Goal: Task Accomplishment & Management: Complete application form

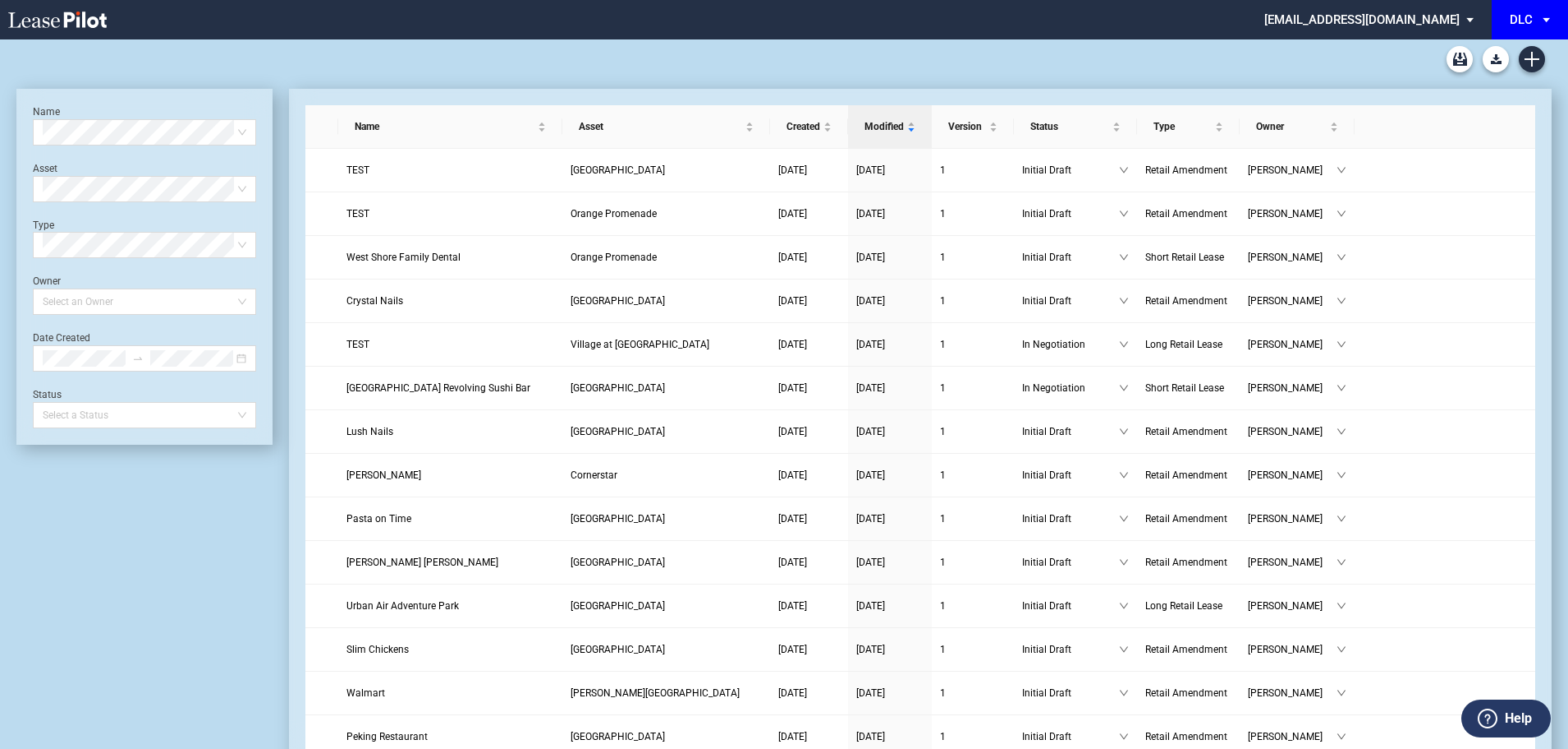
click at [1517, 25] on div "DLC" at bounding box center [1522, 20] width 23 height 14
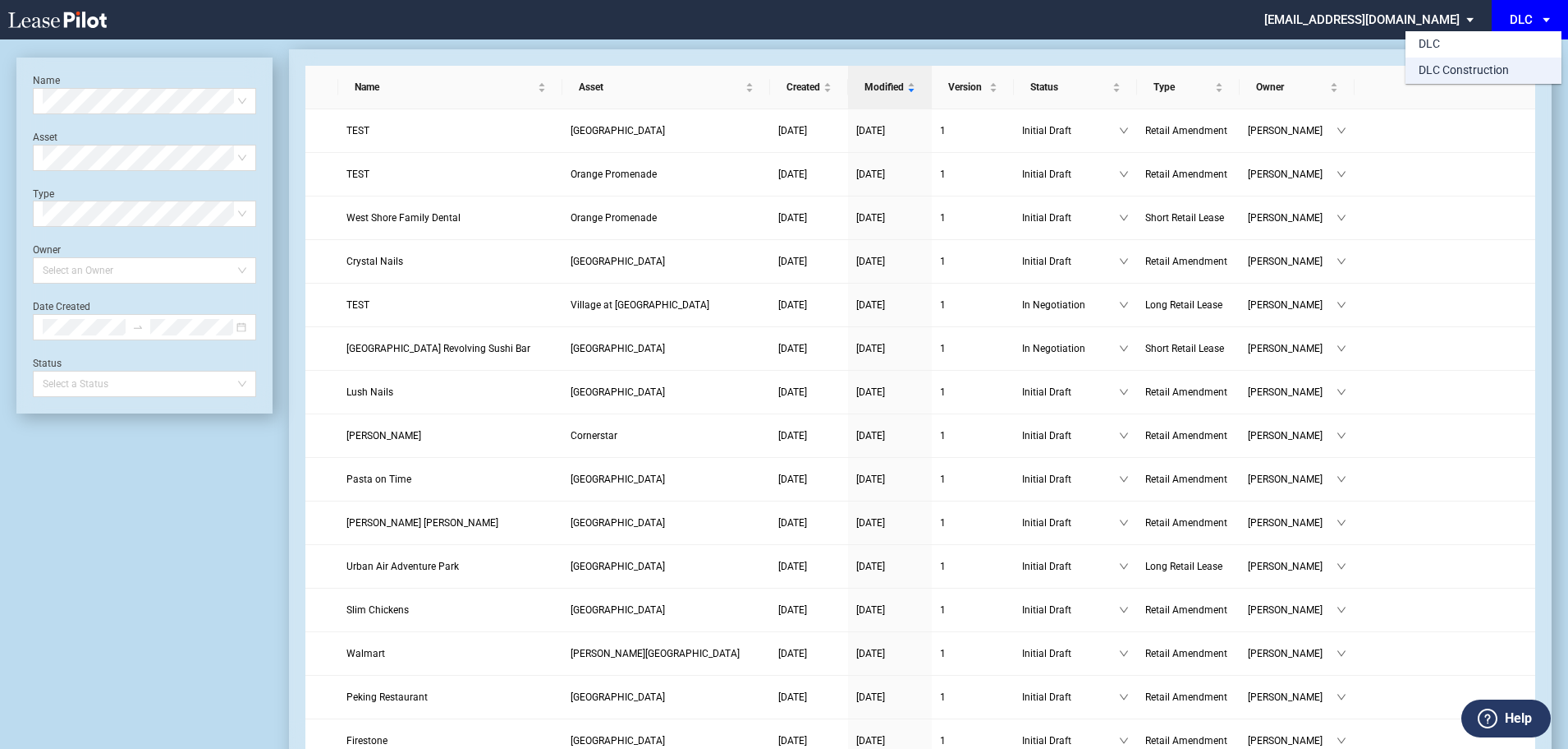
click at [1466, 77] on div "DLC Construction" at bounding box center [1464, 70] width 91 height 16
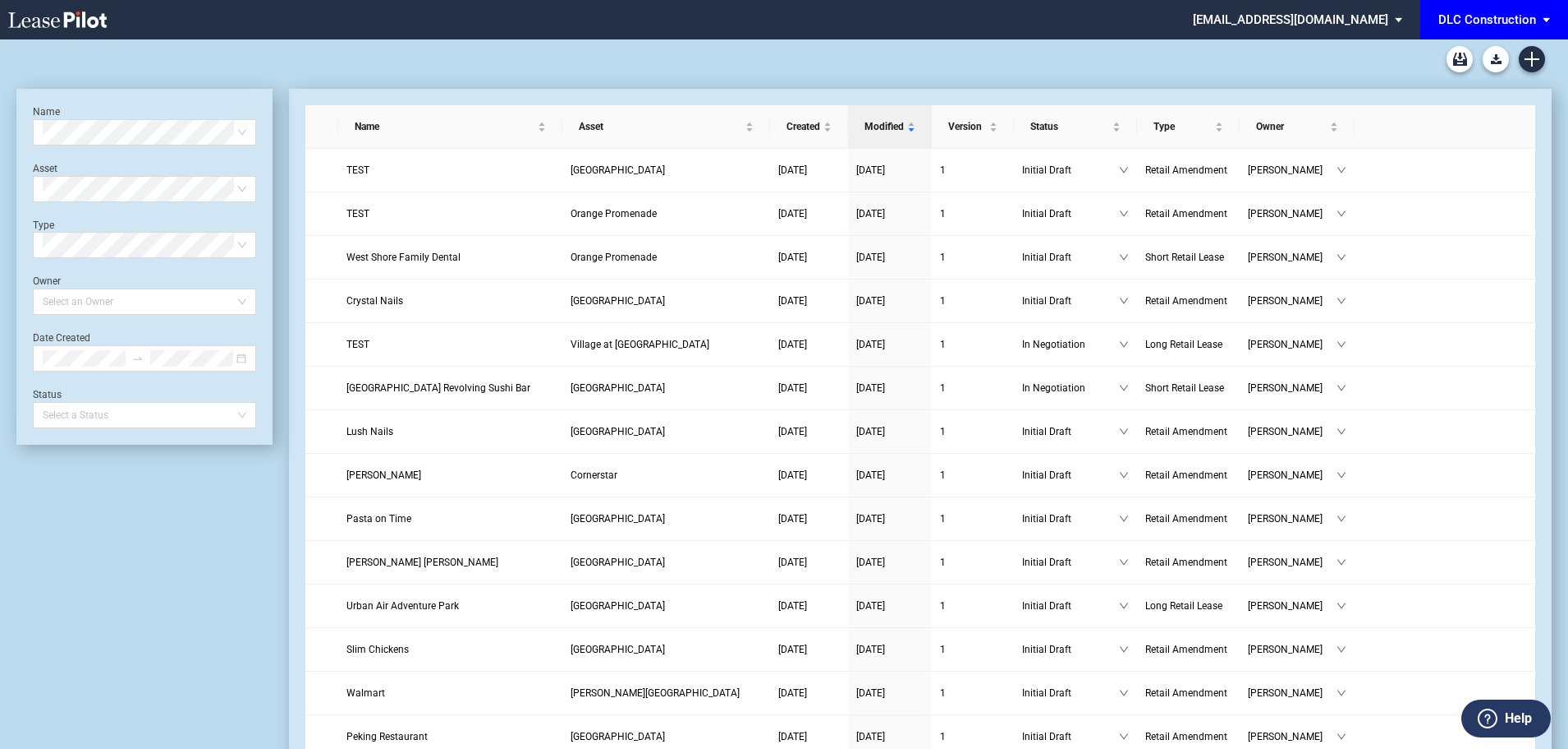
scroll to position [40, 0]
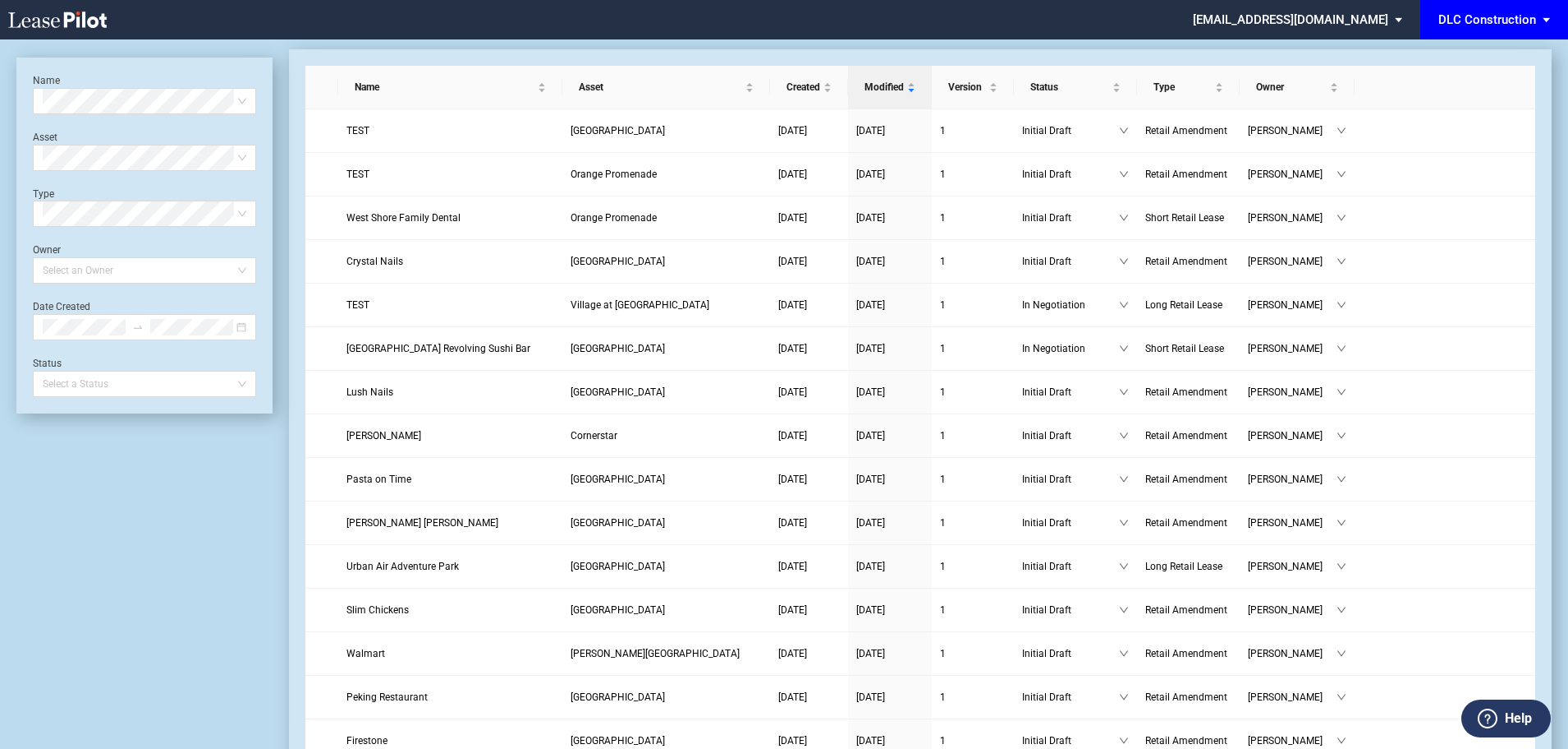
click at [1485, 14] on div "DLC Construction" at bounding box center [1487, 20] width 98 height 14
click at [1441, 76] on div "DLC Construction" at bounding box center [1464, 70] width 91 height 16
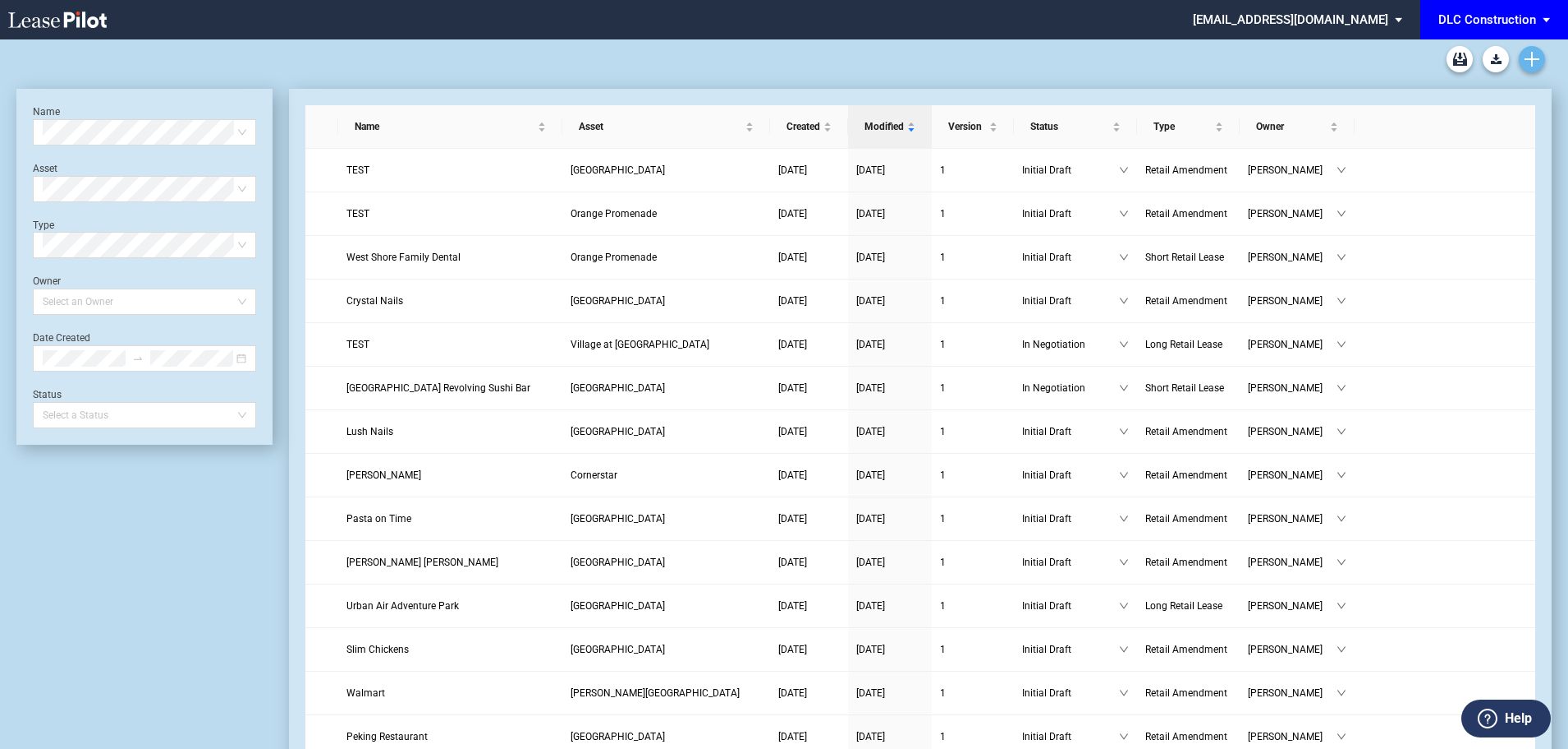
click at [1531, 54] on use "Create new document" at bounding box center [1532, 59] width 14 height 14
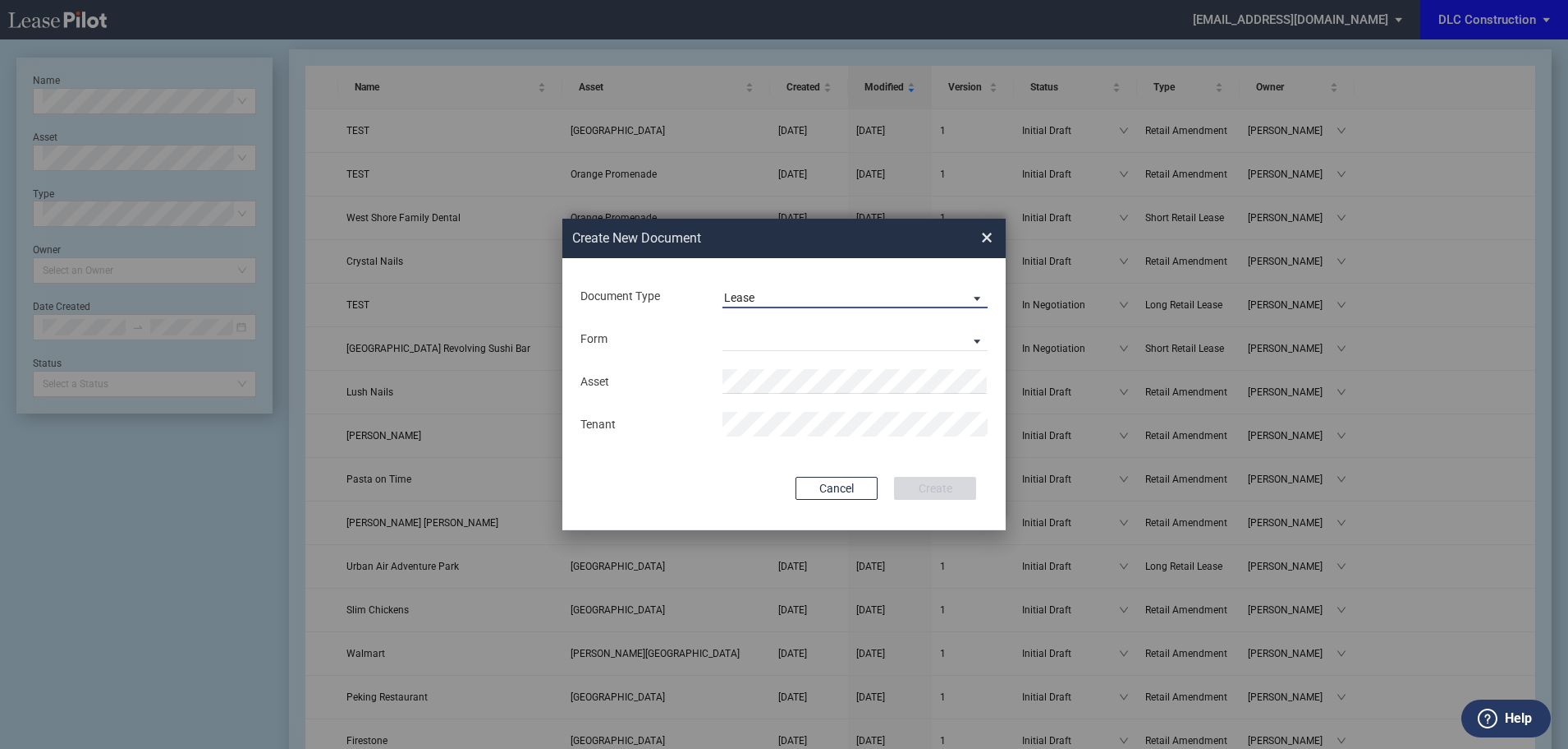
click at [880, 300] on span "Lease" at bounding box center [842, 299] width 235 height 16
click at [996, 241] on md-backdrop at bounding box center [784, 394] width 1568 height 788
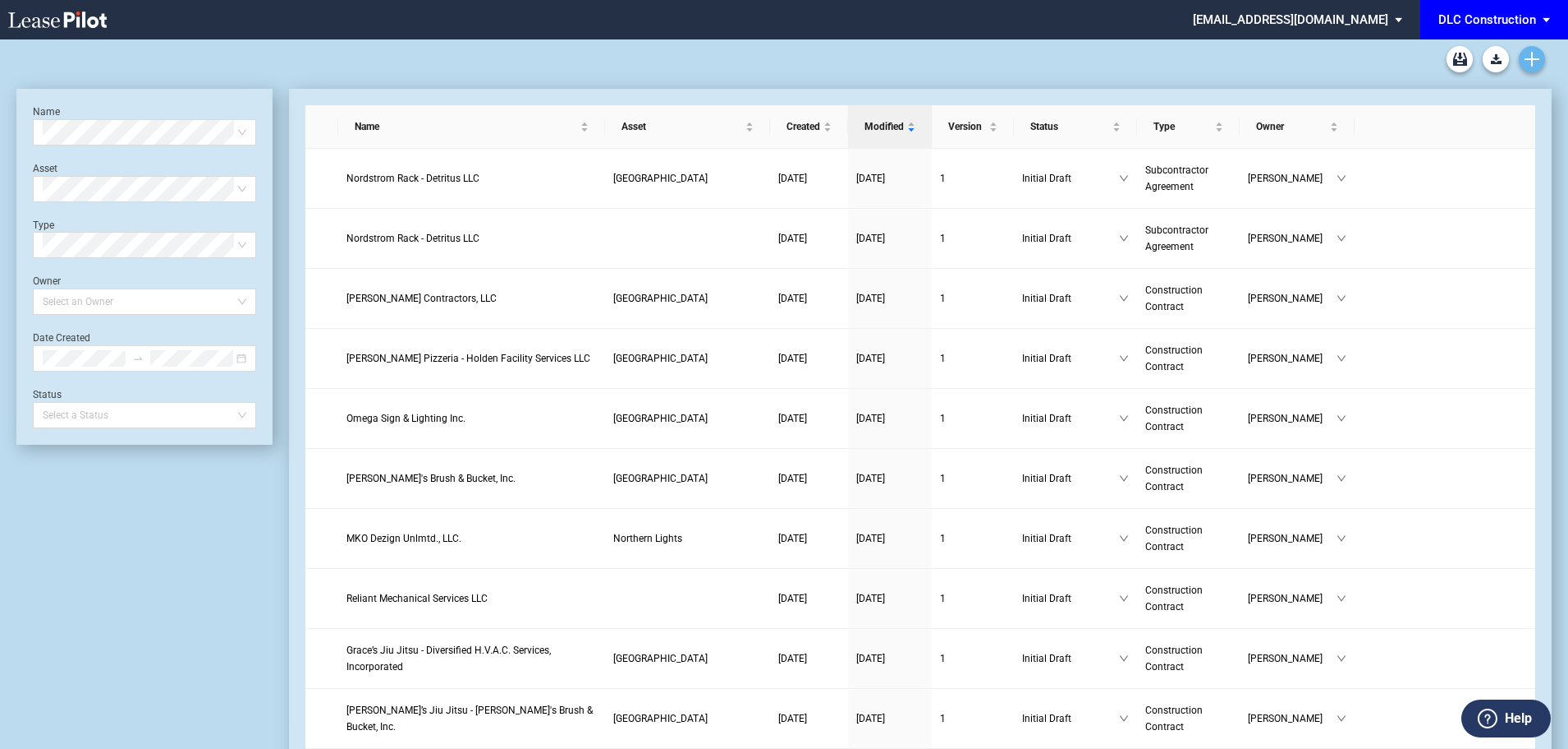
click at [1543, 54] on link "Create new document" at bounding box center [1532, 58] width 26 height 26
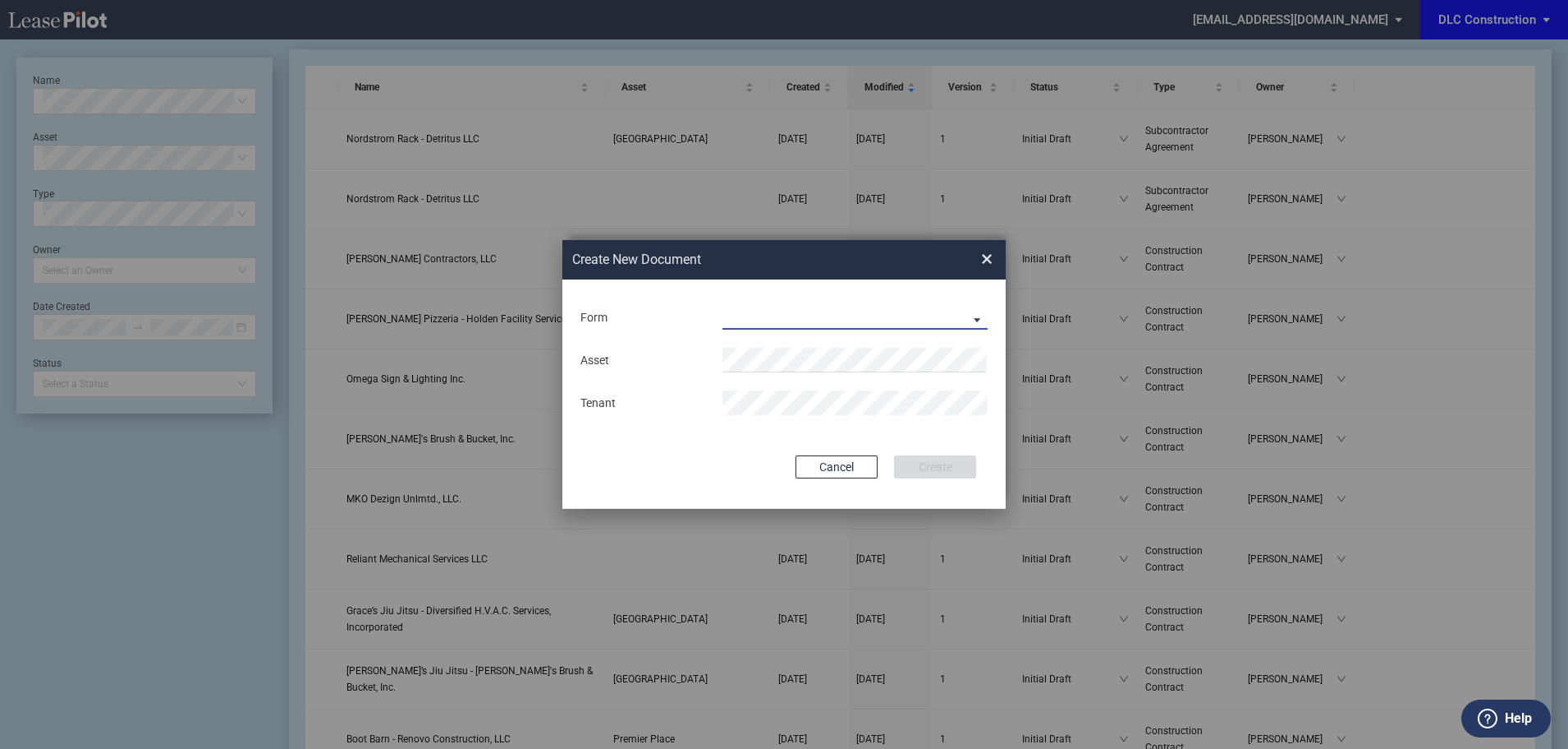
click at [784, 317] on md-select "Construction Contract Subcontractor Agreement" at bounding box center [855, 317] width 265 height 24
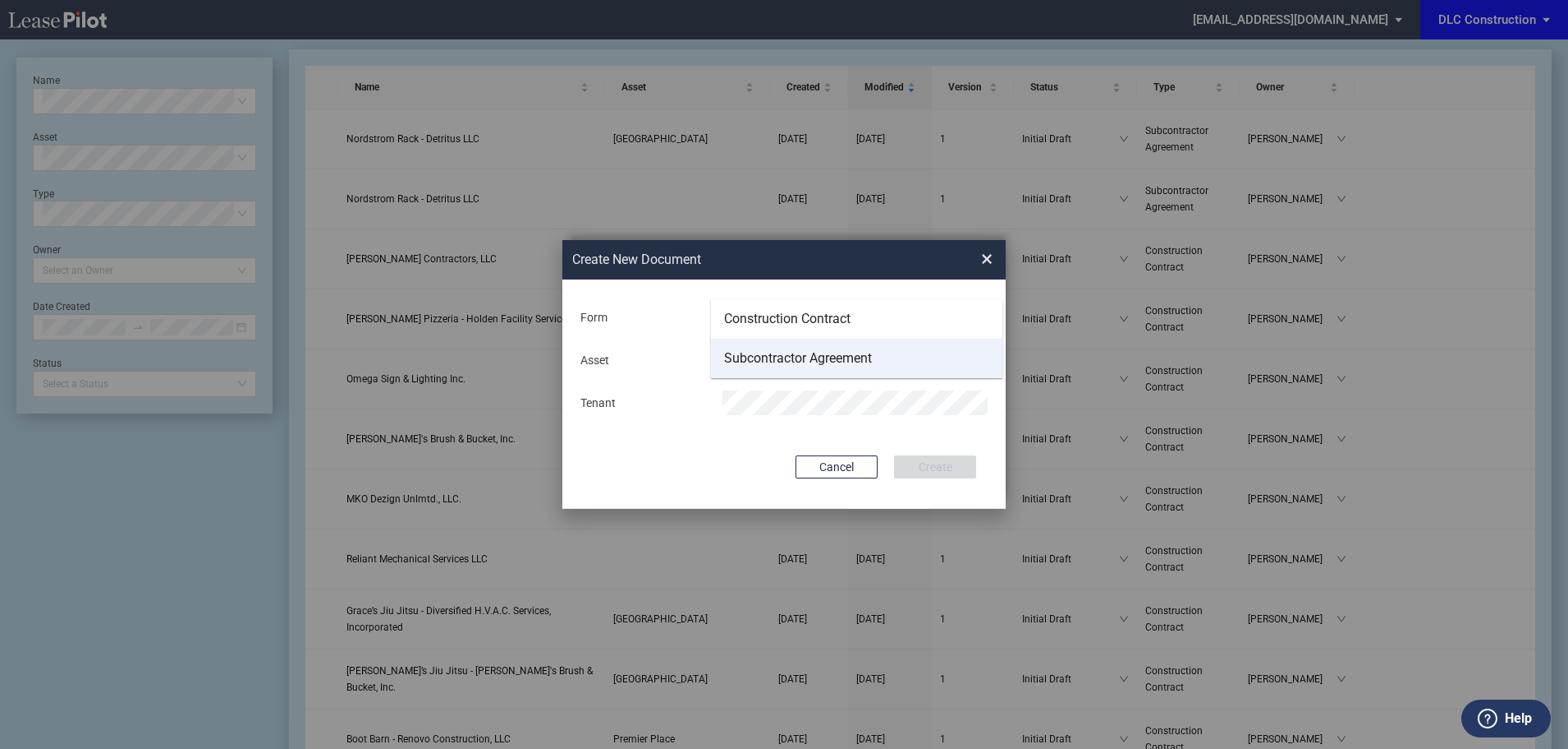
click at [785, 354] on div "Subcontractor Agreement" at bounding box center [798, 358] width 147 height 18
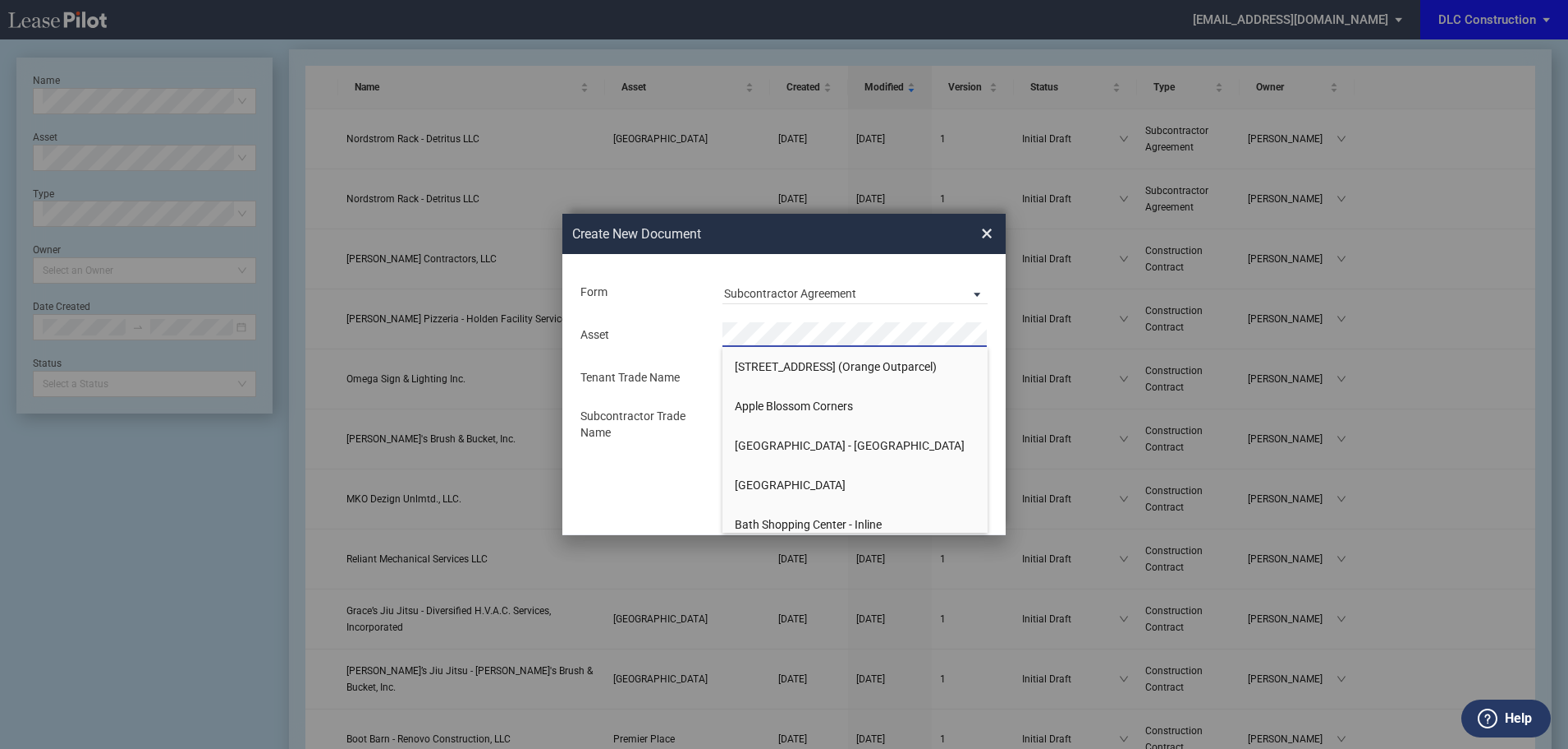
click at [990, 228] on span "×" at bounding box center [987, 233] width 12 height 26
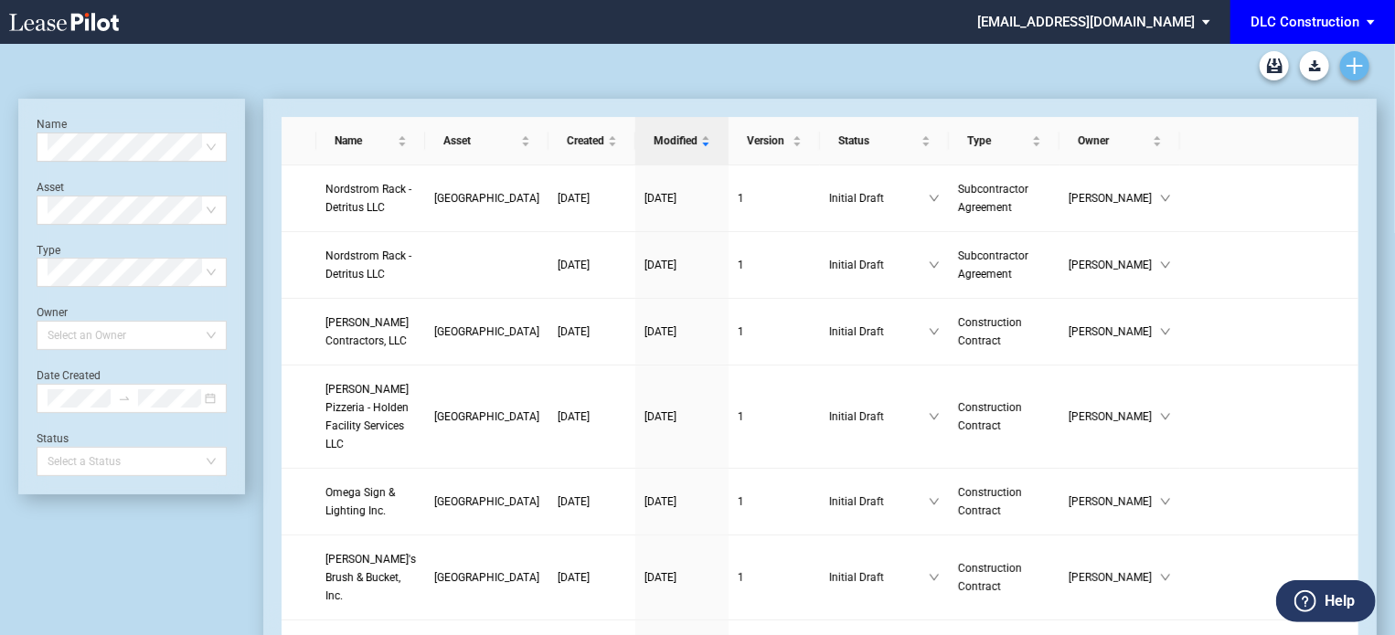
click at [1359, 74] on link "Create new document" at bounding box center [1354, 65] width 29 height 29
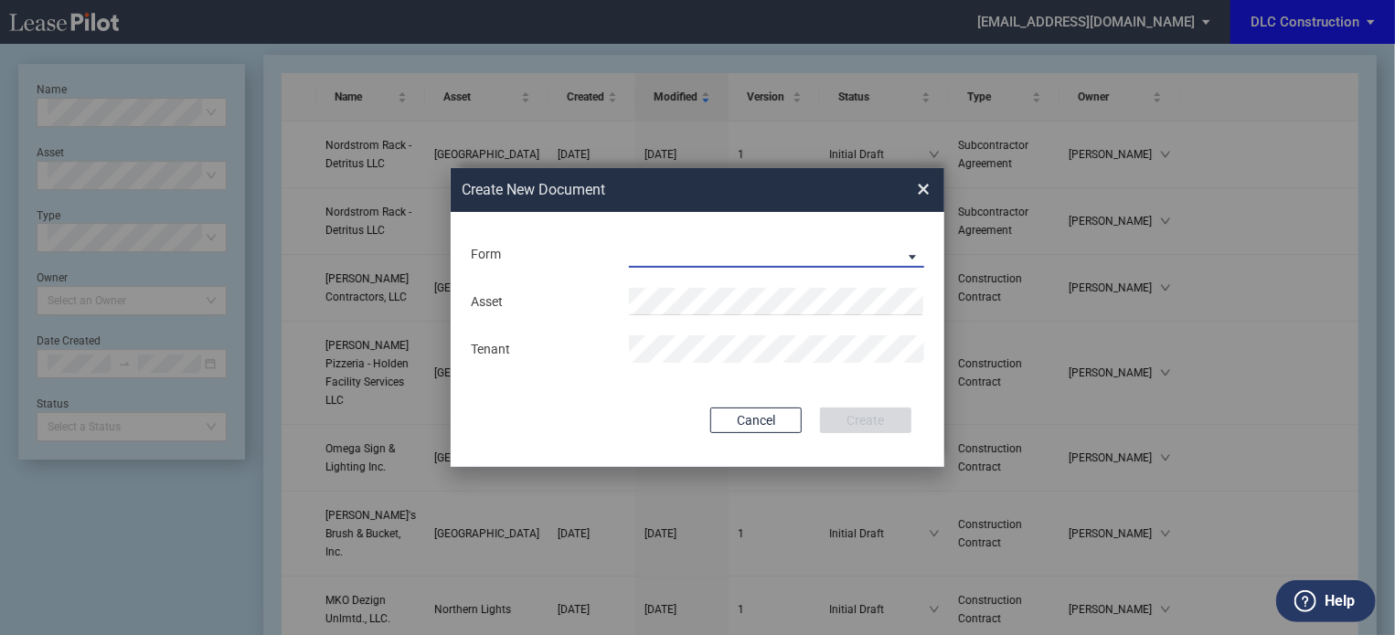
click at [650, 259] on md-select "Construction Contract Subcontractor Agreement" at bounding box center [776, 253] width 295 height 27
click at [921, 191] on md-backdrop at bounding box center [697, 339] width 1395 height 679
click at [919, 190] on span "×" at bounding box center [923, 189] width 13 height 29
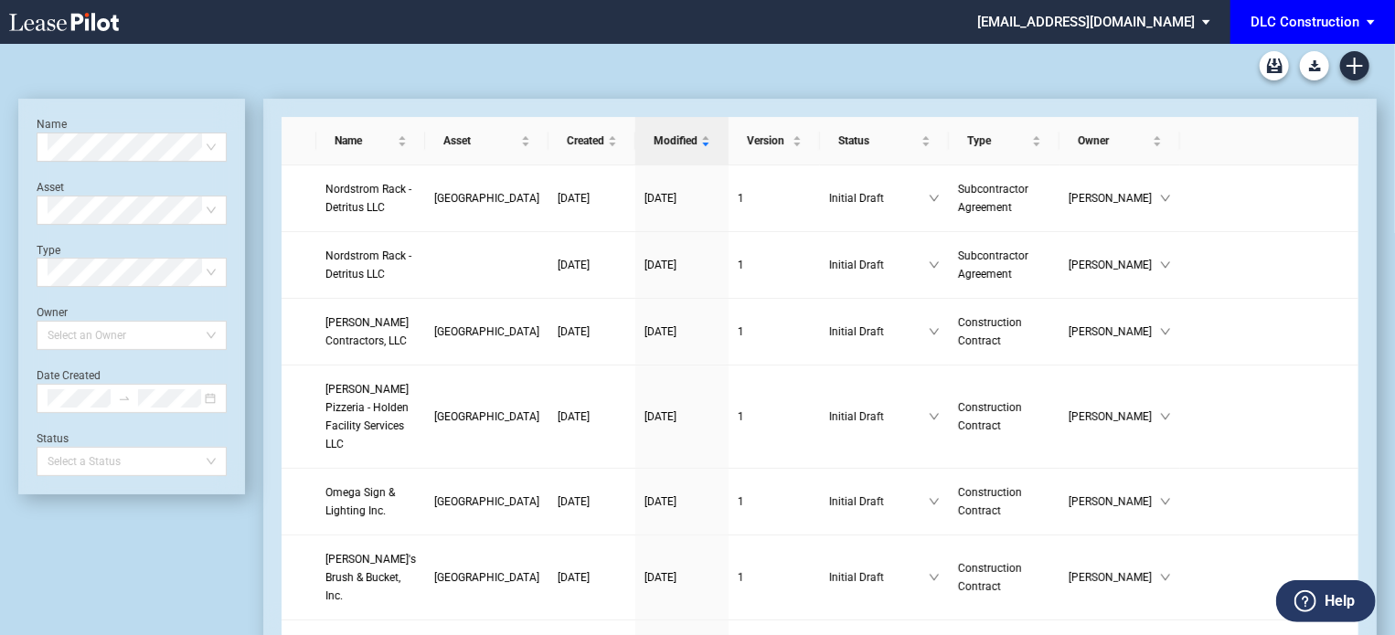
scroll to position [44, 0]
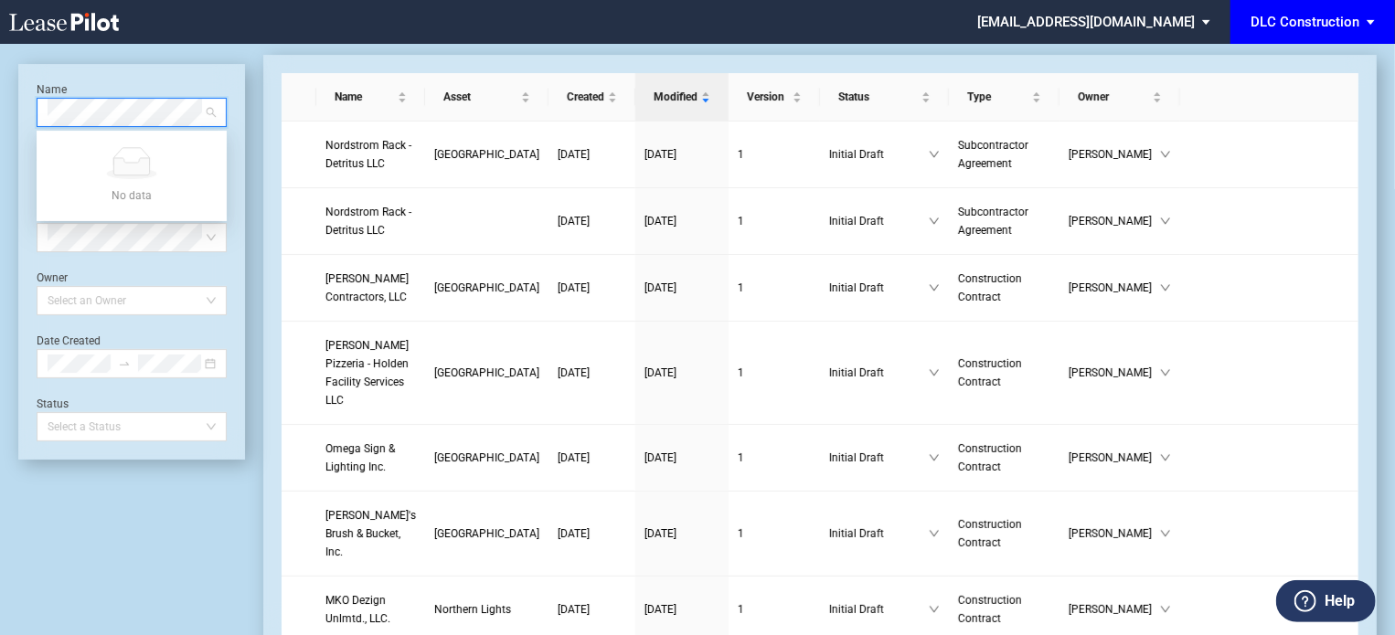
click at [165, 64] on div "Name Select name Asset Select Asset Type Select Type Owner Select an Owner Date…" at bounding box center [131, 262] width 227 height 396
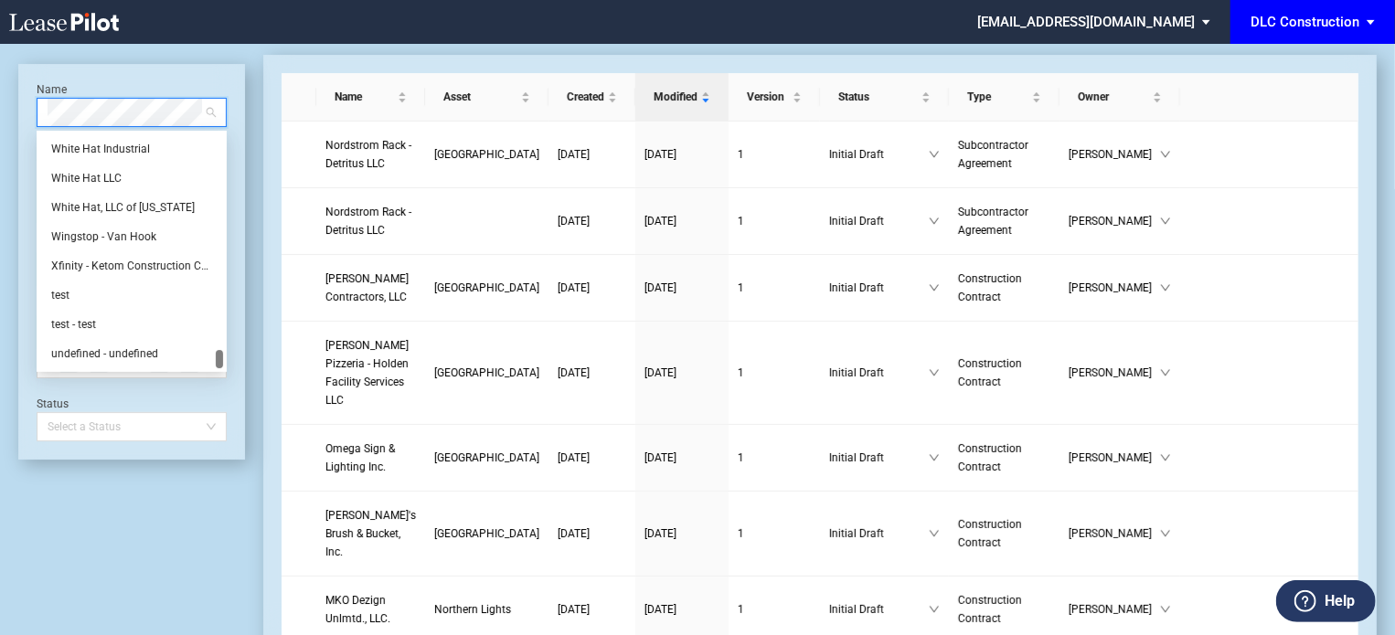
drag, startPoint x: 217, startPoint y: 145, endPoint x: 219, endPoint y: 361, distance: 215.7
click at [219, 361] on div at bounding box center [219, 359] width 7 height 18
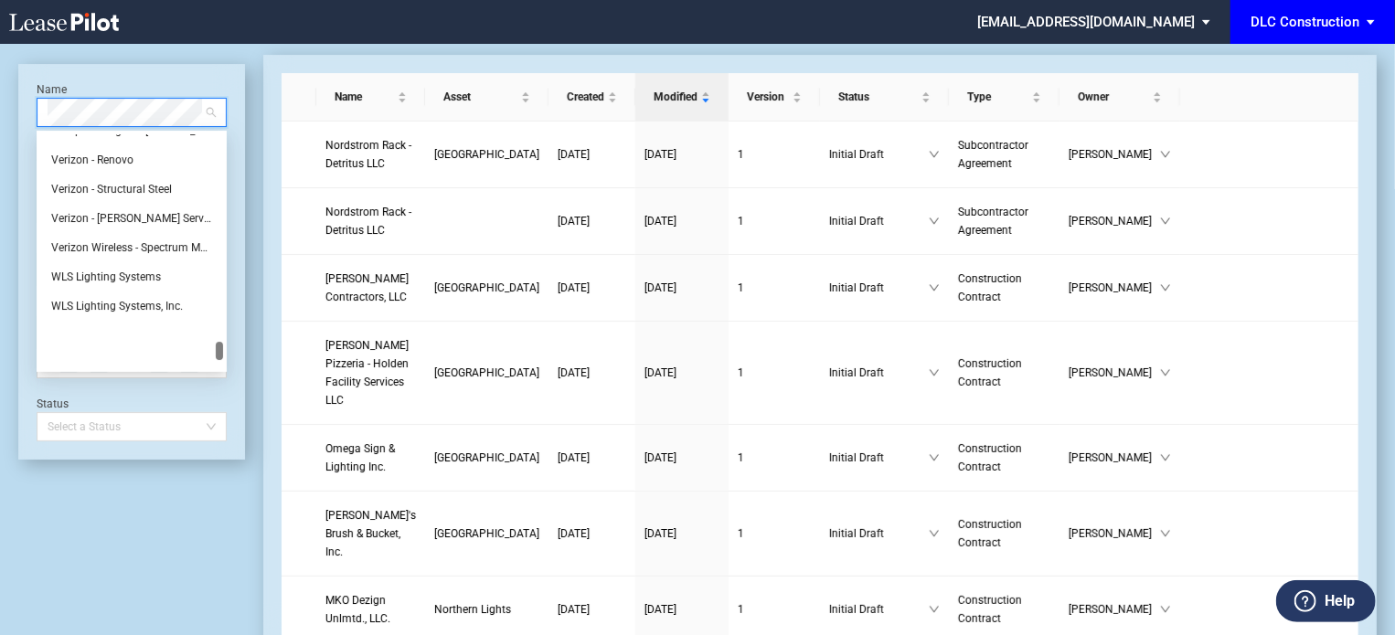
scroll to position [8846, 0]
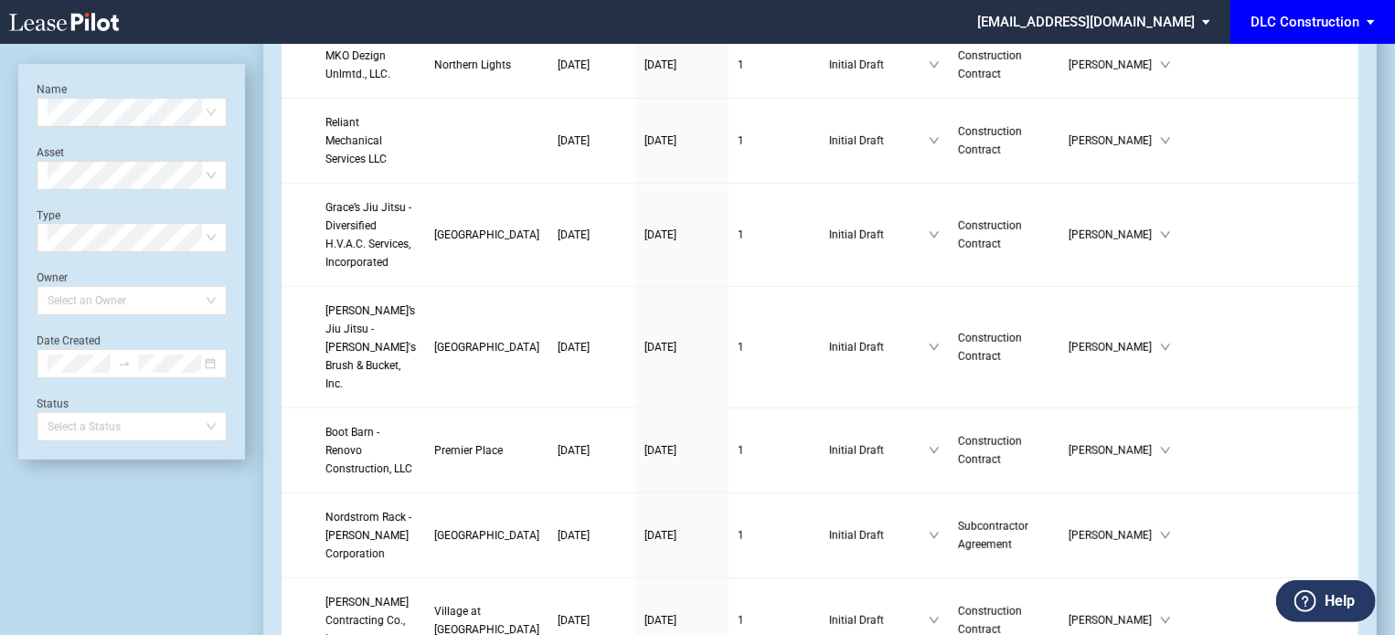
scroll to position [592, 0]
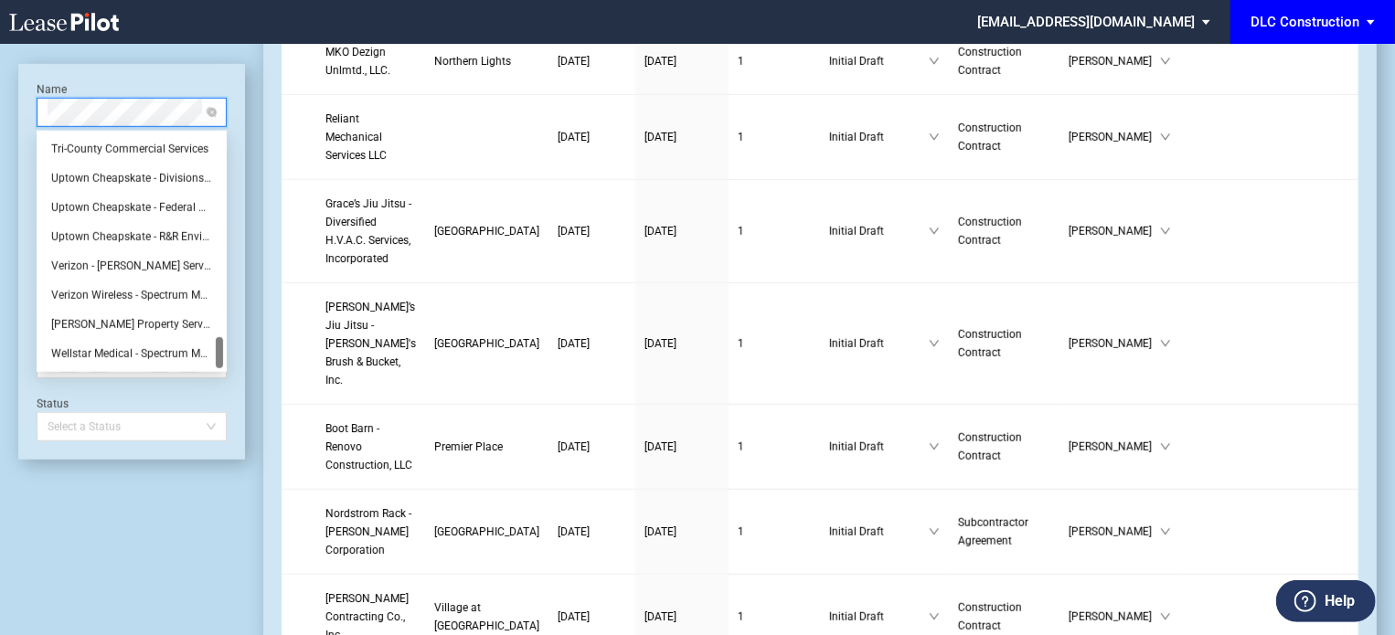
scroll to position [0, 0]
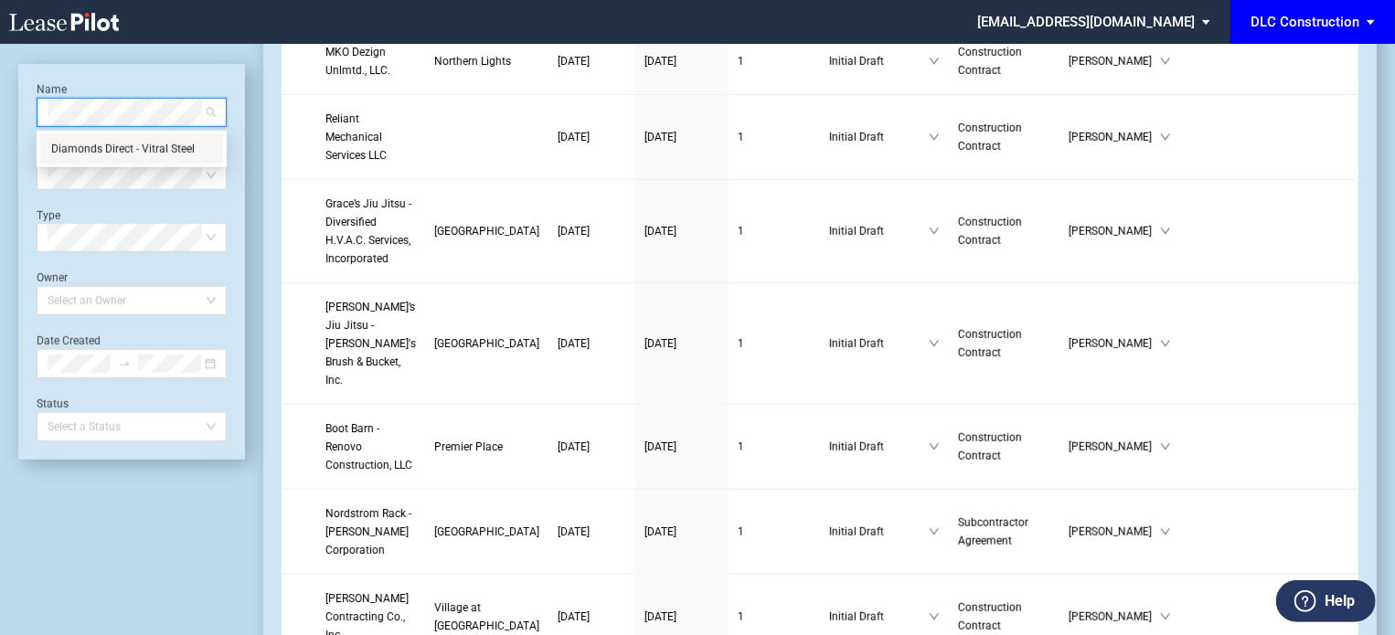
click at [116, 142] on div "Diamonds Direct - Vitral Steel" at bounding box center [131, 149] width 161 height 18
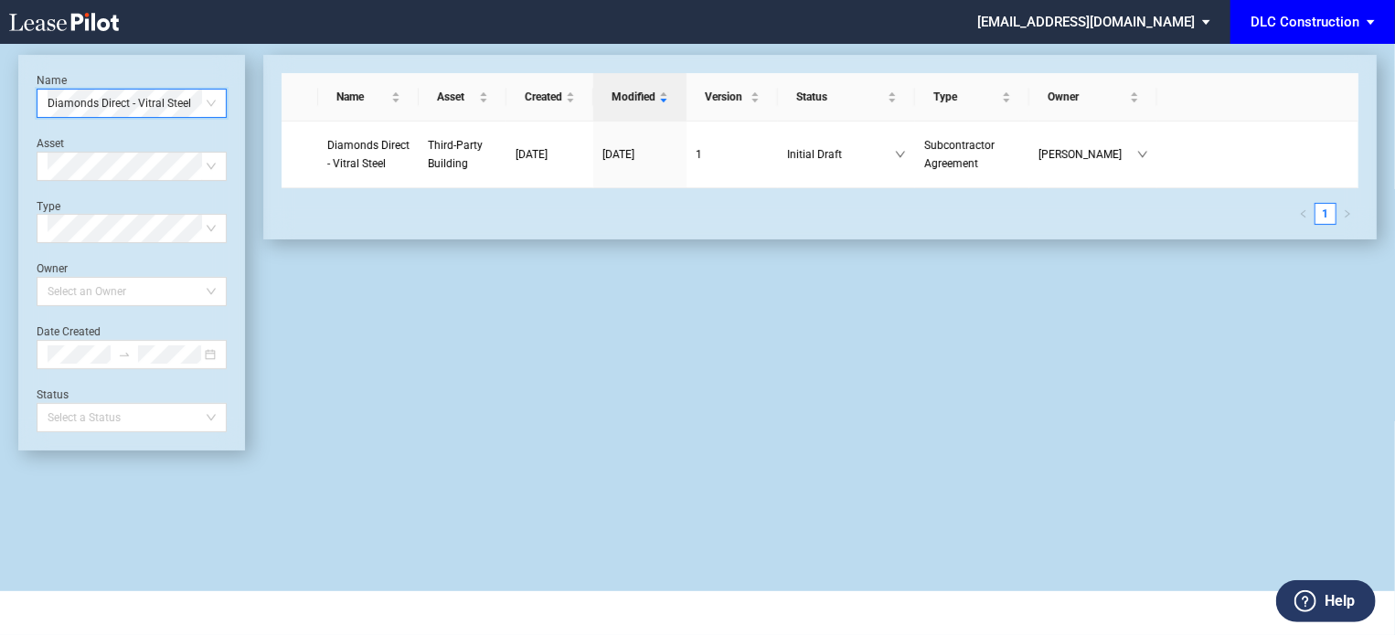
scroll to position [44, 0]
click at [201, 102] on span "Diamonds Direct - Vitral Steel" at bounding box center [132, 103] width 168 height 27
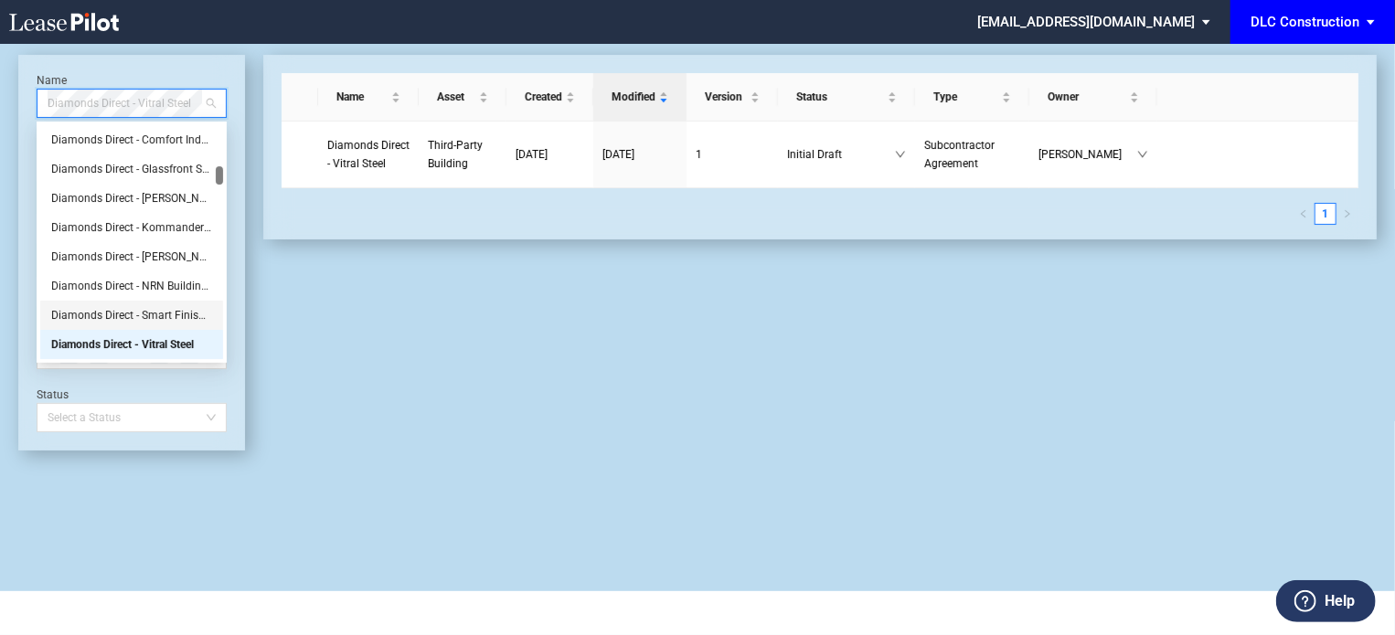
click at [153, 313] on div "Diamonds Direct - Smart Finishes" at bounding box center [131, 315] width 161 height 18
click at [197, 94] on span "Diamonds Direct - Smart Finishes" at bounding box center [132, 103] width 168 height 27
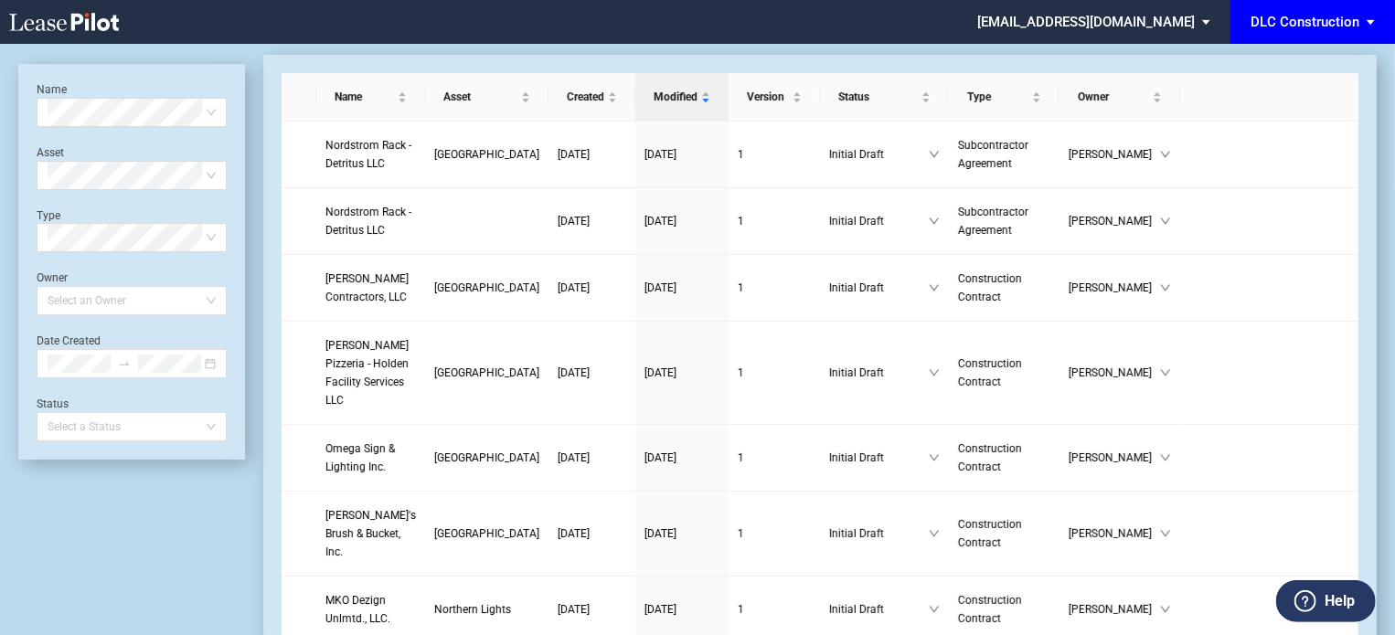
click at [1279, 30] on span "DLC Construction" at bounding box center [1304, 22] width 109 height 44
click at [941, 36] on md-backdrop at bounding box center [697, 339] width 1395 height 679
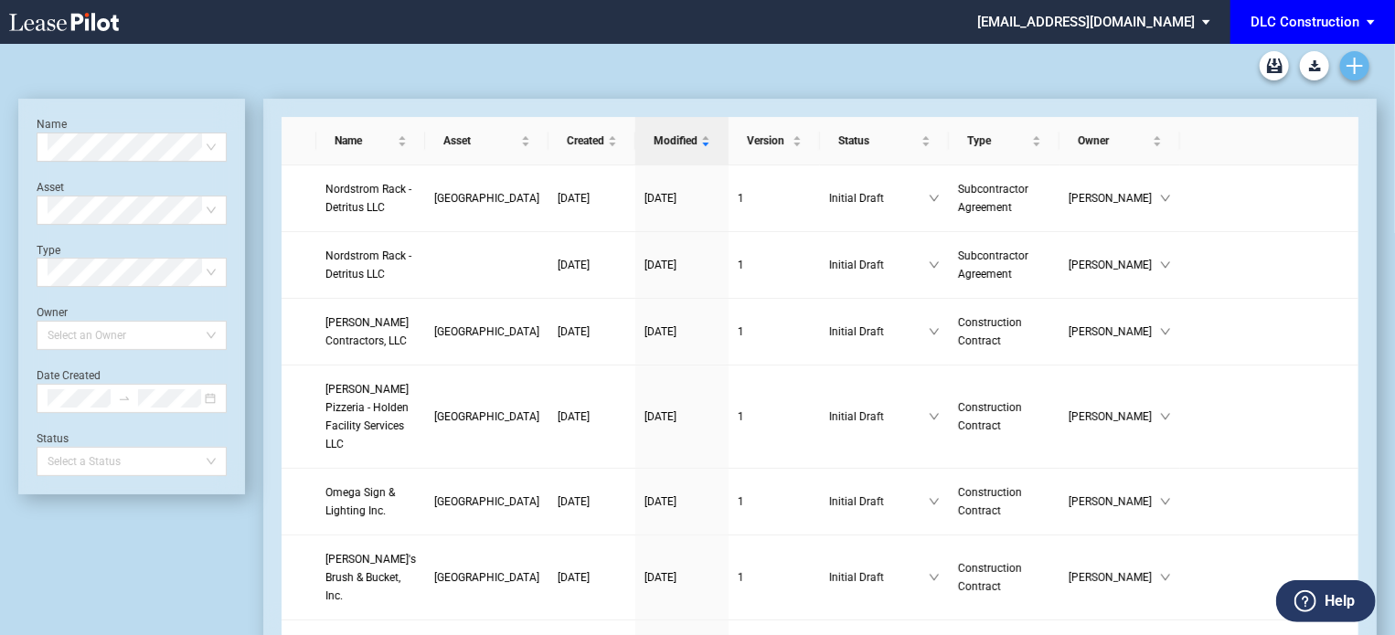
click at [1363, 65] on use "Create new document" at bounding box center [1354, 66] width 16 height 16
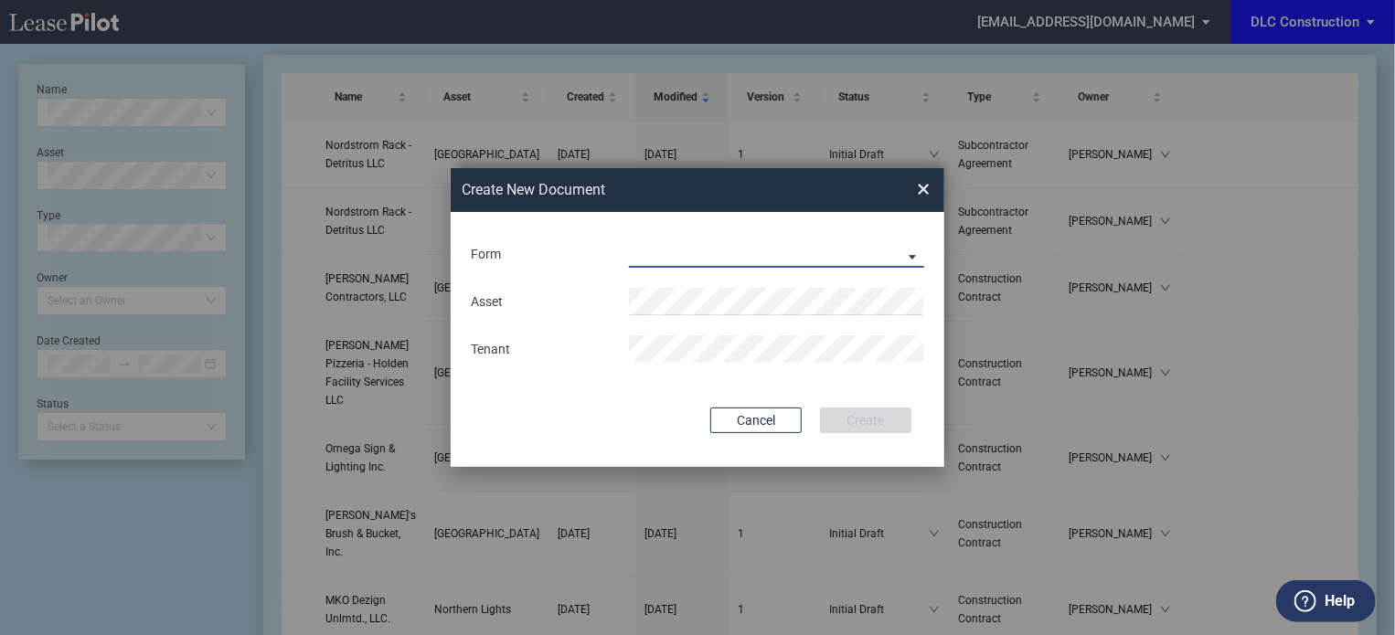
click at [662, 253] on md-select "Construction Contract Subcontractor Agreement" at bounding box center [776, 253] width 295 height 27
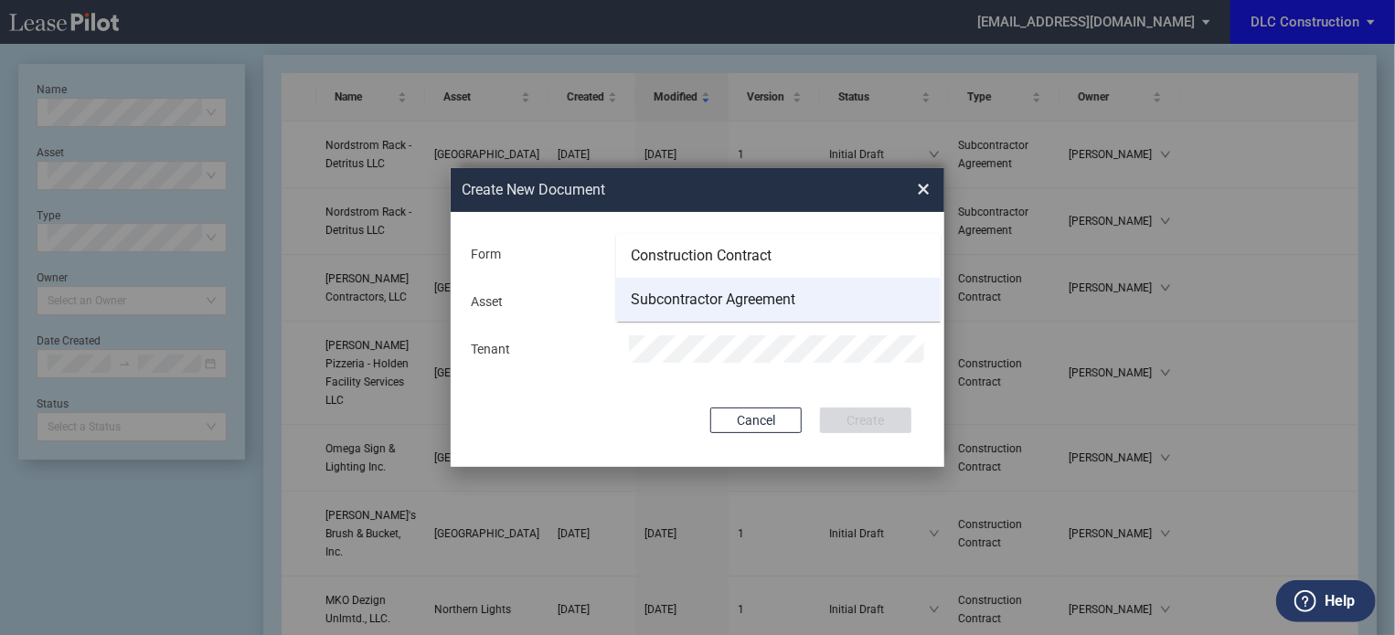
click at [695, 311] on md-option "Subcontractor Agreement" at bounding box center [778, 300] width 324 height 44
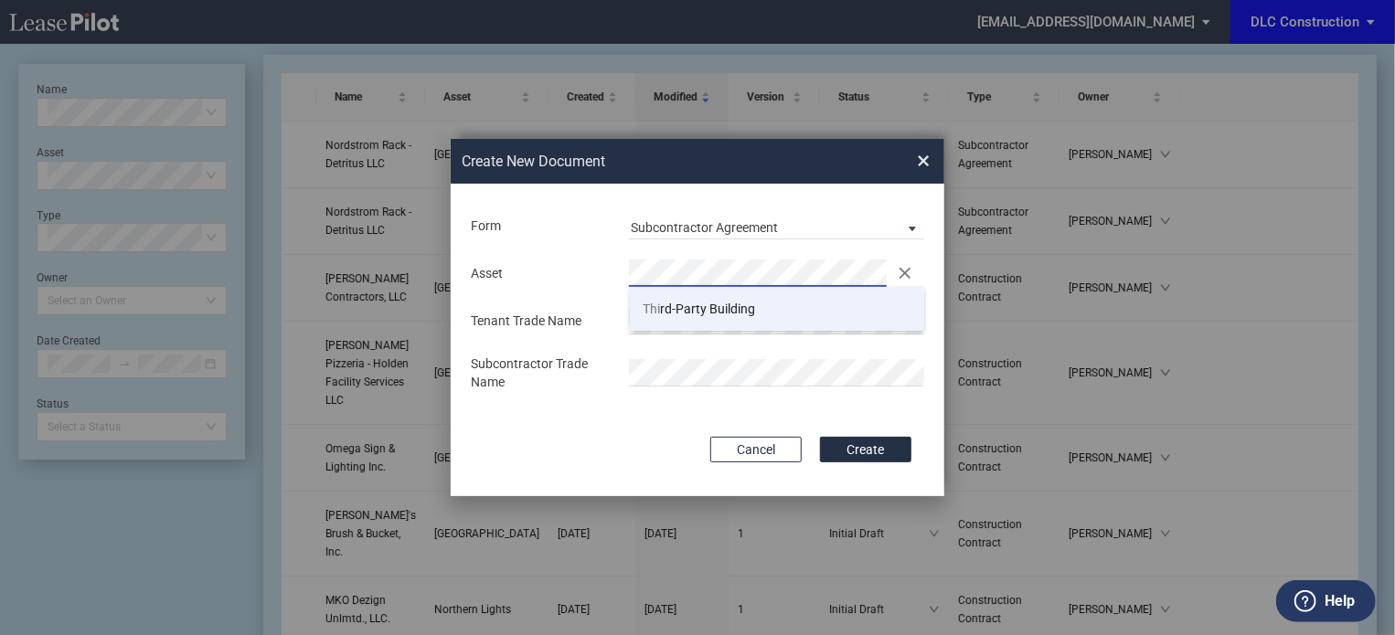
click at [705, 313] on span "Thi rd-Party Building" at bounding box center [699, 309] width 112 height 15
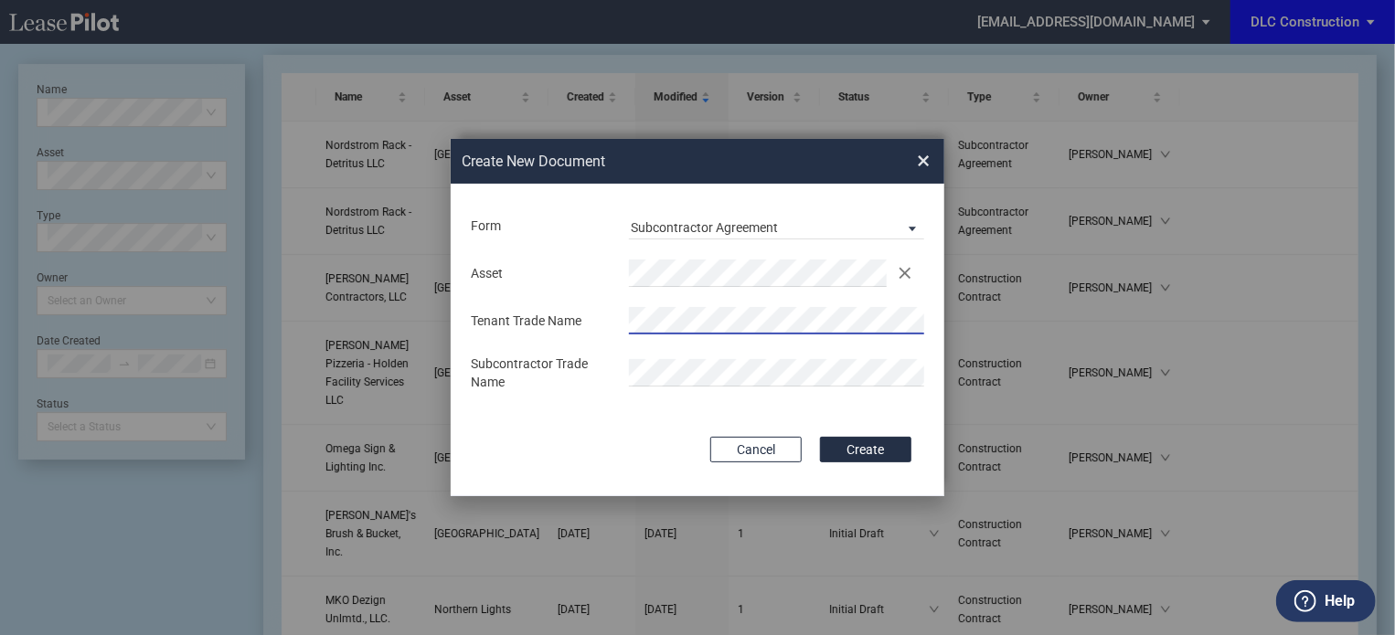
drag, startPoint x: 921, startPoint y: 157, endPoint x: 864, endPoint y: 162, distance: 56.8
click at [921, 157] on span "×" at bounding box center [923, 160] width 13 height 29
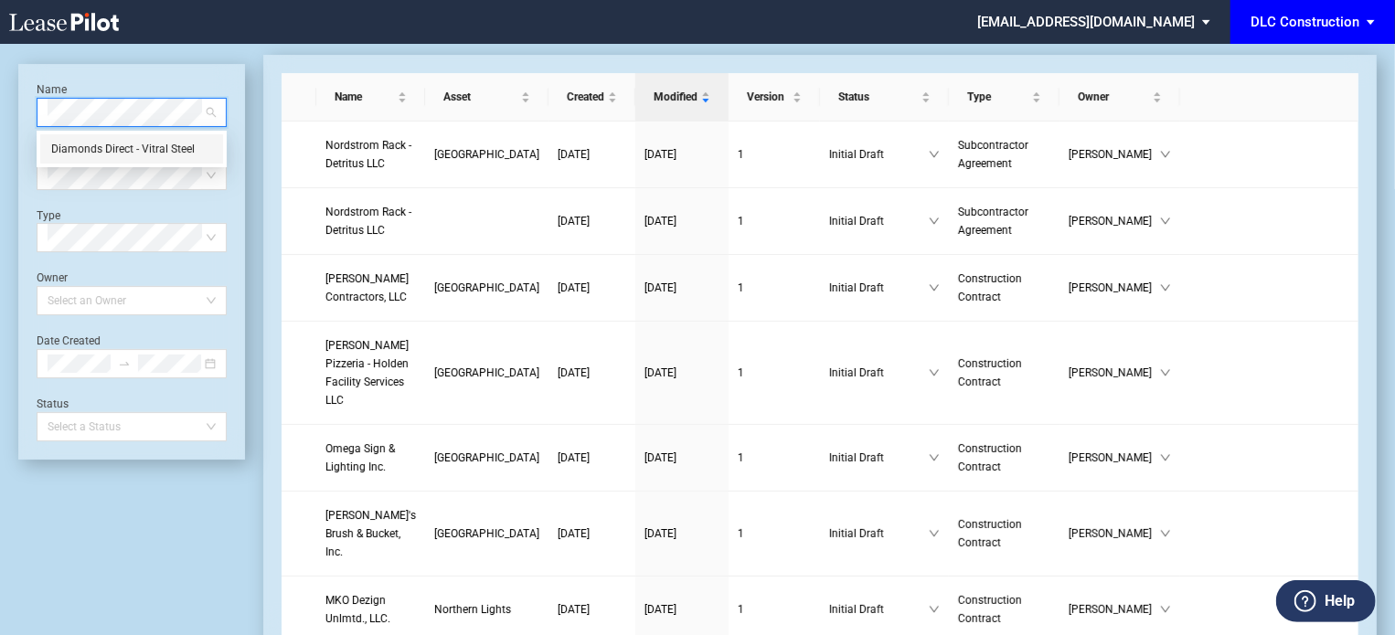
click at [132, 142] on div "Diamonds Direct - Vitral Steel" at bounding box center [131, 149] width 161 height 18
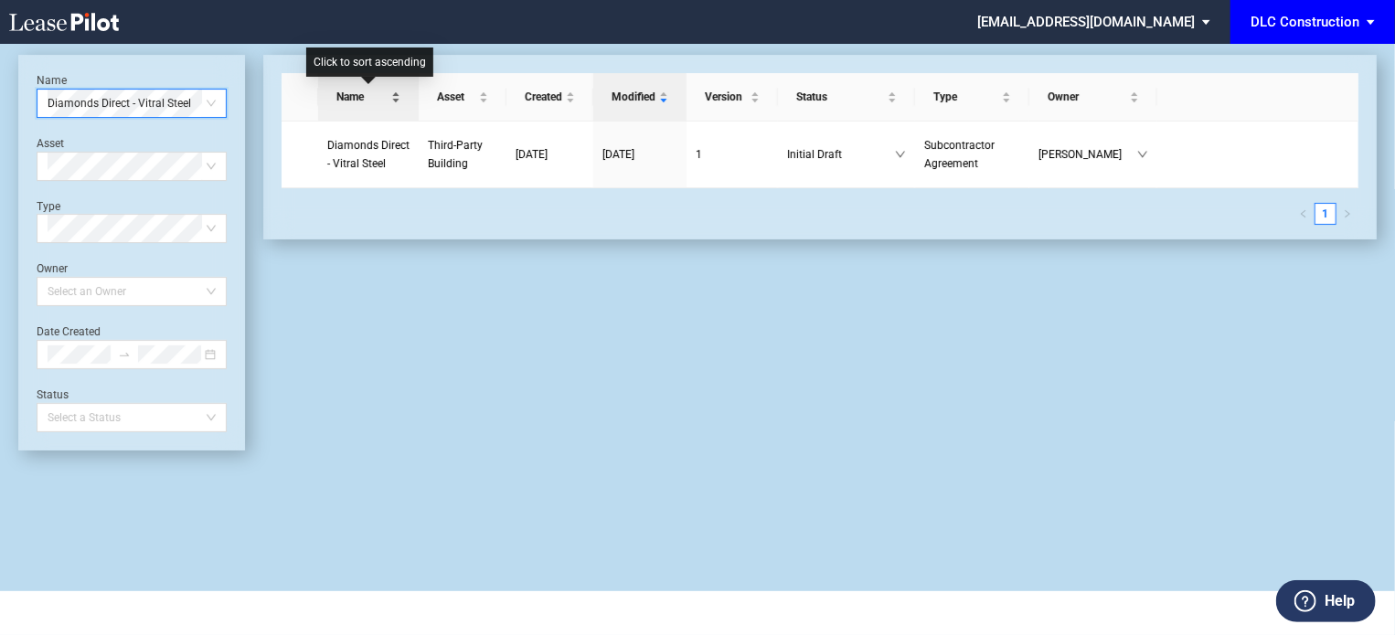
click at [387, 97] on span "Name" at bounding box center [361, 97] width 51 height 18
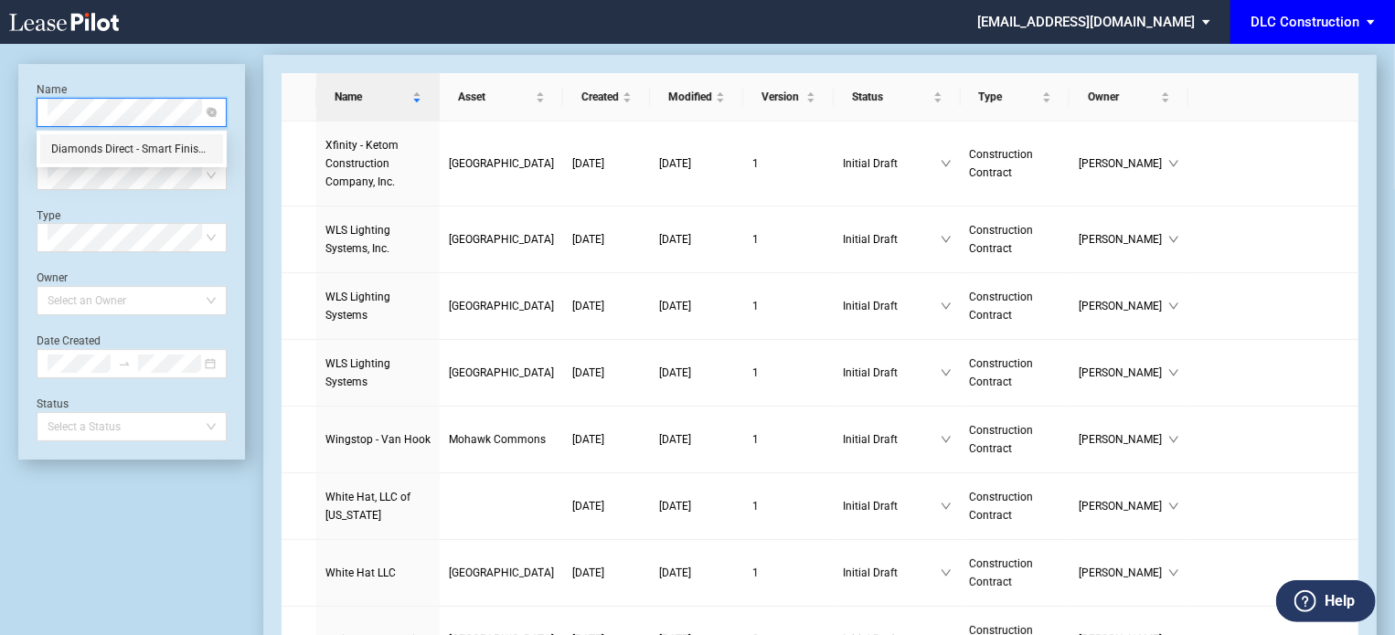
click at [162, 143] on div "Diamonds Direct - Smart Finishes" at bounding box center [131, 149] width 161 height 18
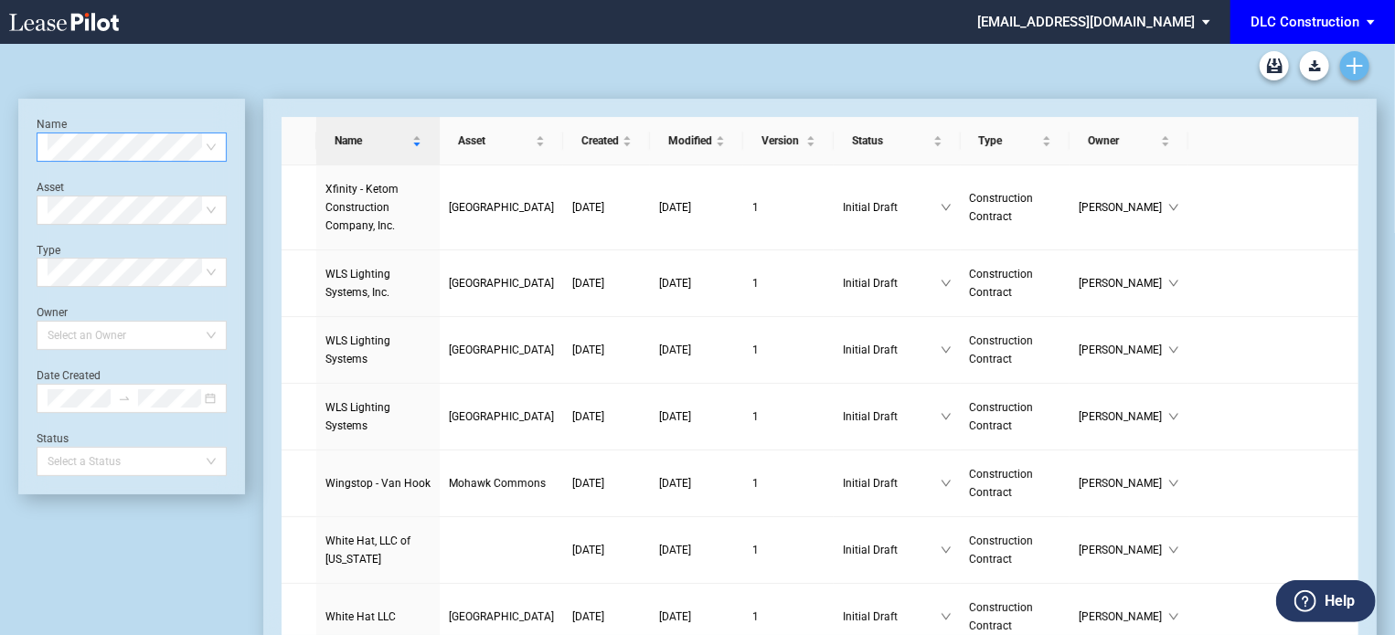
click at [1360, 64] on icon "Create new document" at bounding box center [1354, 66] width 16 height 16
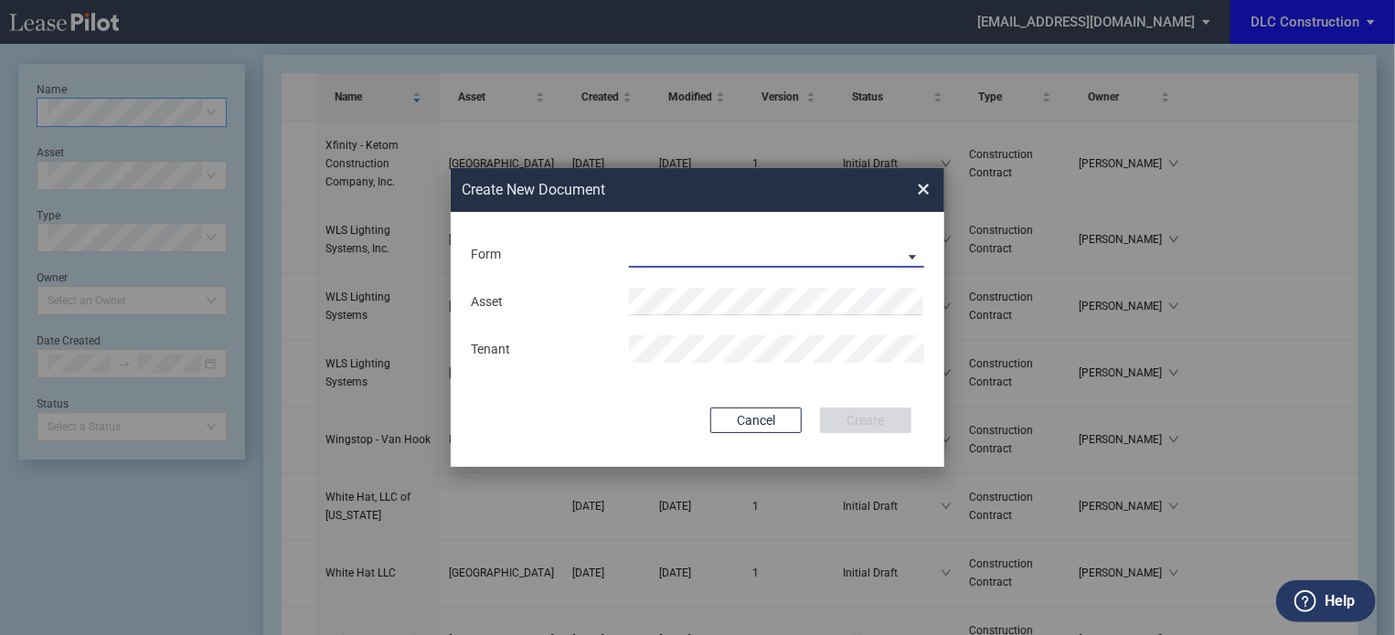
click at [715, 242] on md-select "Construction Contract Subcontractor Agreement" at bounding box center [776, 253] width 295 height 27
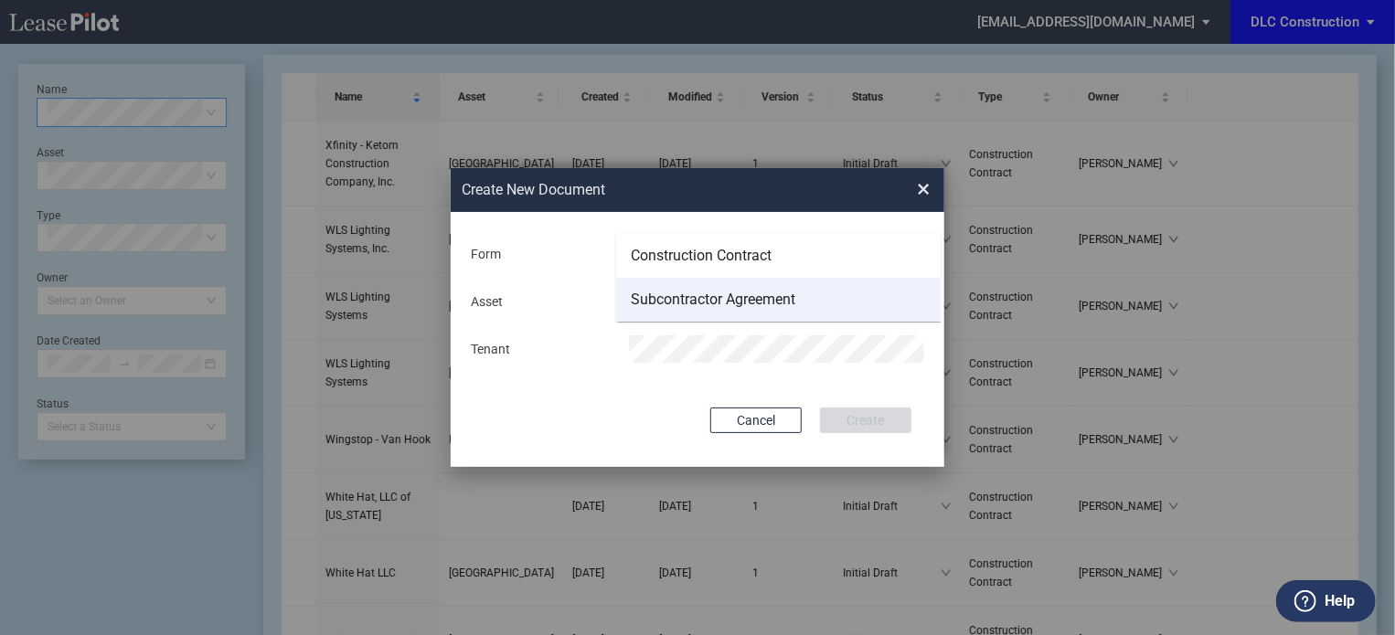
click at [673, 295] on div "Subcontractor Agreement" at bounding box center [713, 300] width 164 height 20
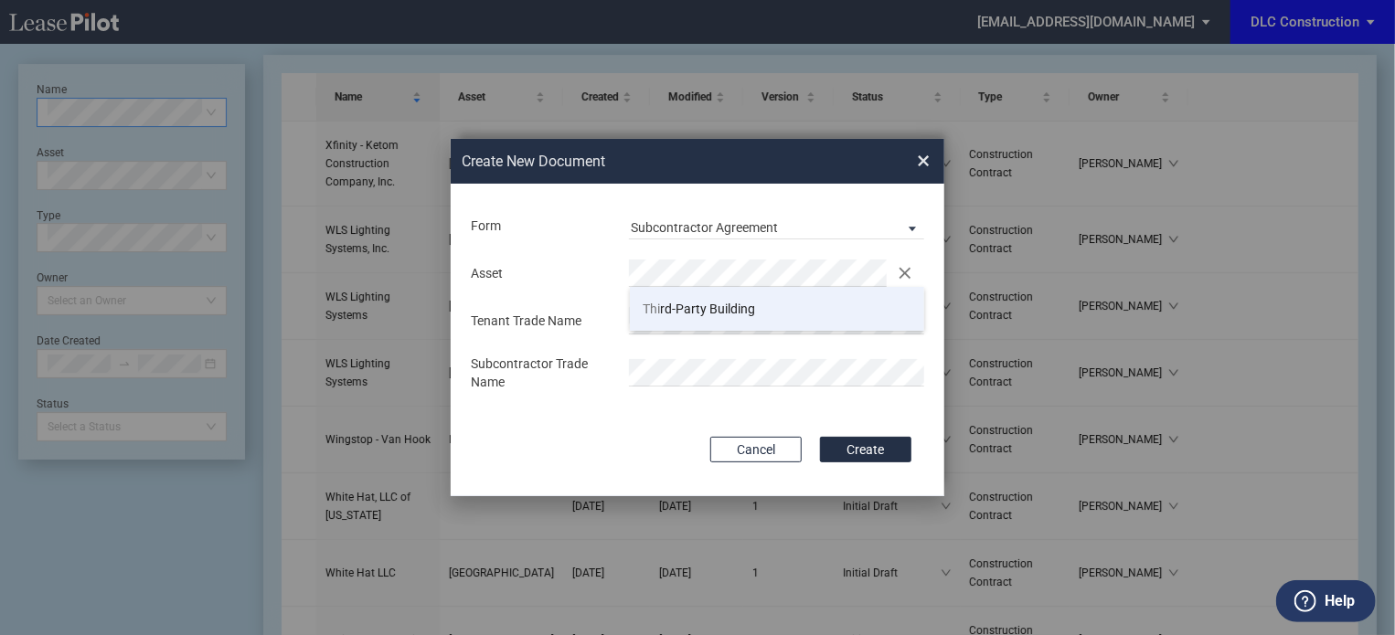
click at [688, 302] on span "Thi rd-Party Building" at bounding box center [699, 309] width 112 height 15
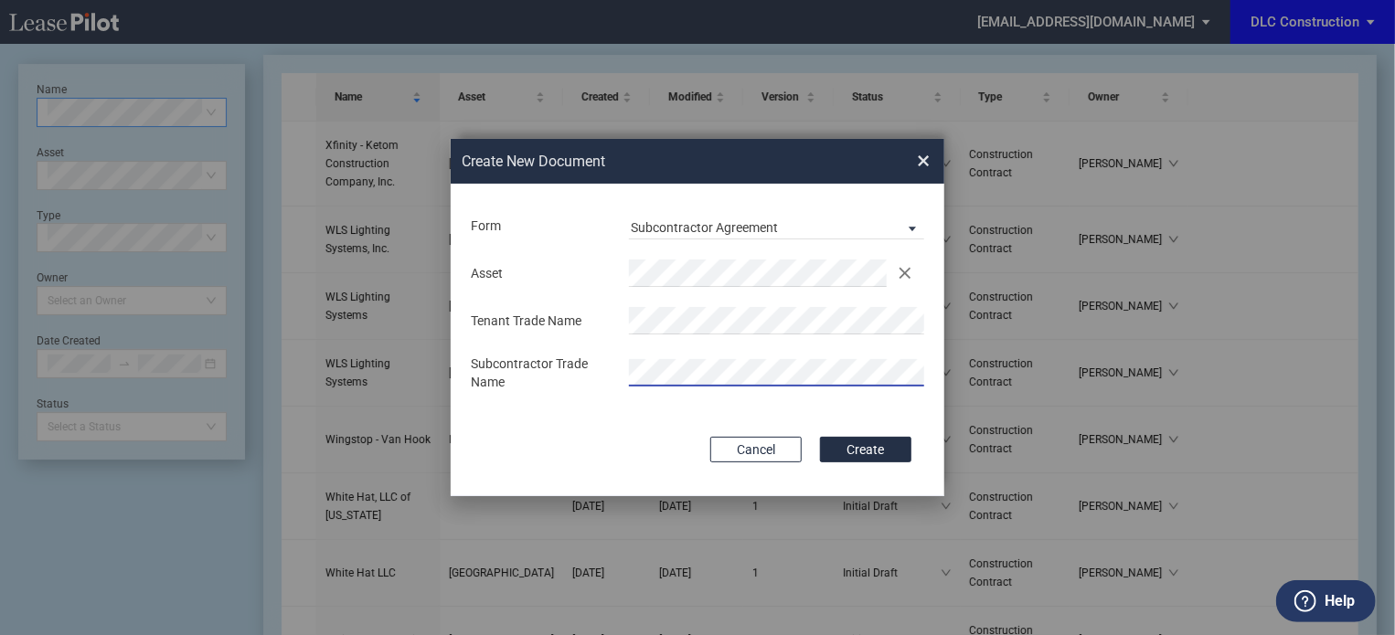
click at [658, 429] on div "Deal Type Retail Deal Type Retail Form Subcontractor Agreement Asset Clear Tena…" at bounding box center [697, 340] width 493 height 312
click at [876, 463] on div "Deal Type Retail Deal Type Retail Form Subcontractor Agreement Asset Clear Tena…" at bounding box center [697, 340] width 493 height 312
click at [882, 440] on button "Create" at bounding box center [865, 450] width 91 height 26
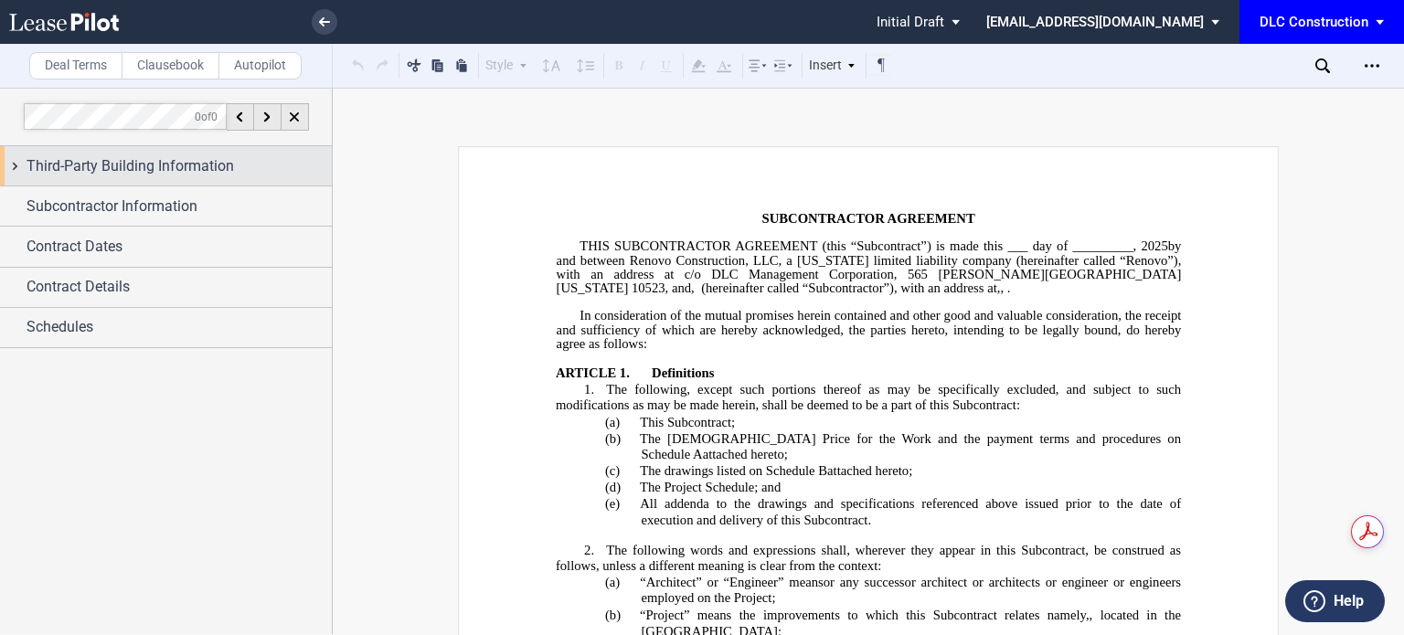
click at [71, 175] on span "Third-Party Building Information" at bounding box center [130, 166] width 207 height 22
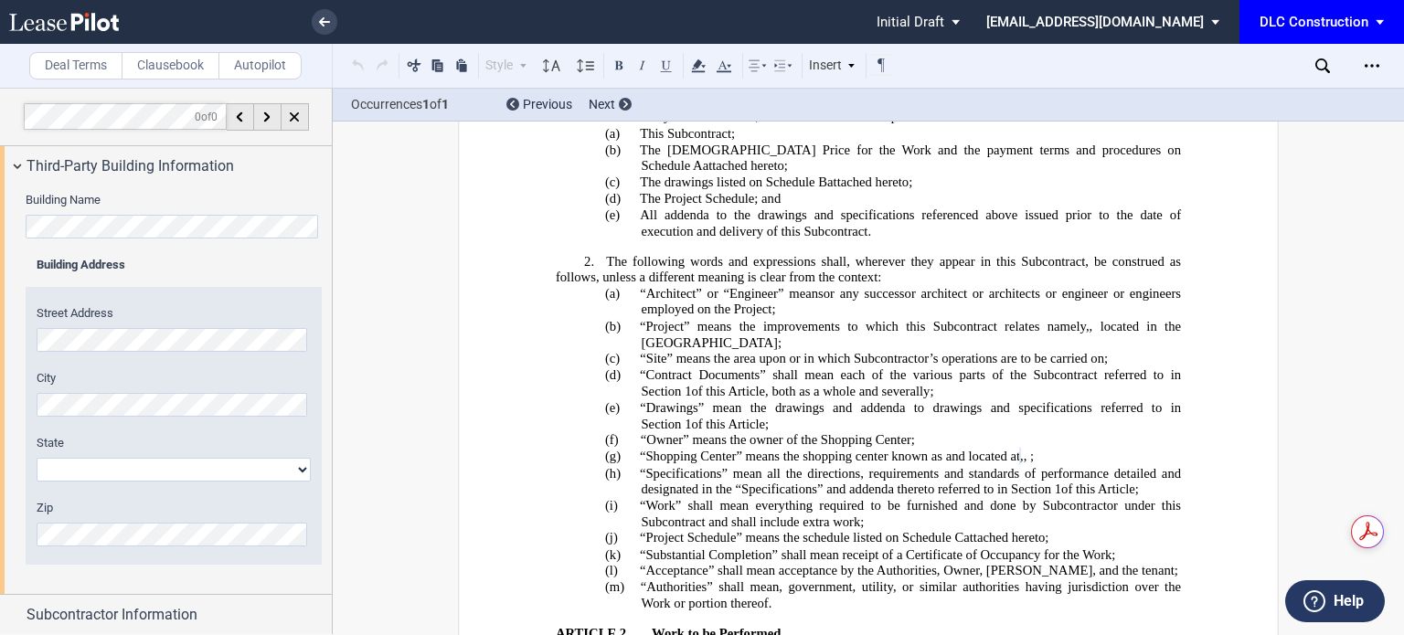
scroll to position [455, 0]
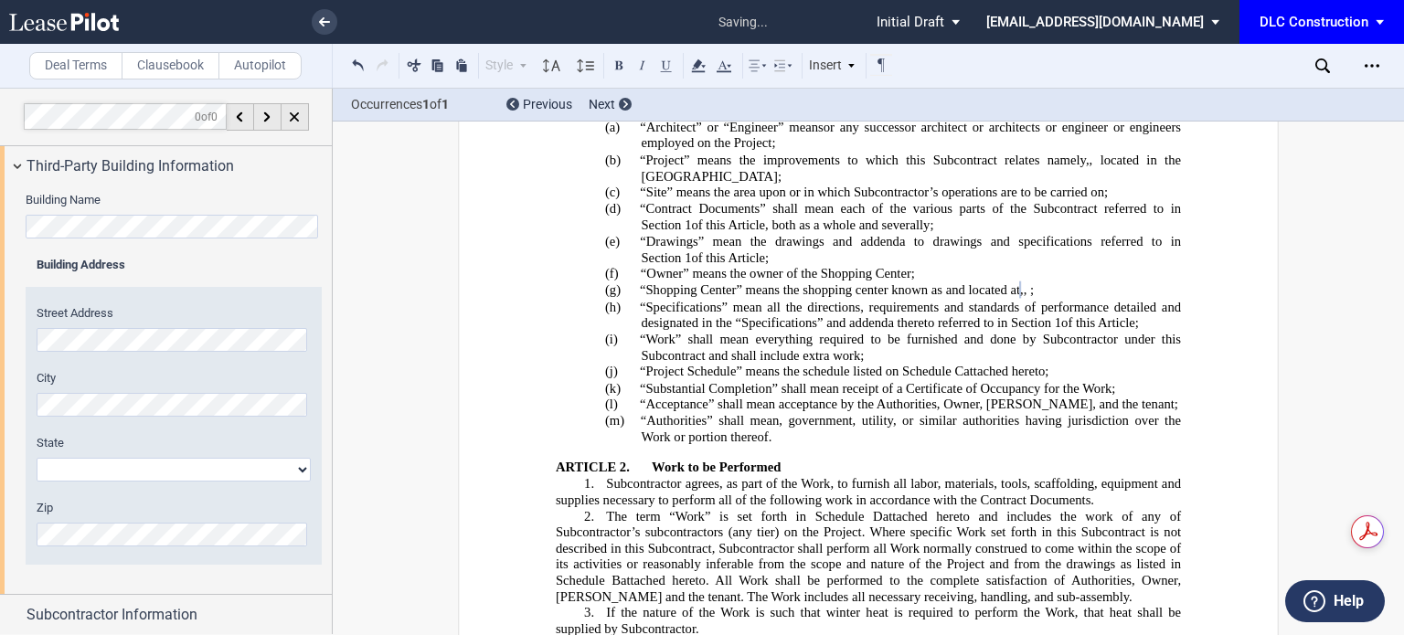
click at [175, 387] on div "City" at bounding box center [174, 393] width 274 height 47
click at [180, 471] on select "Alabama Alaska Arizona Arkansas California Colorado Connecticut Delaware Distri…" at bounding box center [174, 470] width 274 height 24
select select "[US_STATE]"
click at [37, 458] on select "Alabama Alaska Arizona Arkansas California Colorado Connecticut Delaware Distri…" at bounding box center [174, 470] width 274 height 24
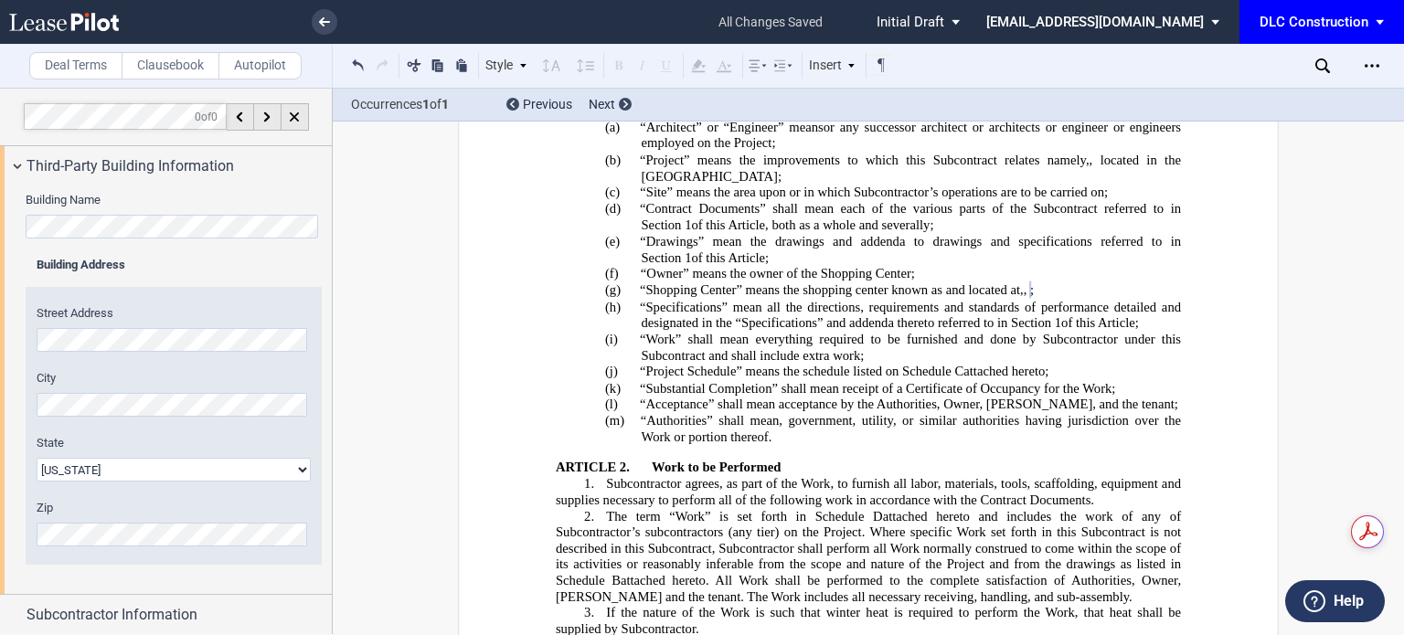
click at [3, 219] on div "Building Name Building Address Street Address City State Alabama Alaska" at bounding box center [166, 390] width 332 height 408
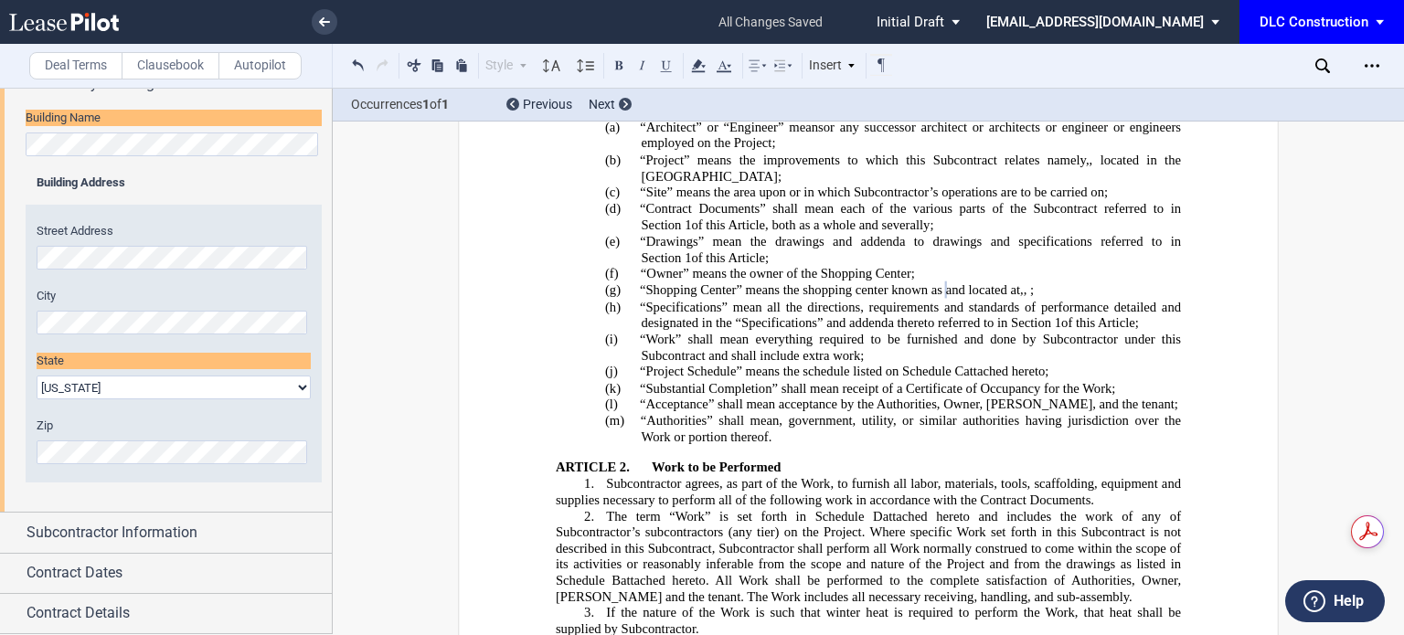
scroll to position [0, 0]
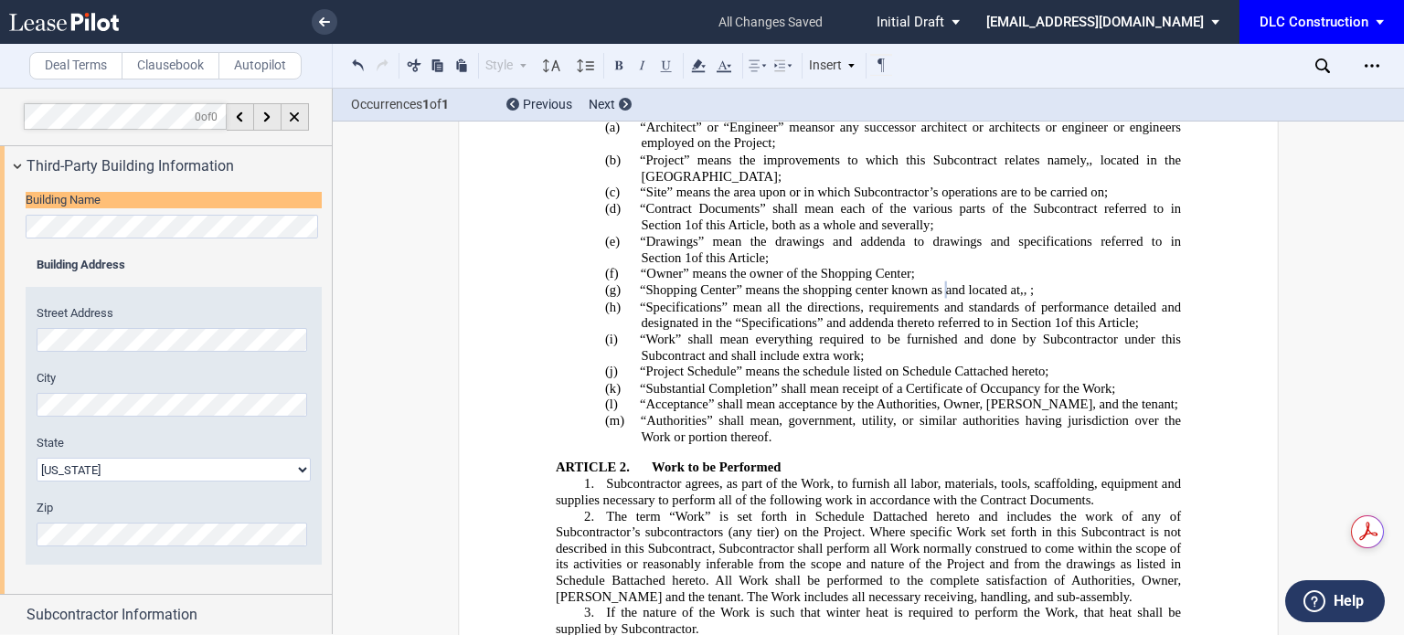
click at [949, 298] on span "﻿ ﻿ and located at ﻿ ﻿ , ﻿ ﻿ , ﻿ ﻿ ﻿ ﻿" at bounding box center [986, 290] width 88 height 16
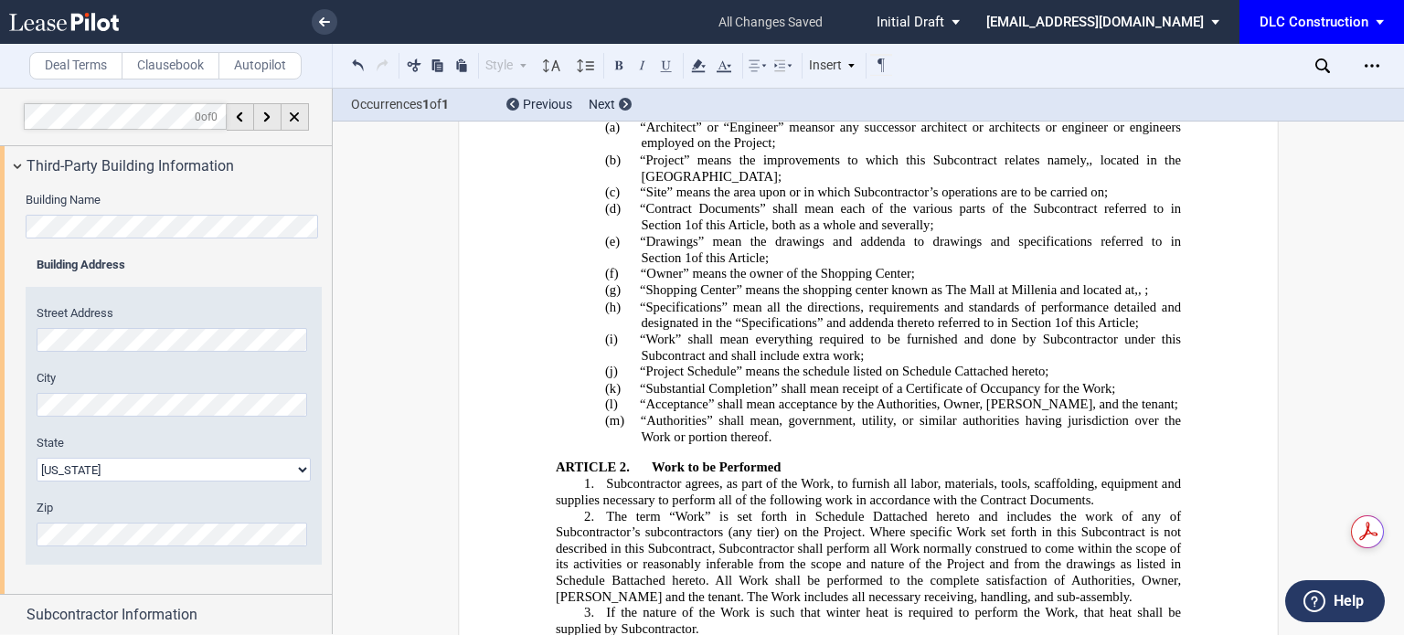
click at [786, 280] on span "“Owner” means the owner of the Shopping Center;" at bounding box center [778, 274] width 274 height 16
click at [102, 178] on div "Third-Party Building Information" at bounding box center [166, 165] width 332 height 39
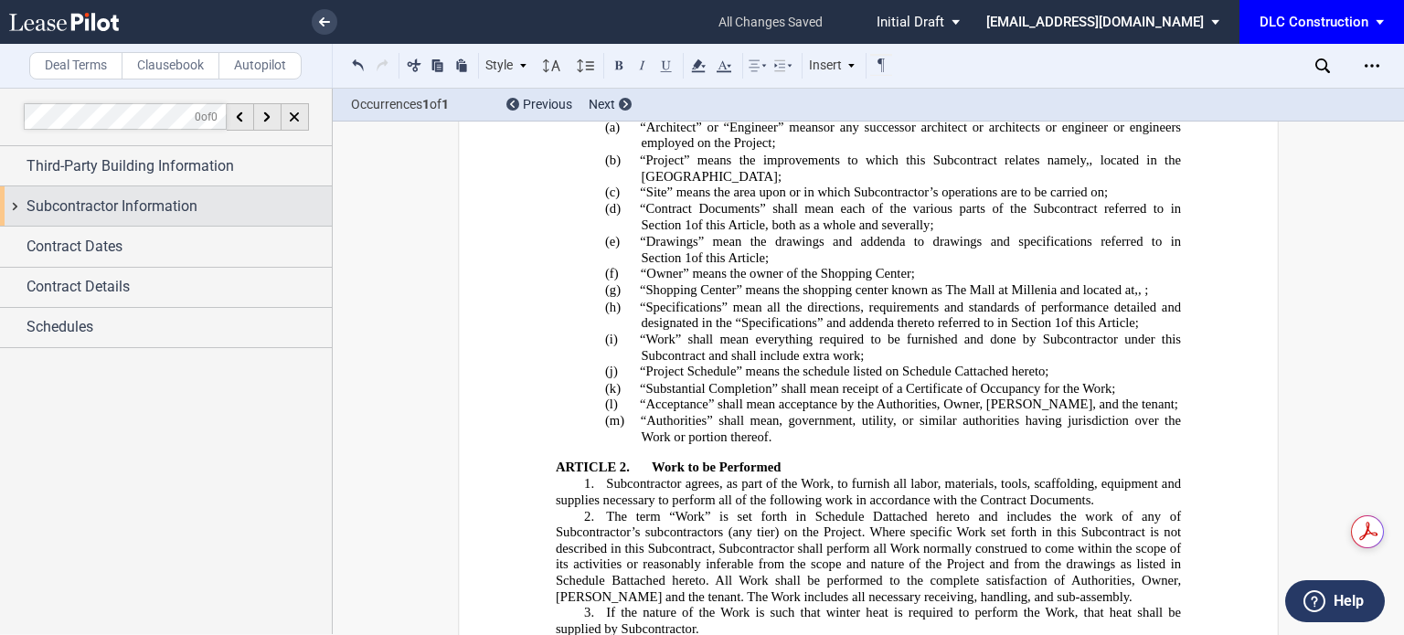
click at [119, 218] on div "Subcontractor Information" at bounding box center [166, 205] width 332 height 39
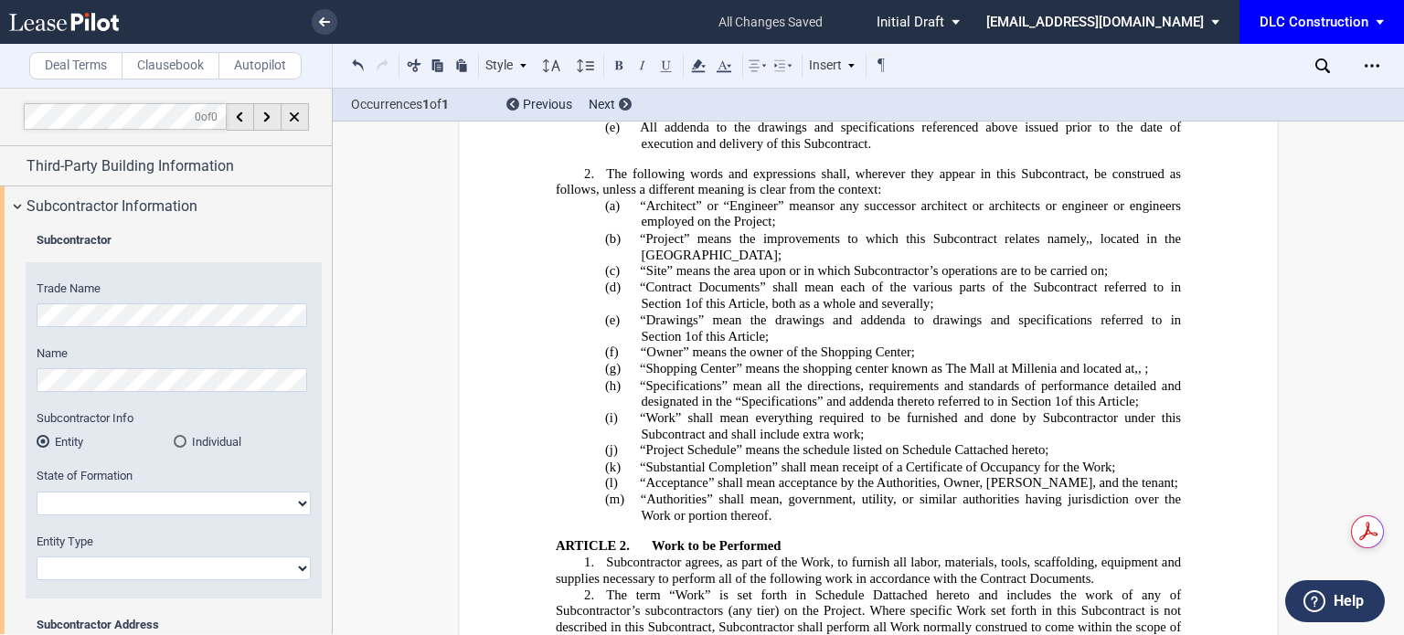
scroll to position [272, 0]
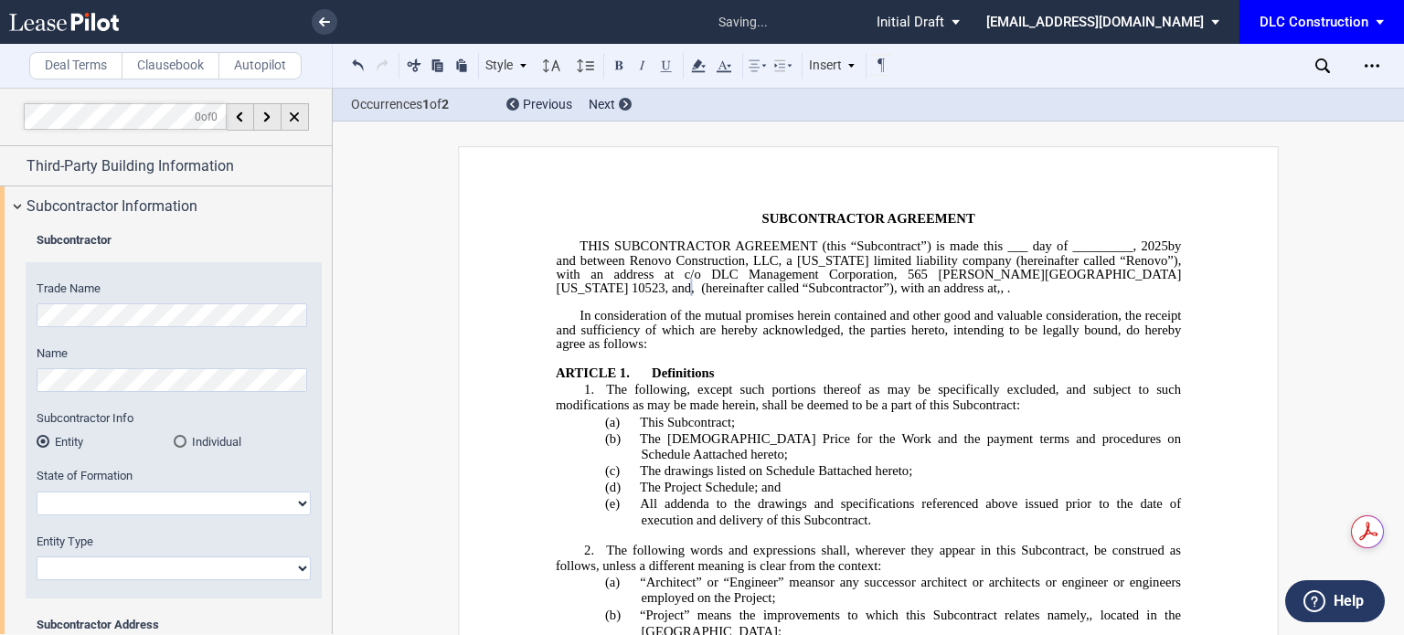
scroll to position [91, 0]
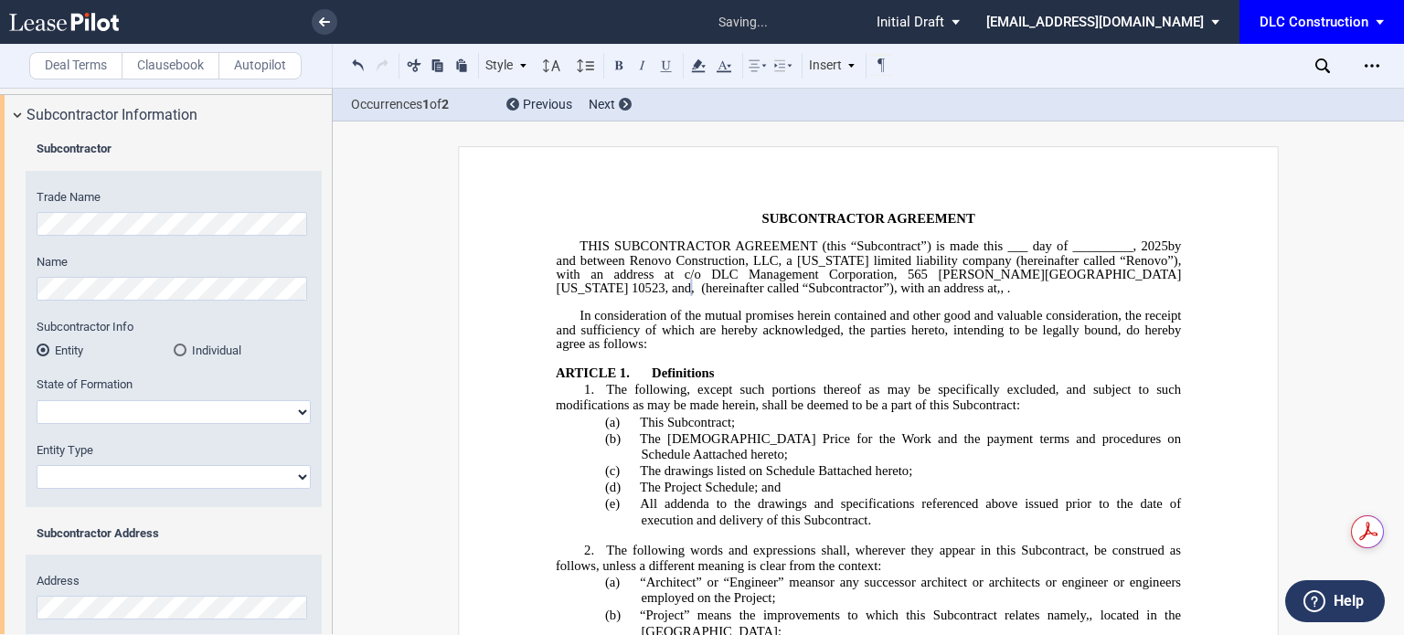
click at [103, 412] on select "Alabama Alaska Arizona Arkansas California Colorado Connecticut Delaware Distri…" at bounding box center [174, 412] width 274 height 24
select select "[US_STATE]"
click at [37, 400] on select "Alabama Alaska Arizona Arkansas California Colorado Connecticut Delaware Distri…" at bounding box center [174, 412] width 274 height 24
click at [119, 482] on select "Corporation Limited Liability Company General Partnership Limited Partnership O…" at bounding box center [174, 477] width 274 height 24
select select "Corporation"
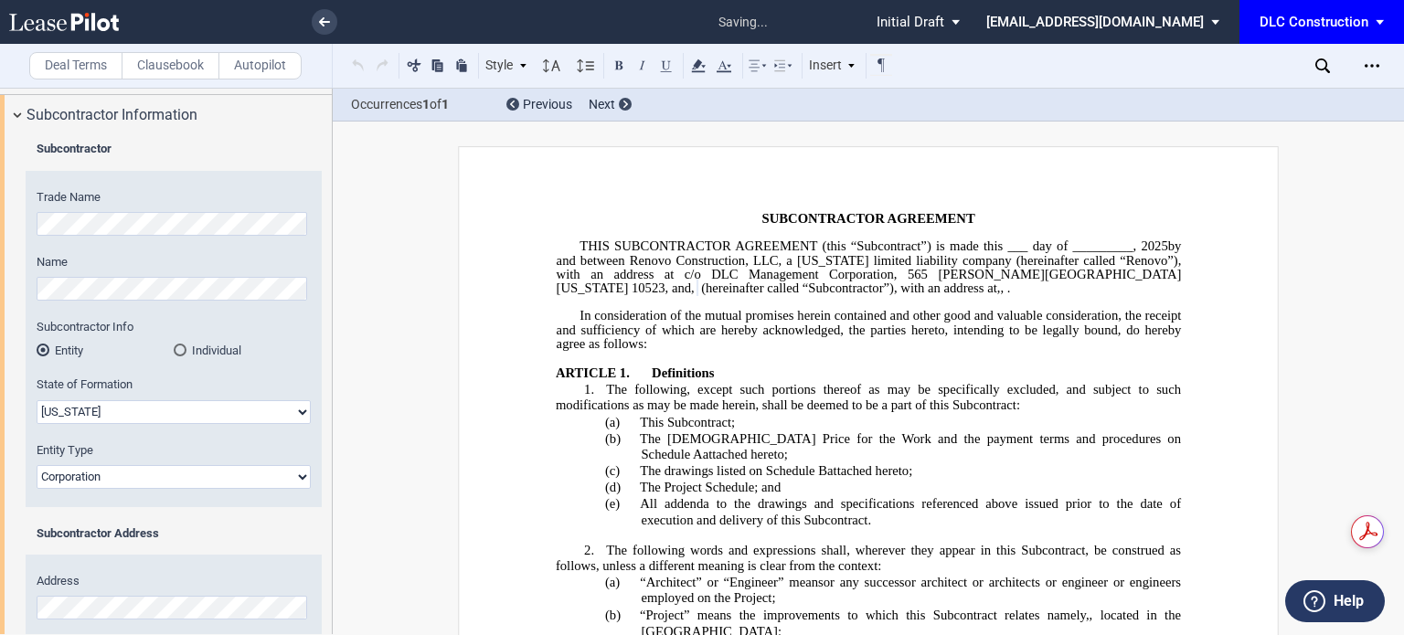
click at [37, 465] on select "Corporation Limited Liability Company General Partnership Limited Partnership O…" at bounding box center [174, 477] width 274 height 24
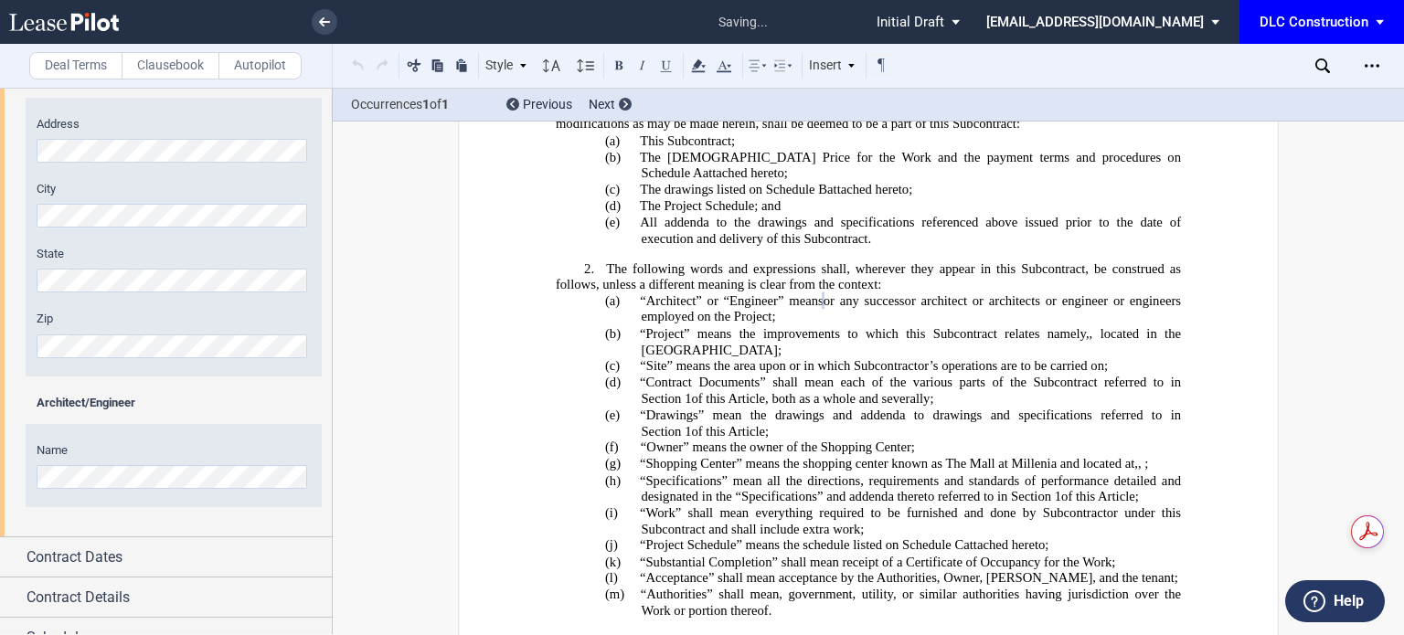
scroll to position [292, 0]
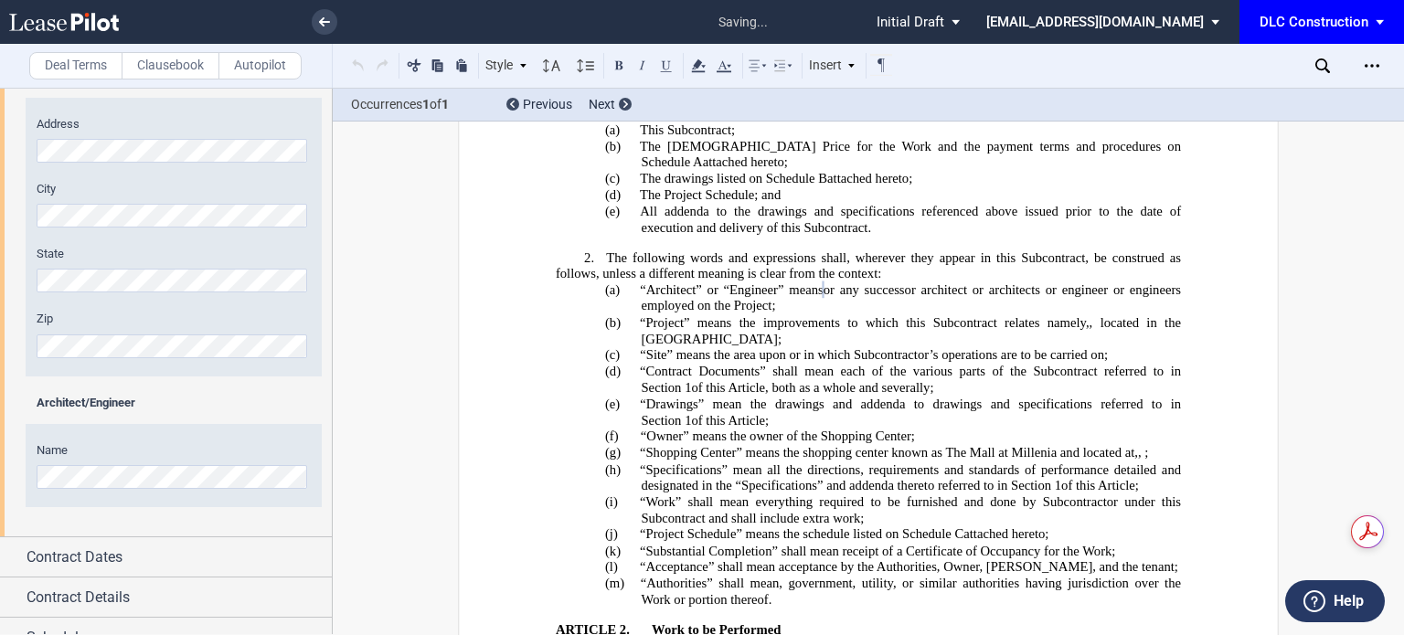
click at [275, 401] on div "Architect/Engineer" at bounding box center [174, 403] width 274 height 16
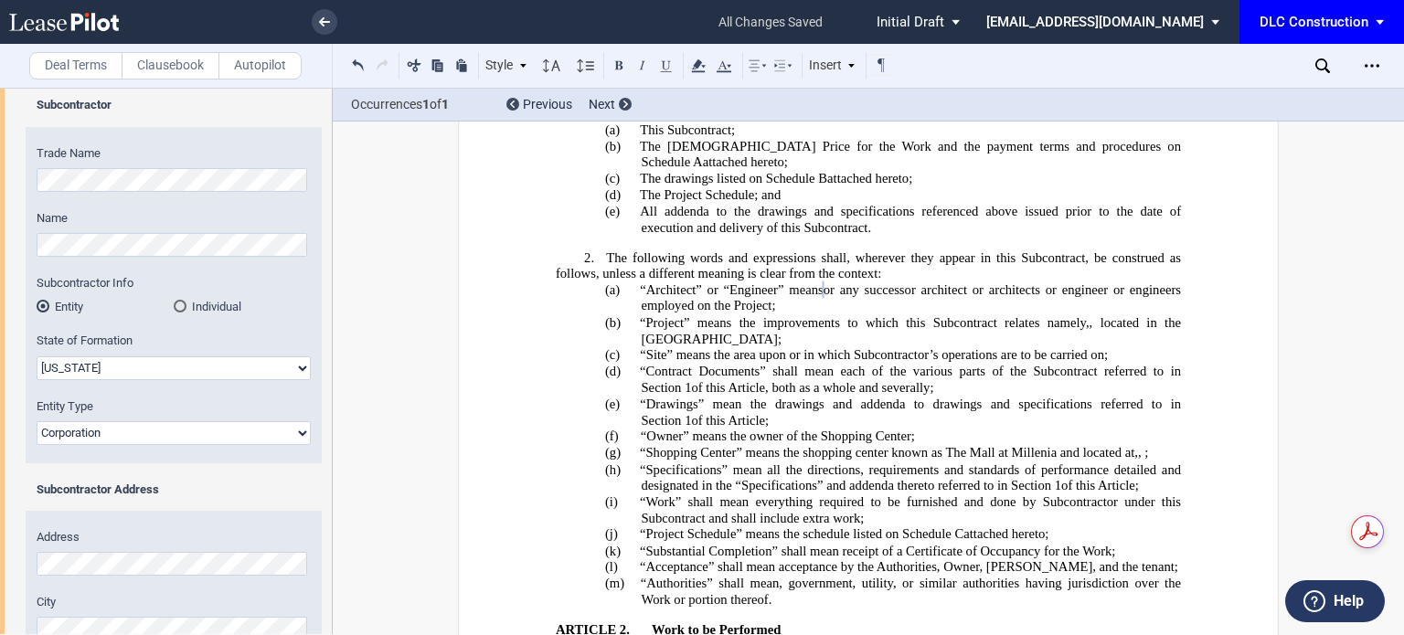
scroll to position [23, 0]
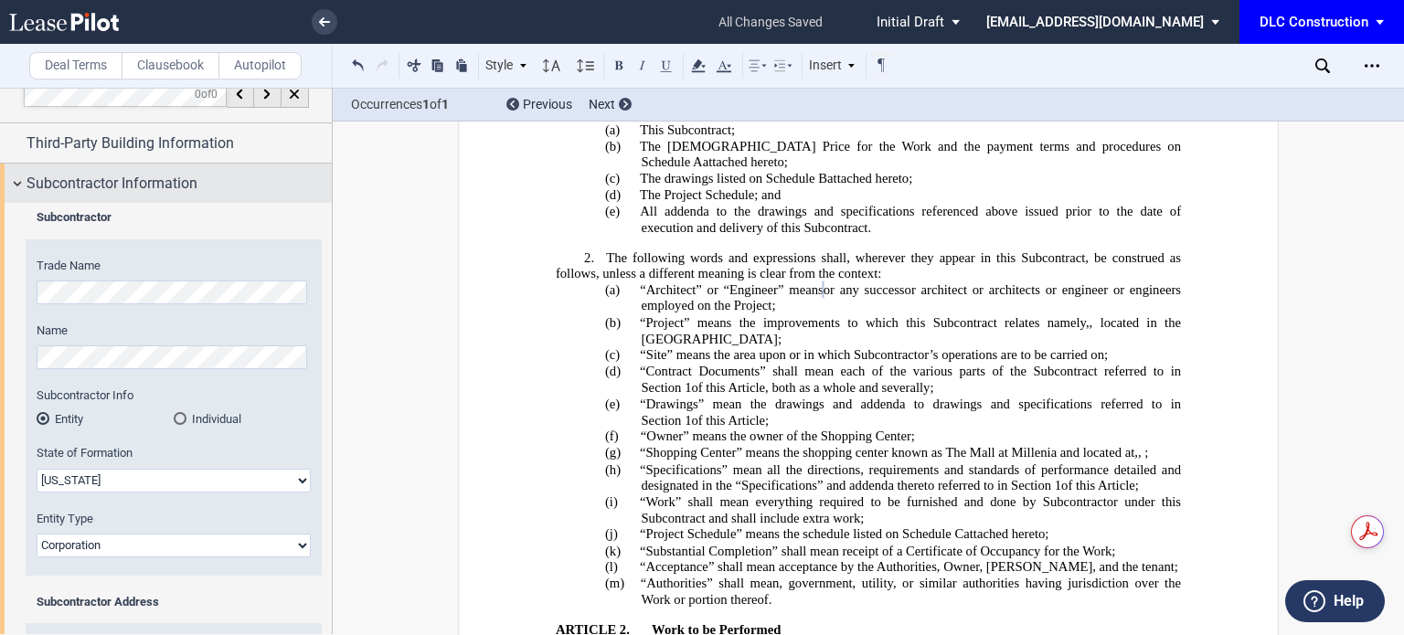
click at [179, 181] on span "Subcontractor Information" at bounding box center [112, 184] width 171 height 22
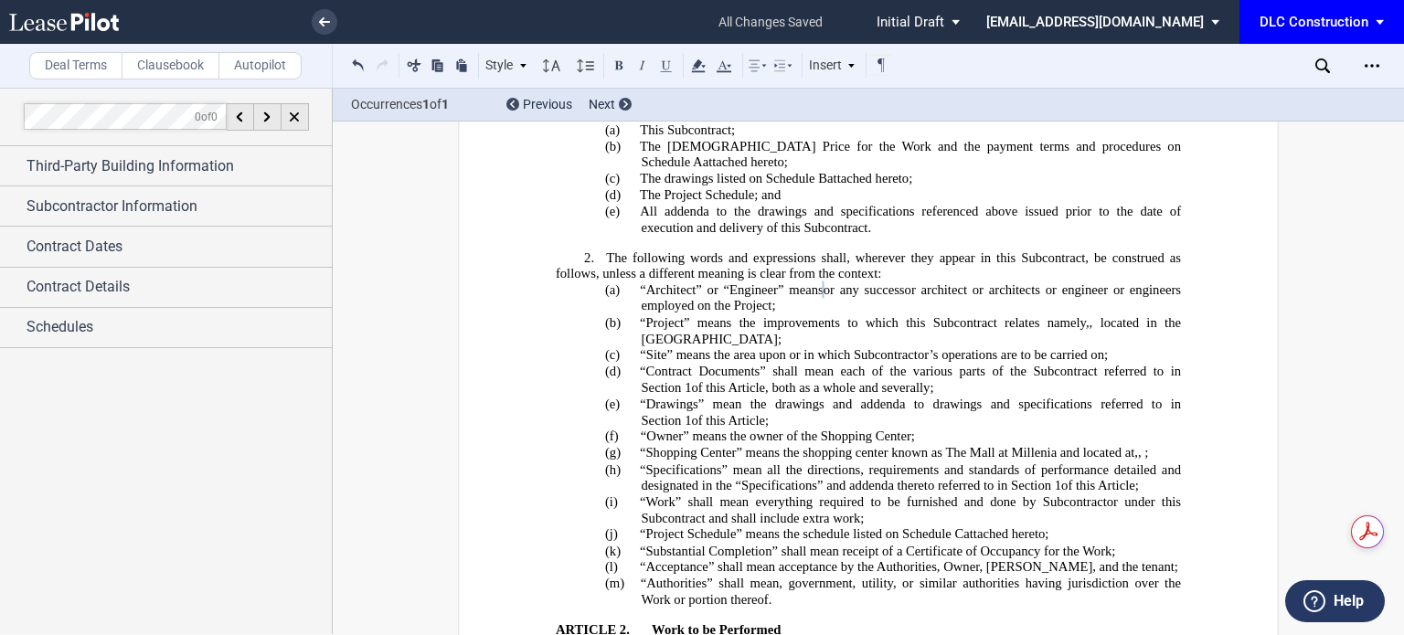
click at [1016, 204] on p "(d) The Project Schedule; and" at bounding box center [911, 195] width 540 height 16
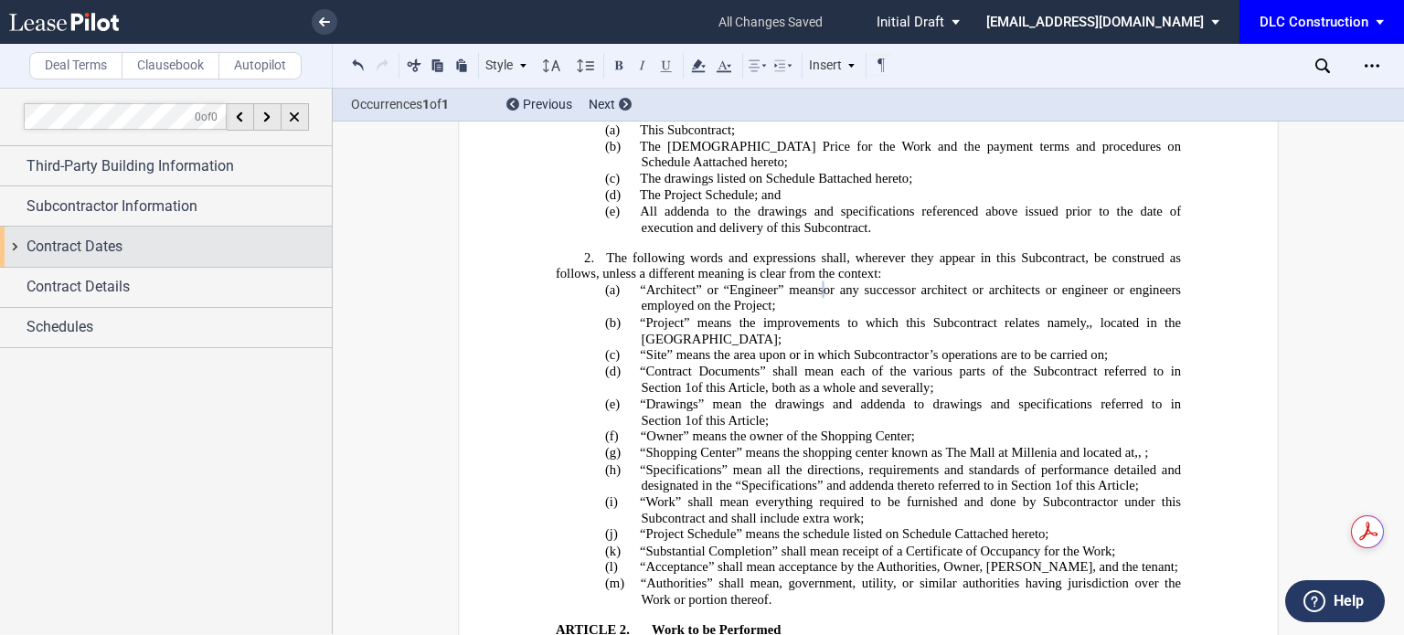
click at [124, 250] on div "Contract Dates" at bounding box center [179, 247] width 305 height 22
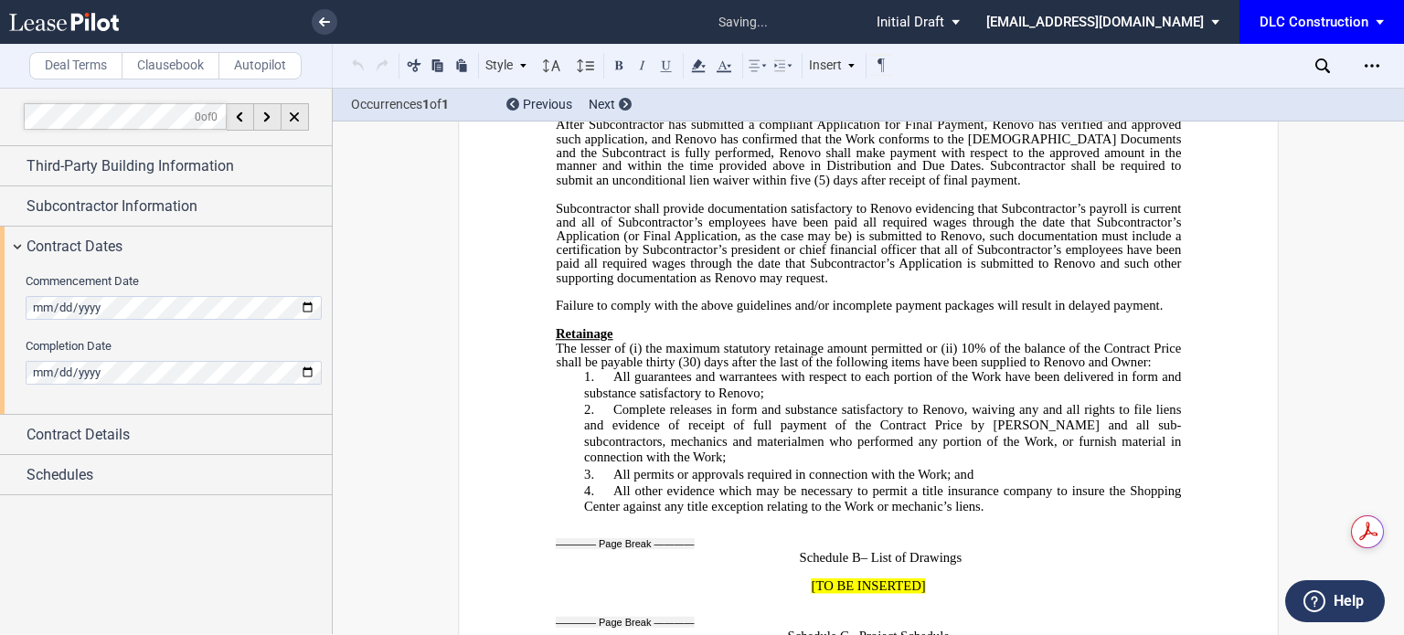
scroll to position [12215, 0]
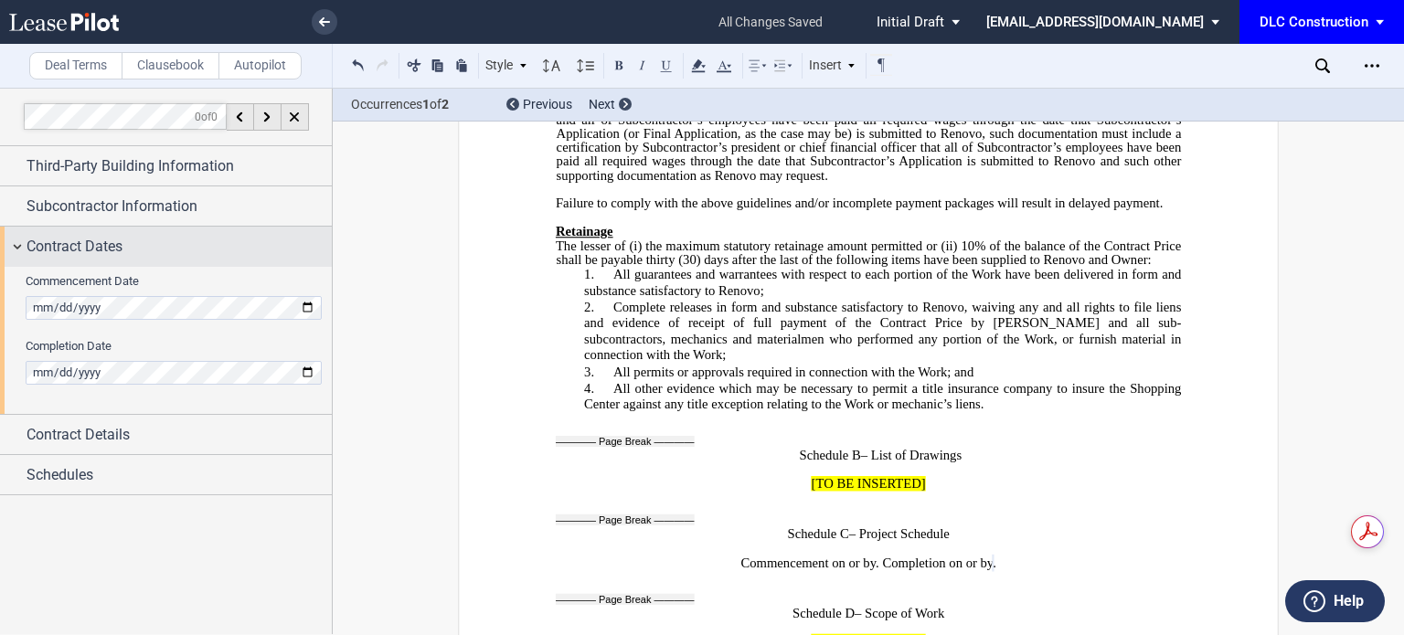
click at [159, 252] on div "Contract Dates" at bounding box center [179, 247] width 305 height 22
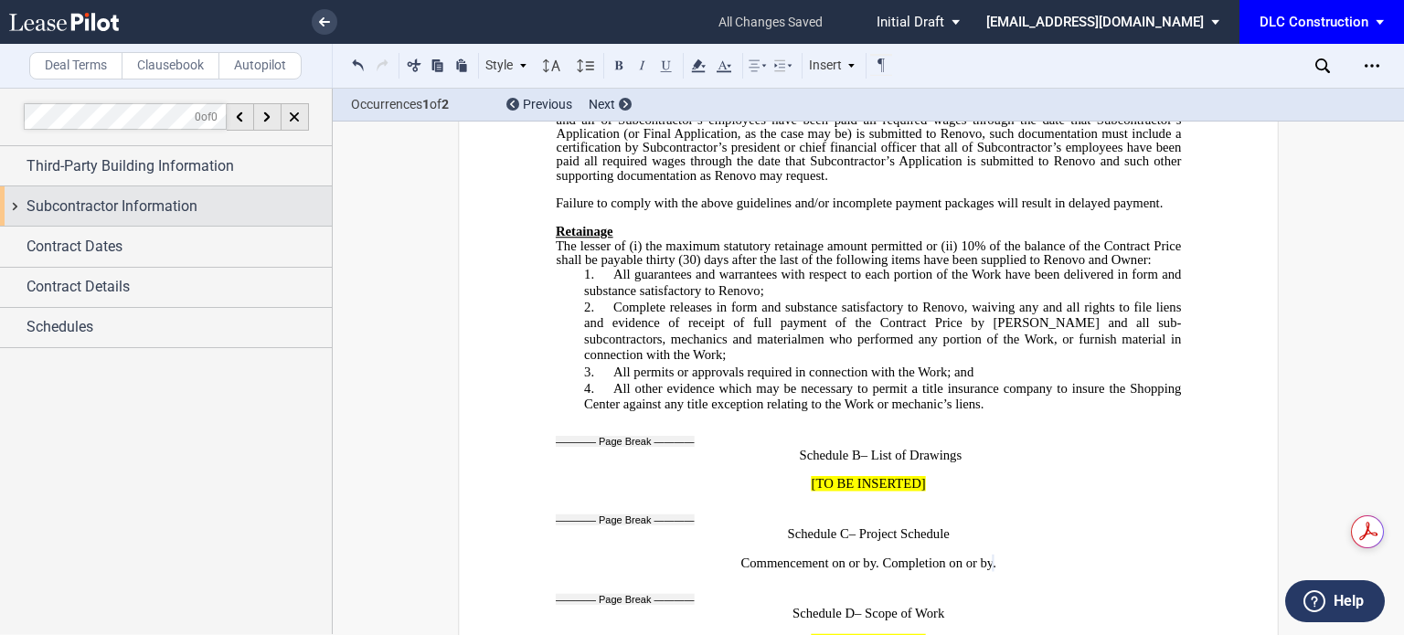
click at [162, 196] on span "Subcontractor Information" at bounding box center [112, 207] width 171 height 22
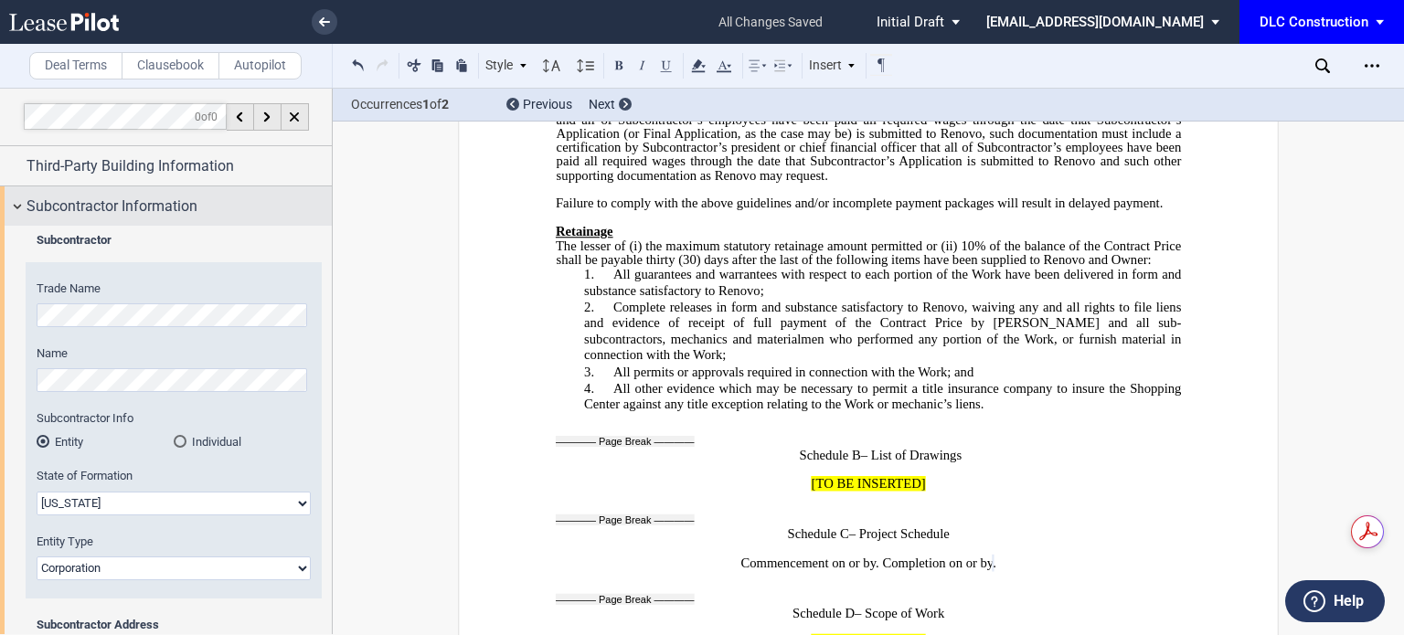
click at [162, 196] on span "Subcontractor Information" at bounding box center [112, 207] width 171 height 22
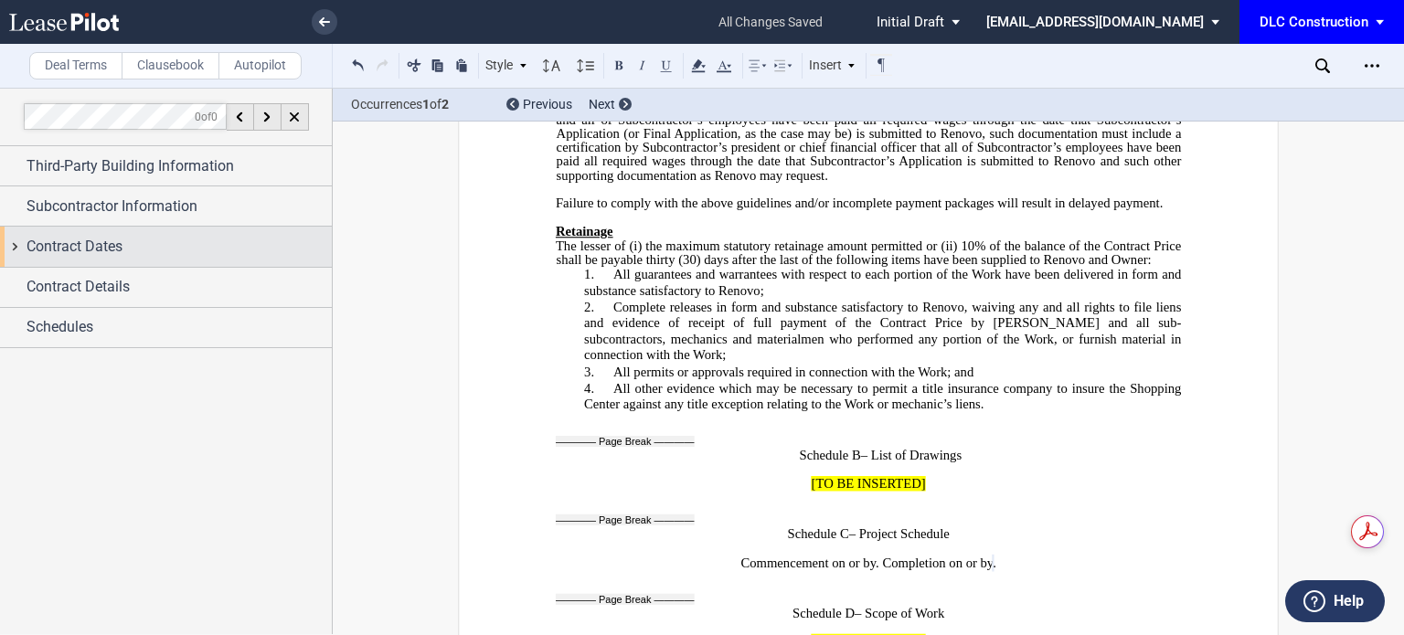
click at [134, 240] on div "Contract Dates" at bounding box center [179, 247] width 305 height 22
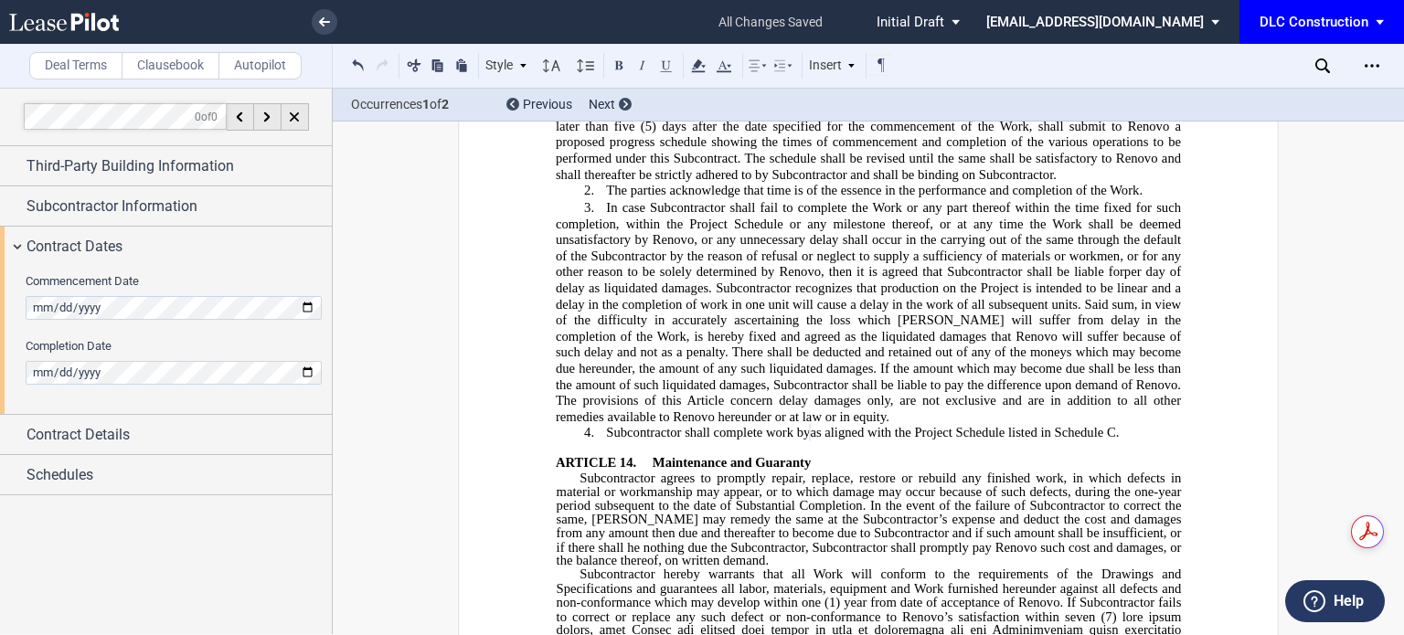
scroll to position [4003, 0]
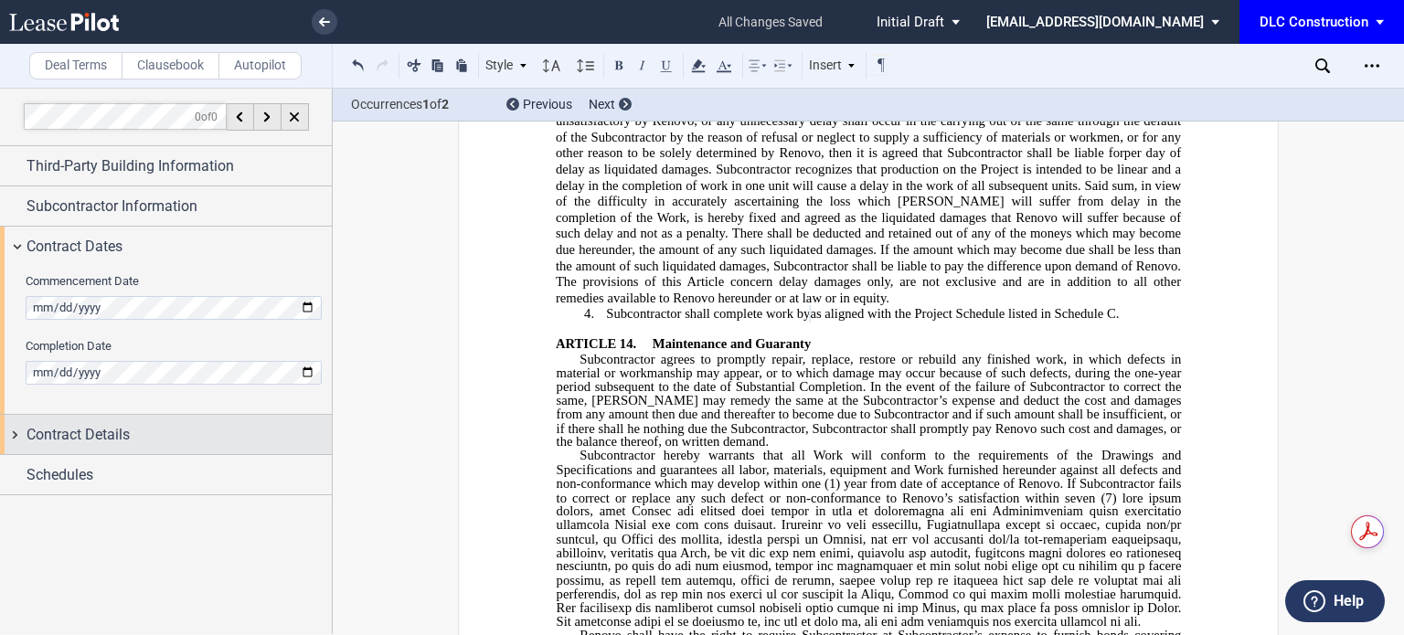
click at [141, 452] on div "Contract Details" at bounding box center [166, 434] width 332 height 39
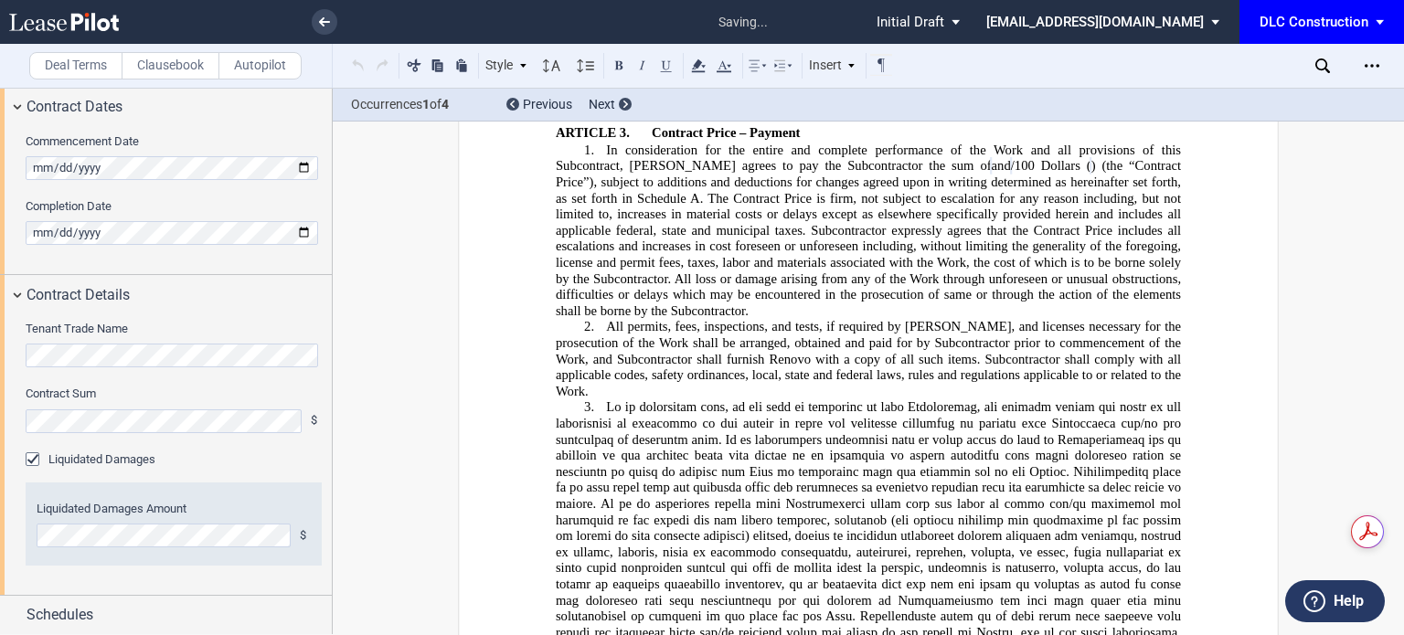
scroll to position [906, 0]
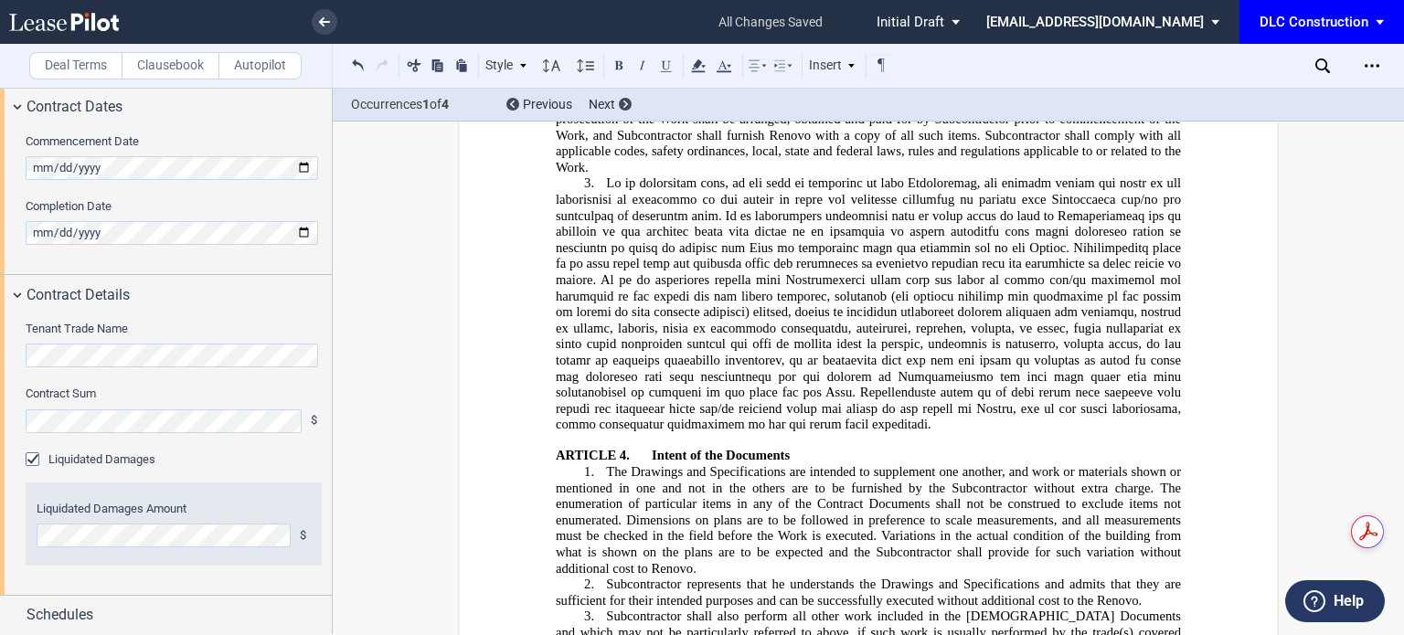
scroll to position [997, 0]
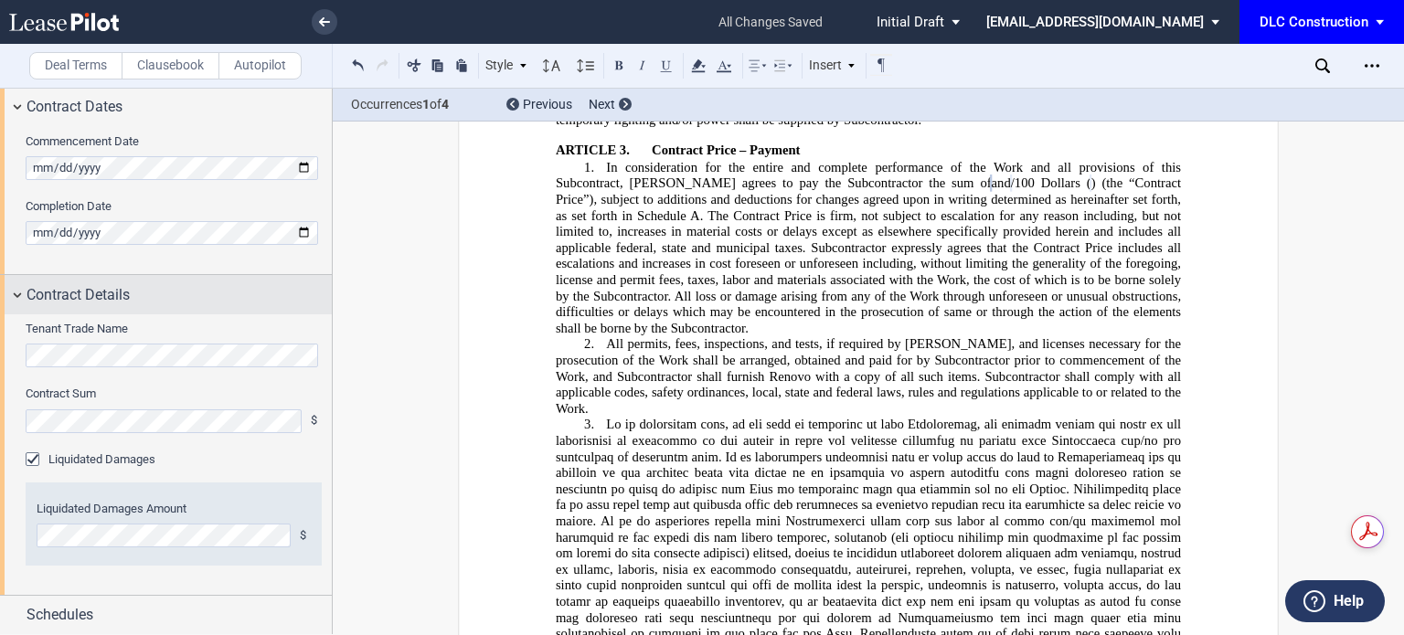
click at [124, 305] on div "Contract Details" at bounding box center [166, 294] width 332 height 39
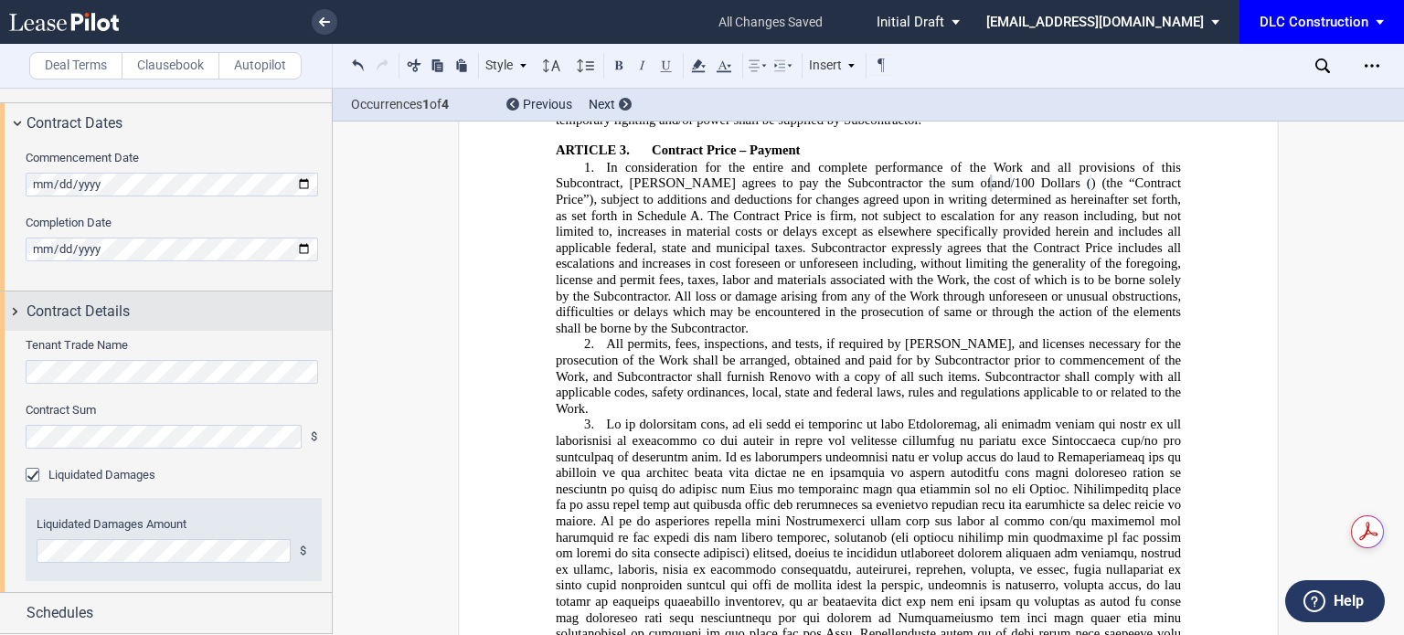
scroll to position [0, 0]
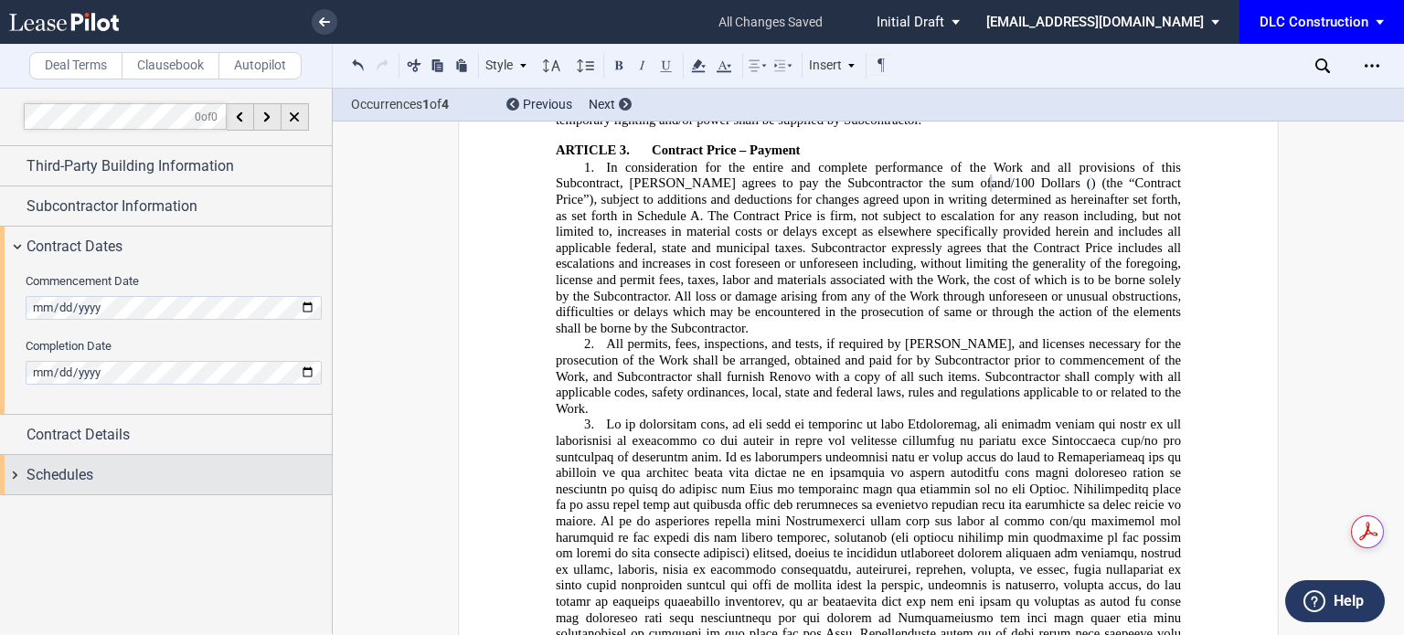
click at [135, 469] on div "Schedules" at bounding box center [179, 475] width 305 height 22
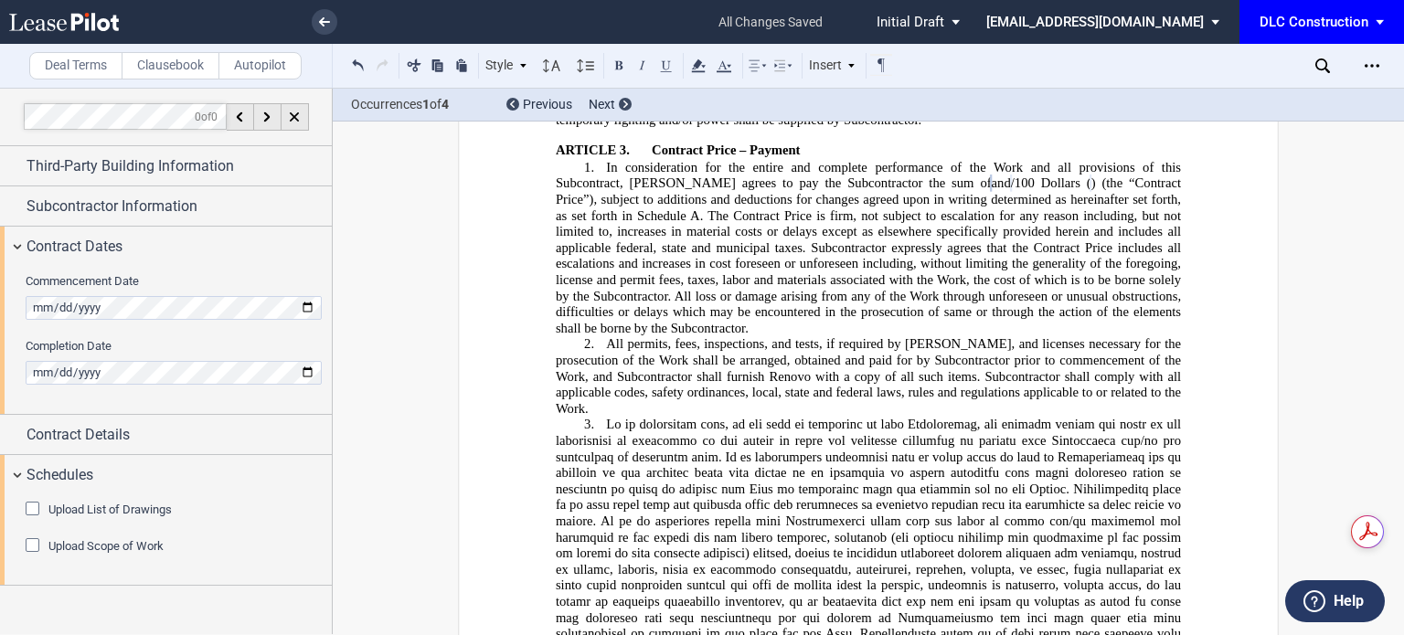
click at [34, 511] on div "Upload List of Drawings" at bounding box center [35, 511] width 18 height 18
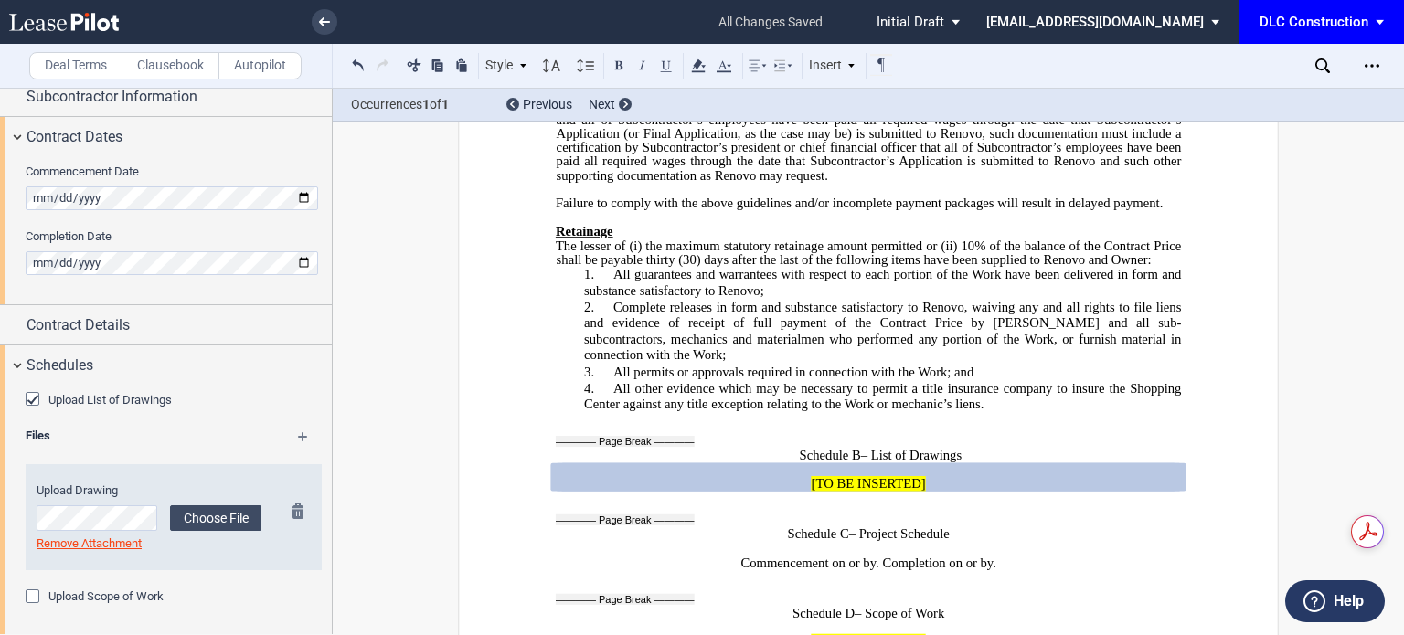
scroll to position [111, 0]
click at [238, 522] on label "Choose File" at bounding box center [215, 517] width 91 height 26
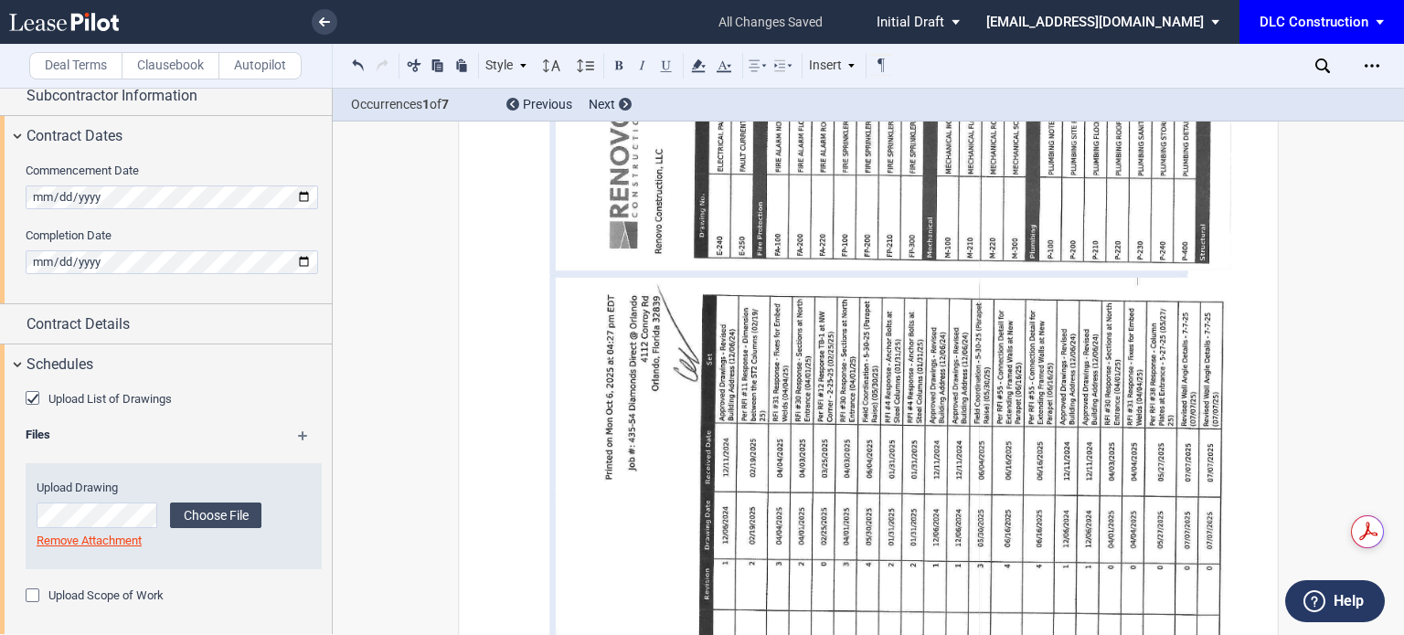
scroll to position [16489, 0]
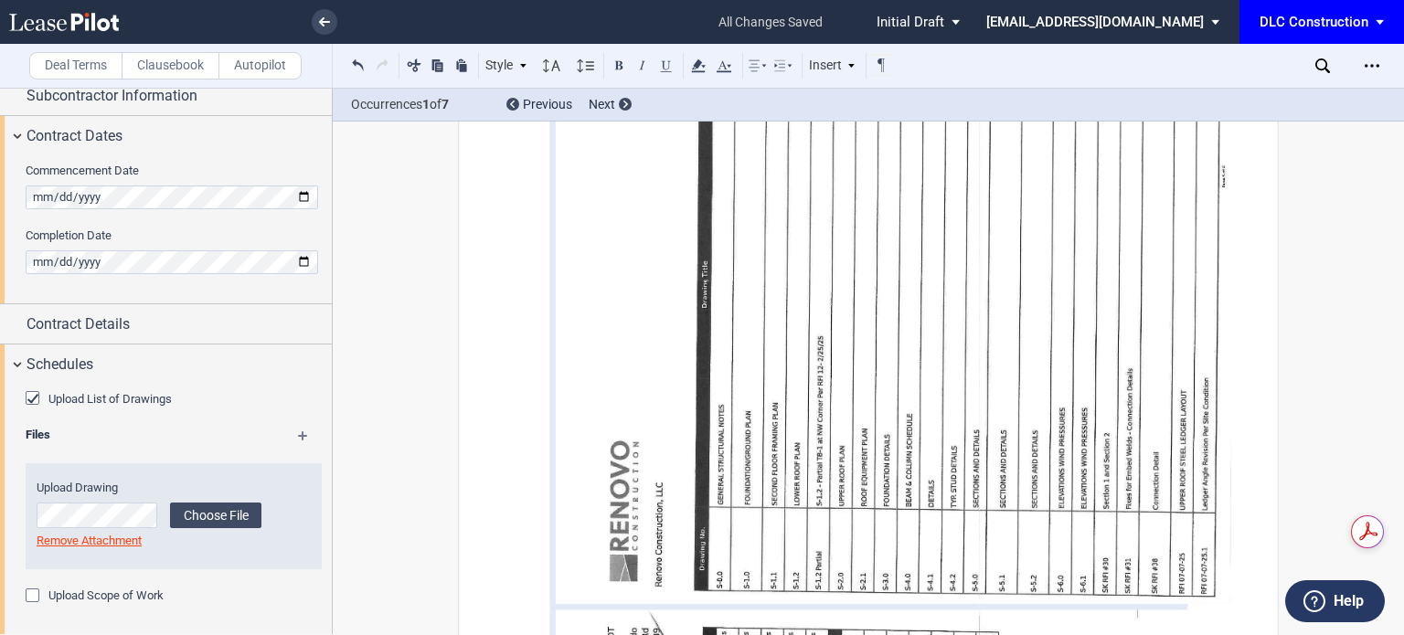
click at [38, 595] on div "Upload Scope of Work" at bounding box center [35, 598] width 18 height 18
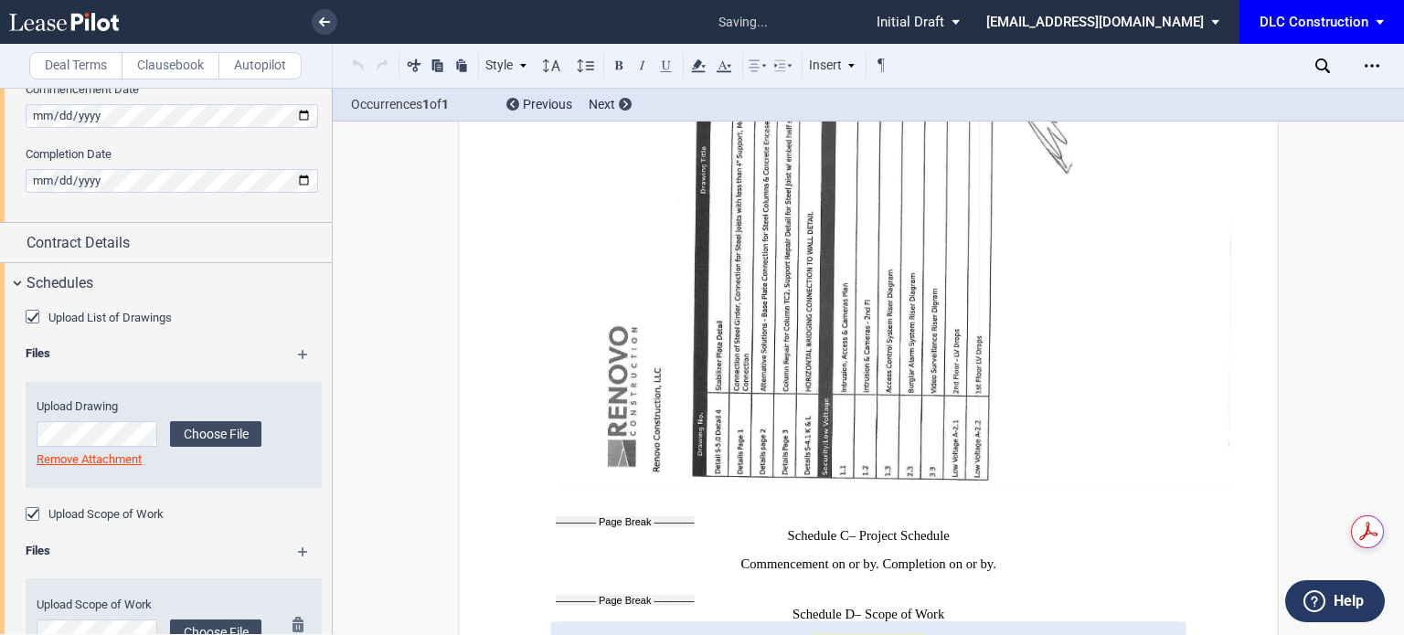
scroll to position [271, 0]
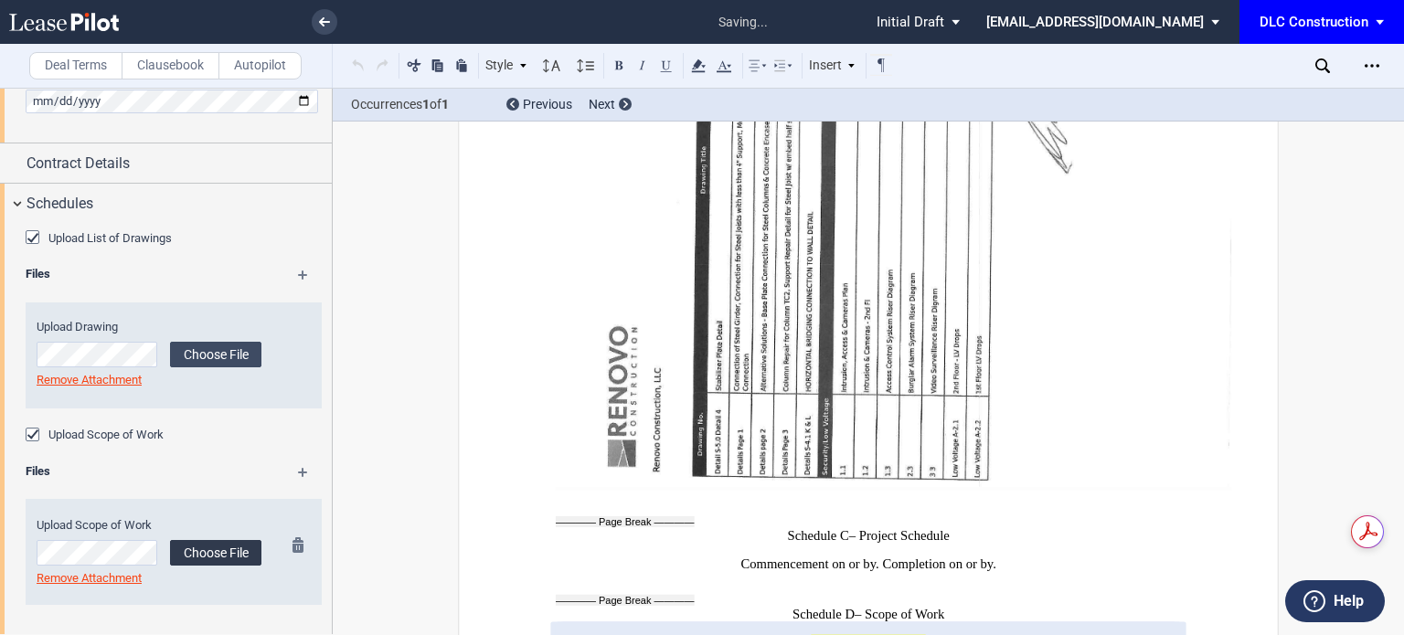
click at [190, 560] on label "Choose File" at bounding box center [215, 553] width 91 height 26
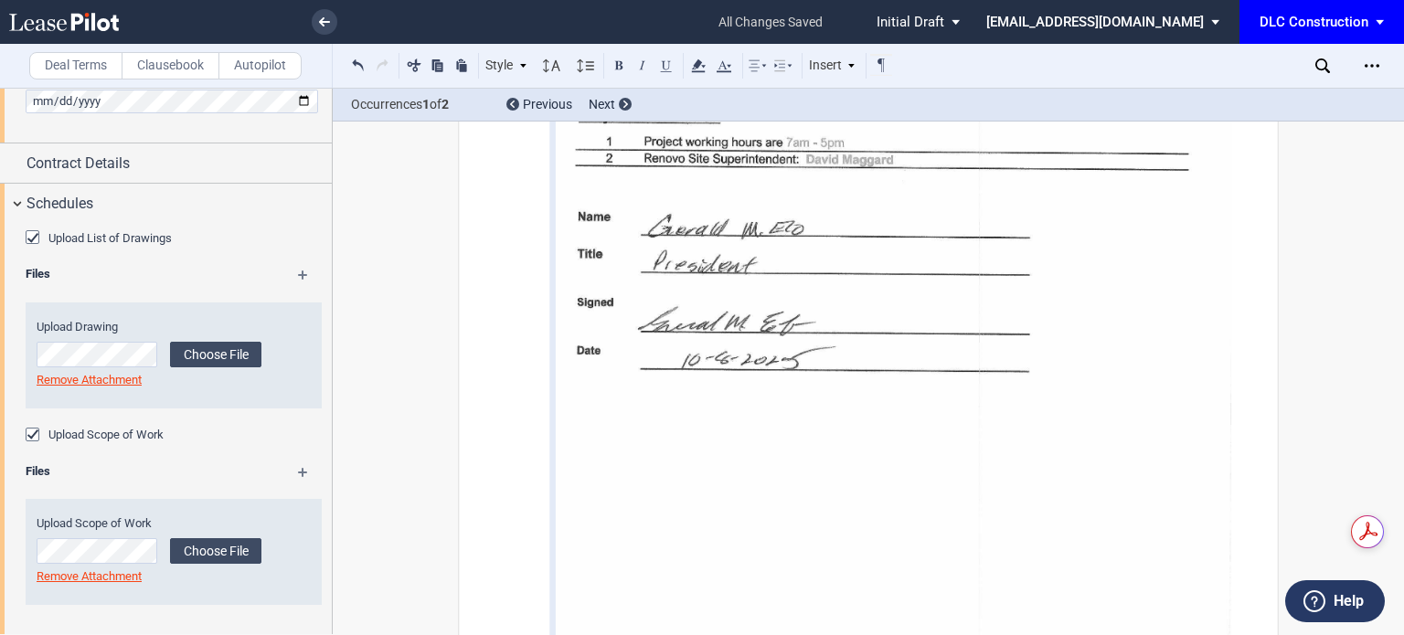
scroll to position [19207, 0]
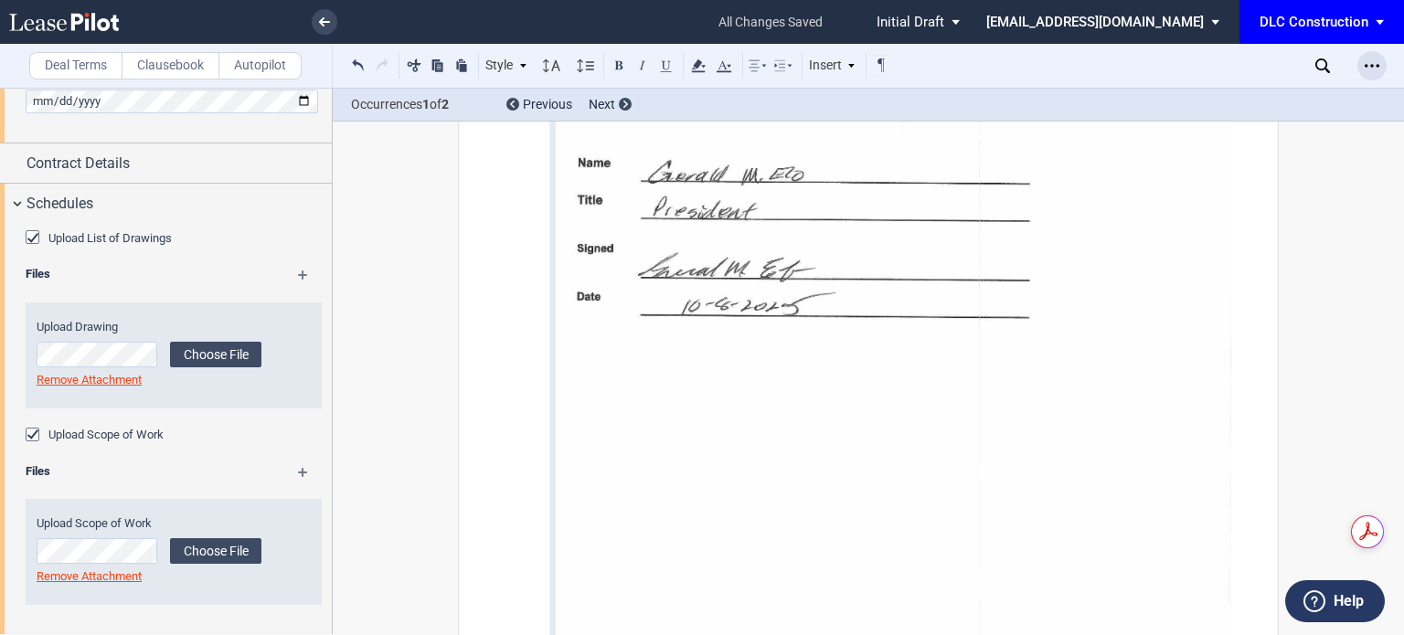
click at [1375, 72] on icon "Open Lease options menu" at bounding box center [1371, 65] width 15 height 15
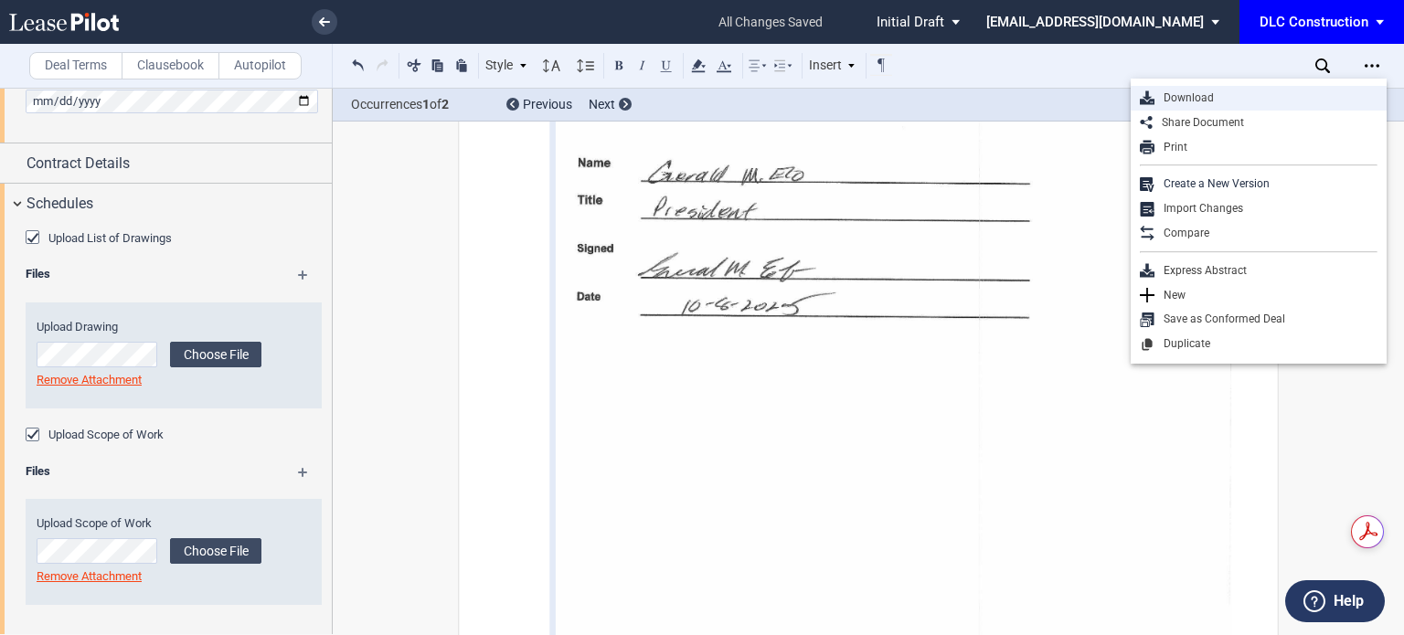
click at [1237, 101] on div "Download" at bounding box center [1265, 98] width 223 height 16
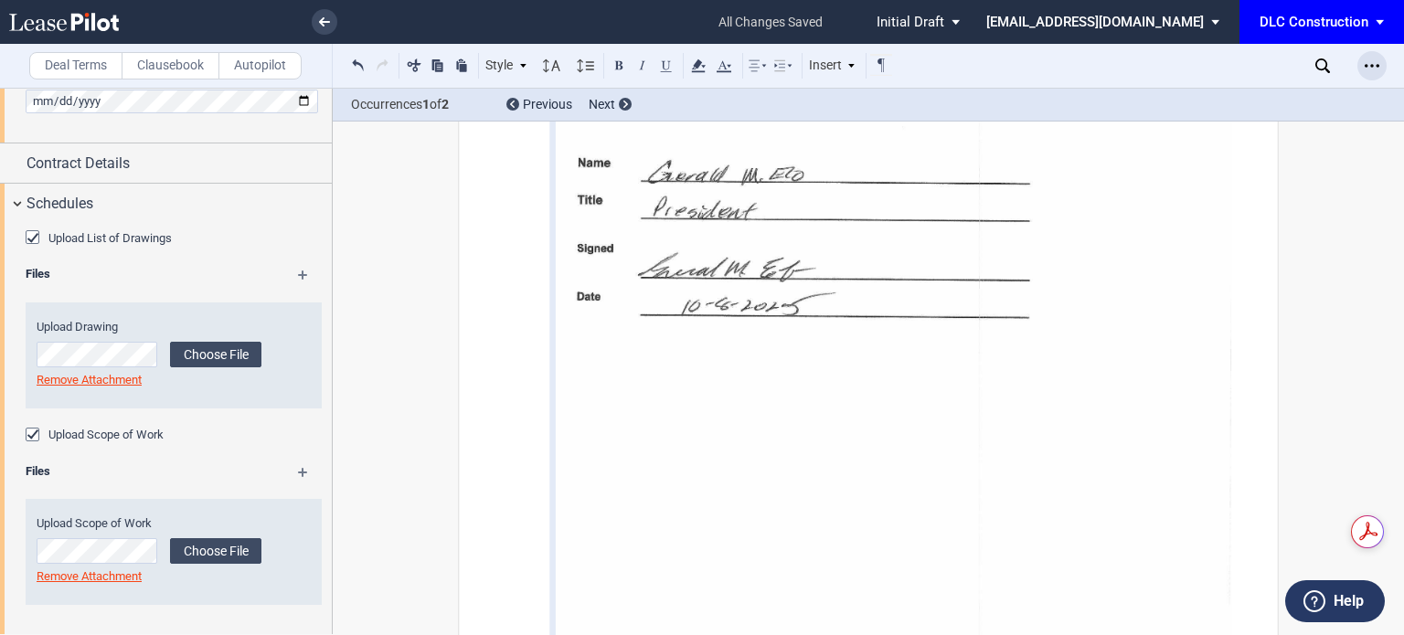
click at [1358, 68] on div "Open Lease options menu" at bounding box center [1371, 65] width 29 height 29
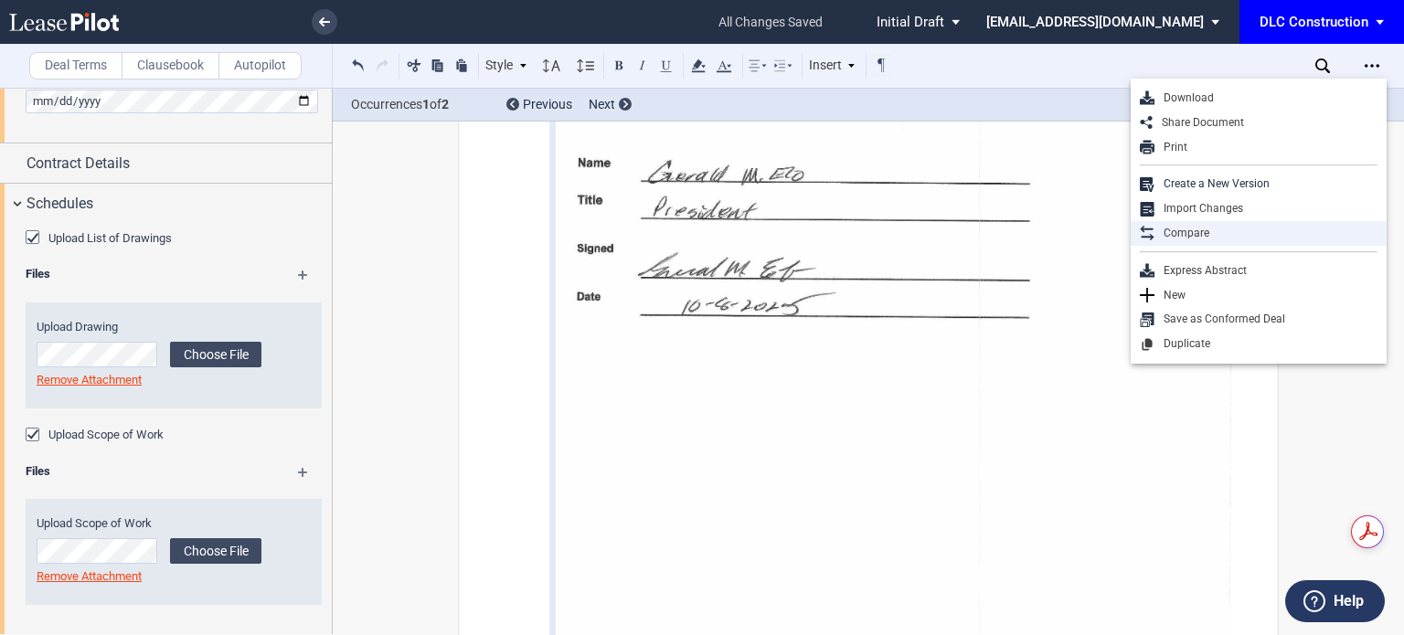
click at [1209, 222] on div "Compare" at bounding box center [1258, 233] width 256 height 25
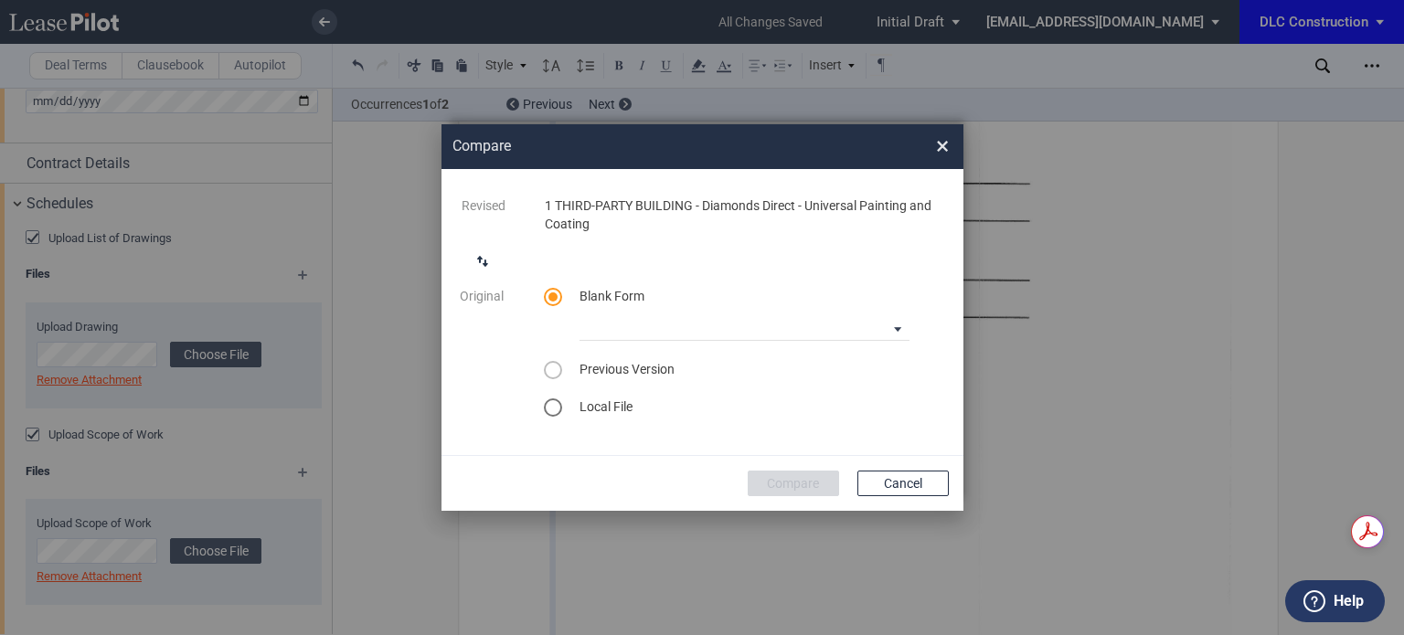
click at [609, 341] on md-radio-group "Blank Form 90-10 Payment Blank Form (Construction Contract) 30-30-30-10 Payment…" at bounding box center [744, 352] width 401 height 129
click at [614, 327] on md-select "90-10 Payment Blank Form (Construction Contract) 30-30-30-10 Payment Blank Form…" at bounding box center [744, 326] width 330 height 27
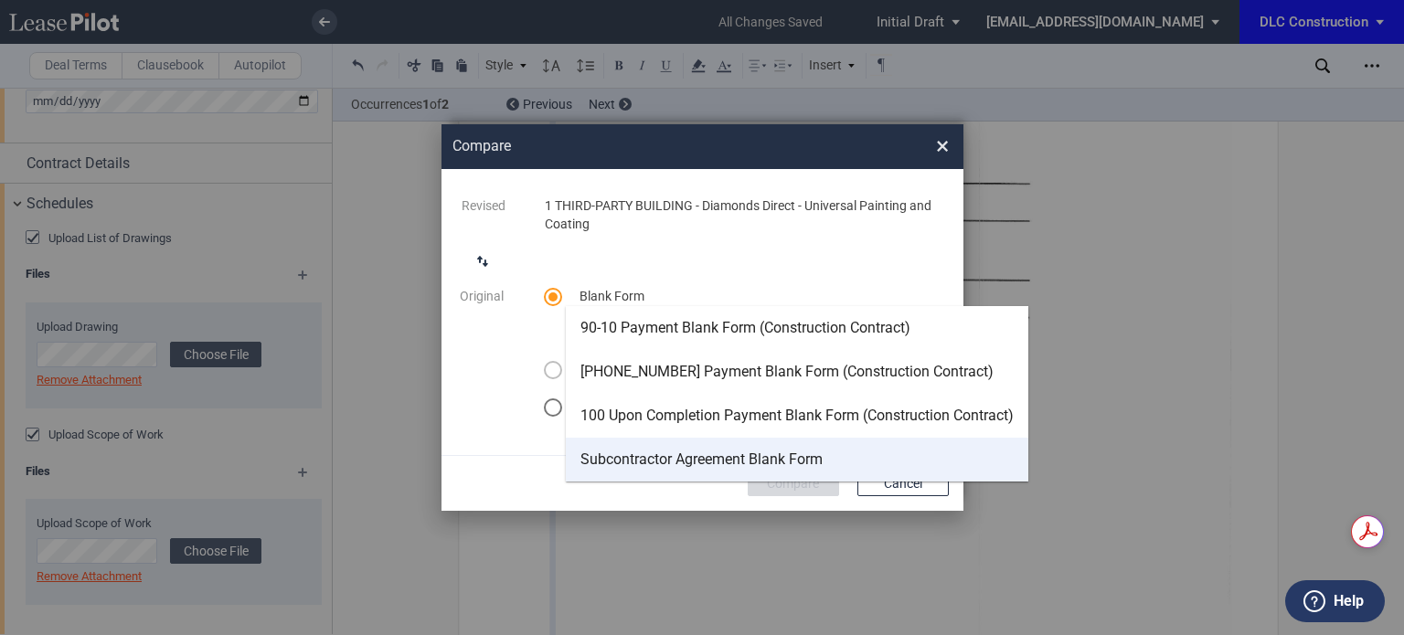
click at [688, 466] on div "Subcontractor Agreement Blank Form" at bounding box center [701, 460] width 242 height 20
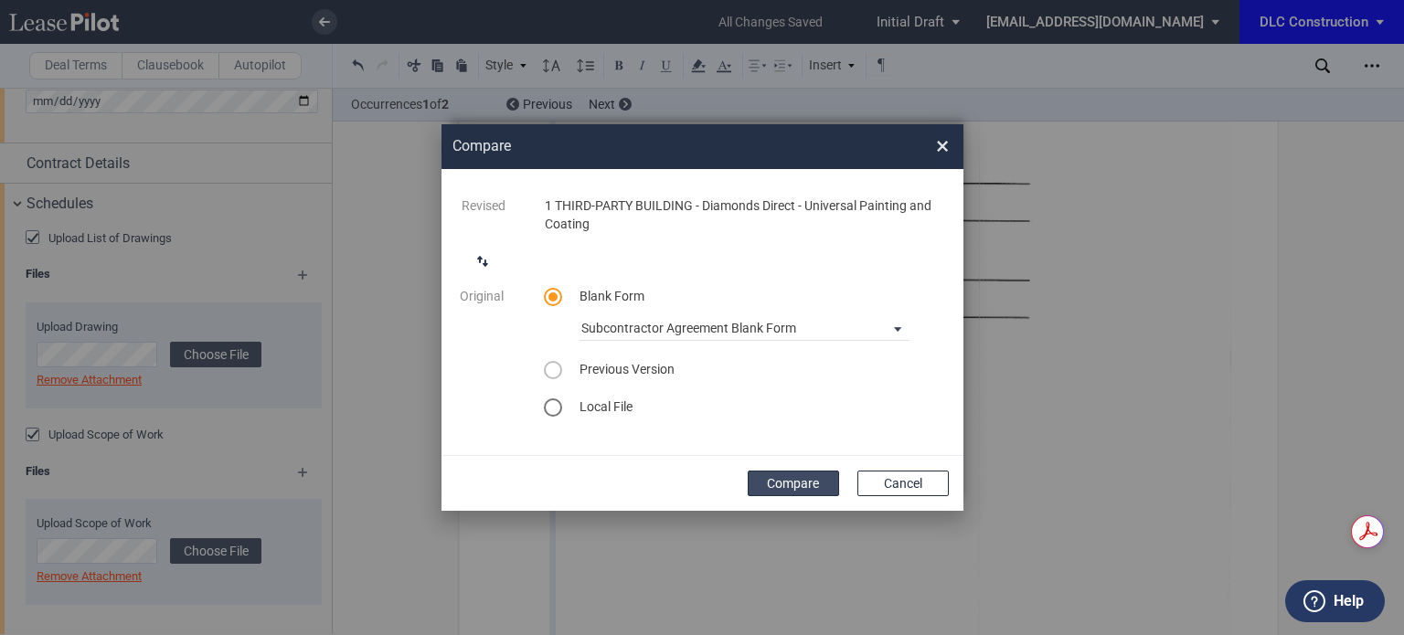
click at [782, 492] on button "Compare" at bounding box center [793, 484] width 91 height 26
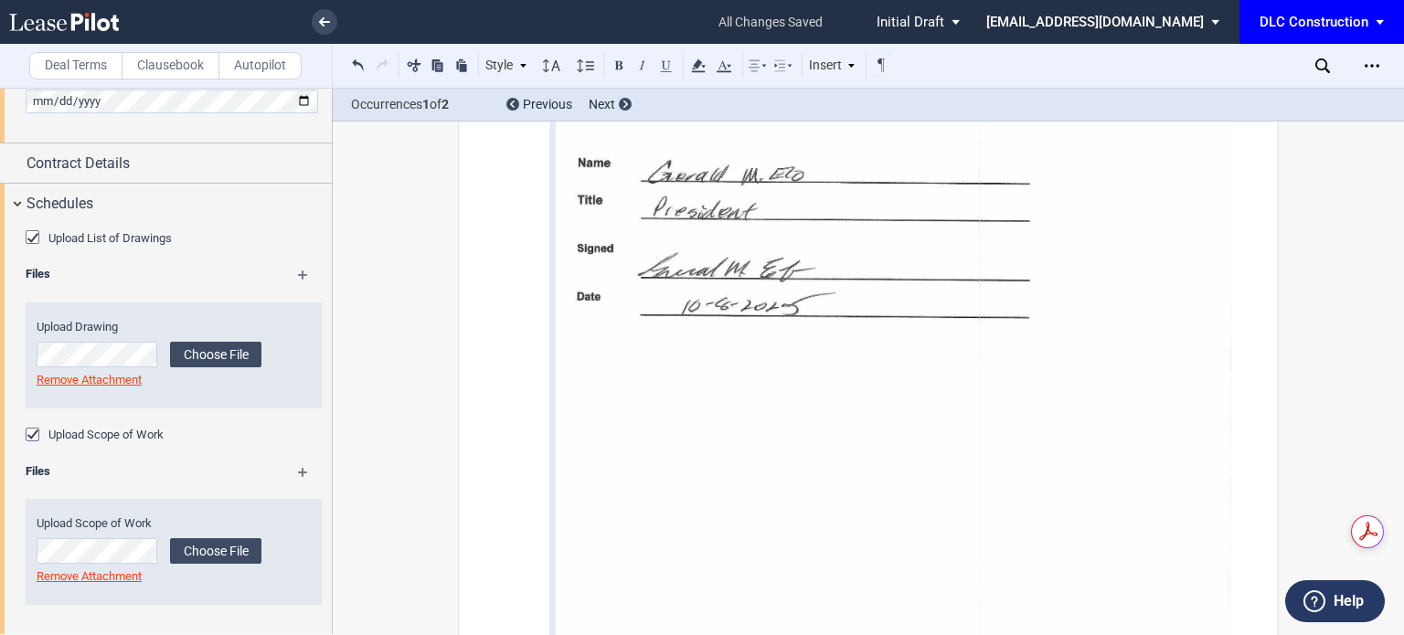
scroll to position [154, 0]
